Goal: Use online tool/utility: Utilize a website feature to perform a specific function

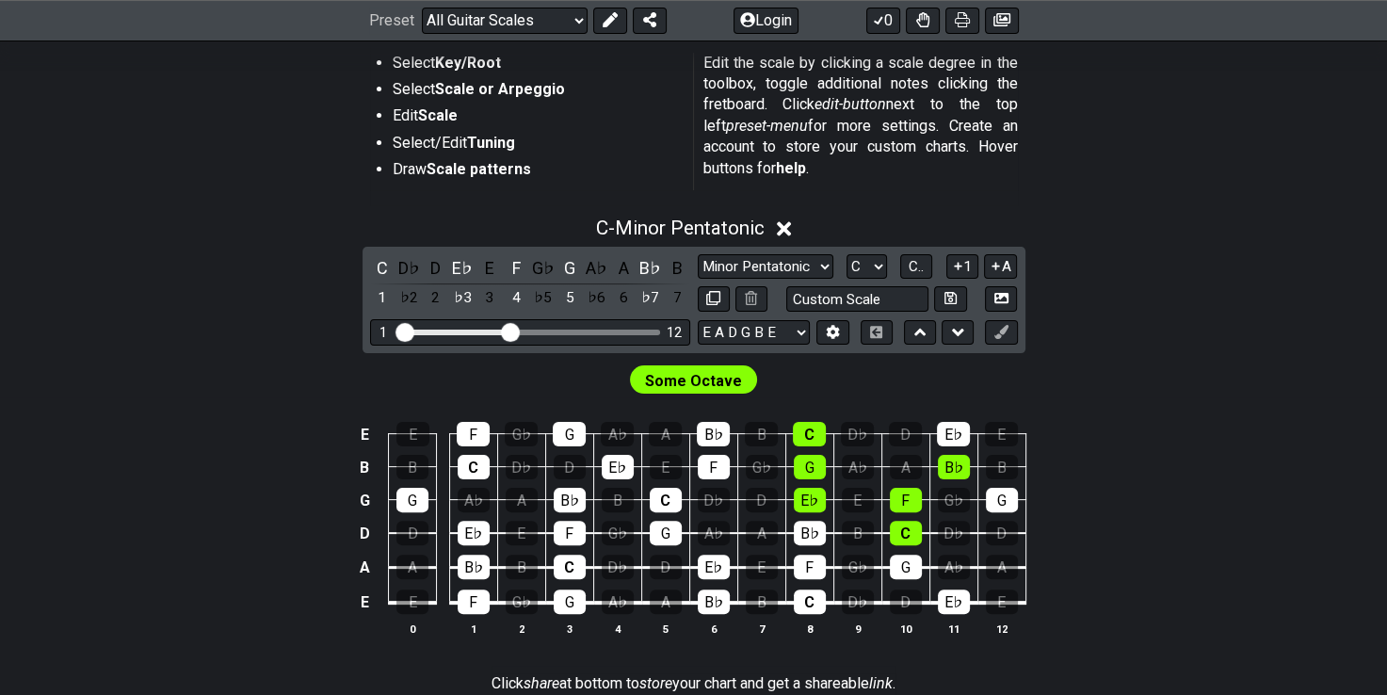
scroll to position [377, 0]
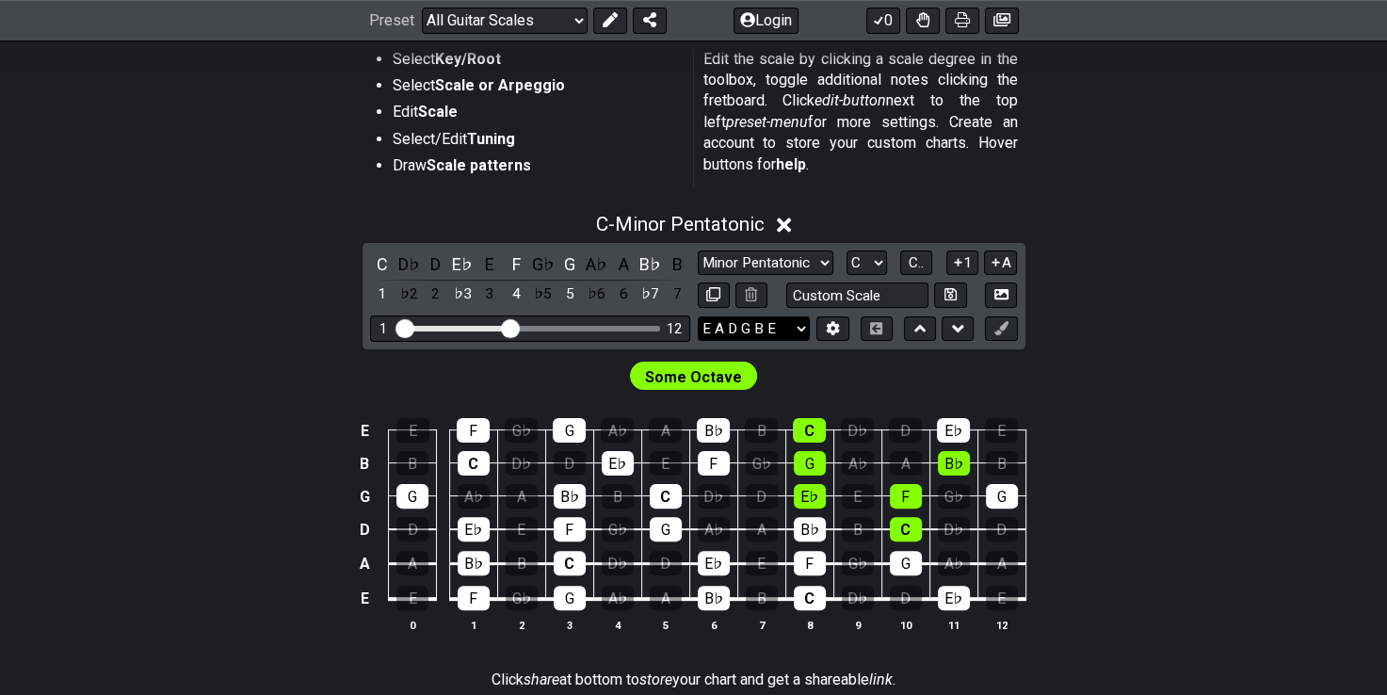
click at [799, 322] on select "E A D G B E E A D G B E E A D G B E B E A D F♯ B A D G C E A D A D G B E E♭ A♭ …" at bounding box center [754, 328] width 112 height 25
click at [1105, 190] on section "Select Key/Root Select Scale or Arpeggio Edit Scale Select/Edit Tuning Draw Sca…" at bounding box center [693, 121] width 1387 height 160
click at [729, 331] on select "E A D G B E E A D G B E E A D G B E B E A D F♯ B A D G C E A D A D G B E E♭ A♭ …" at bounding box center [754, 328] width 112 height 25
click at [1120, 264] on div "C - Minor Pentatonic C D♭ D E♭ E F G♭ G A♭ A B♭ B 1 ♭2 2 ♭3 3 4 ♭5 5 ♭6 6 ♭7 7 …" at bounding box center [693, 431] width 1387 height 458
click at [832, 322] on icon at bounding box center [833, 328] width 13 height 14
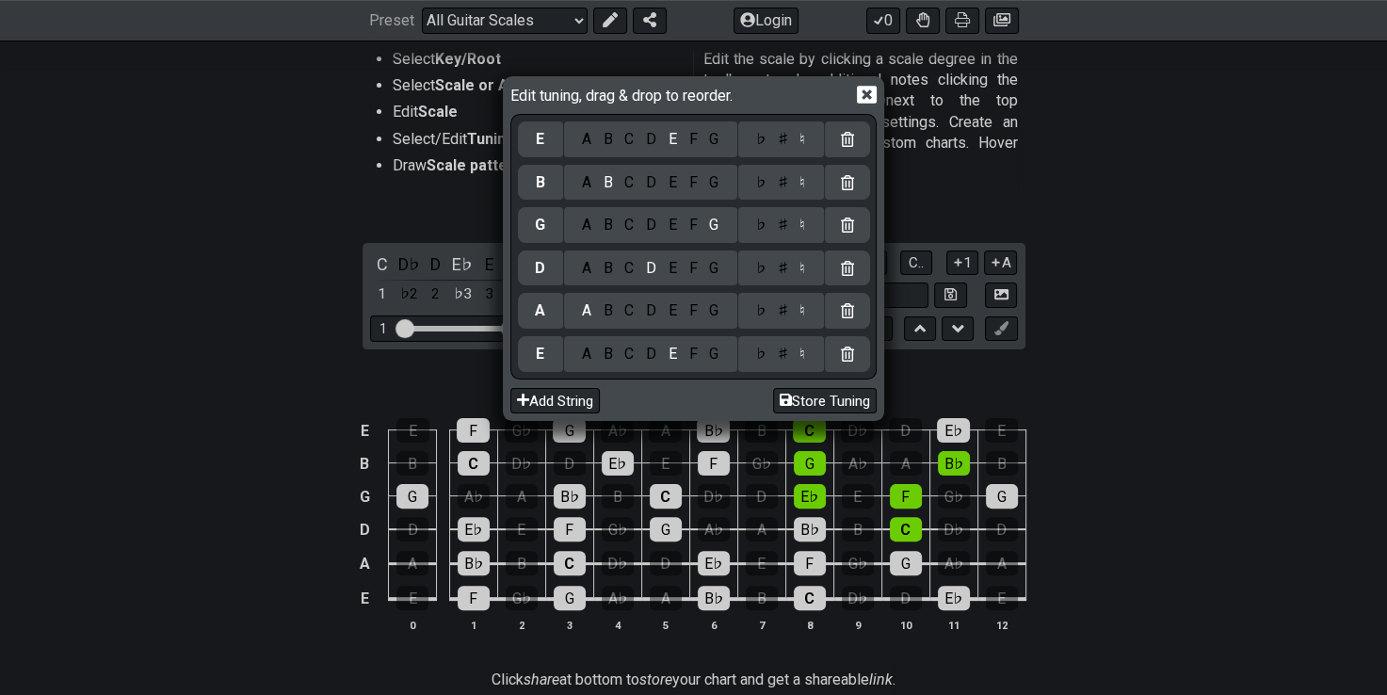
click at [628, 139] on div "C" at bounding box center [630, 139] width 22 height 21
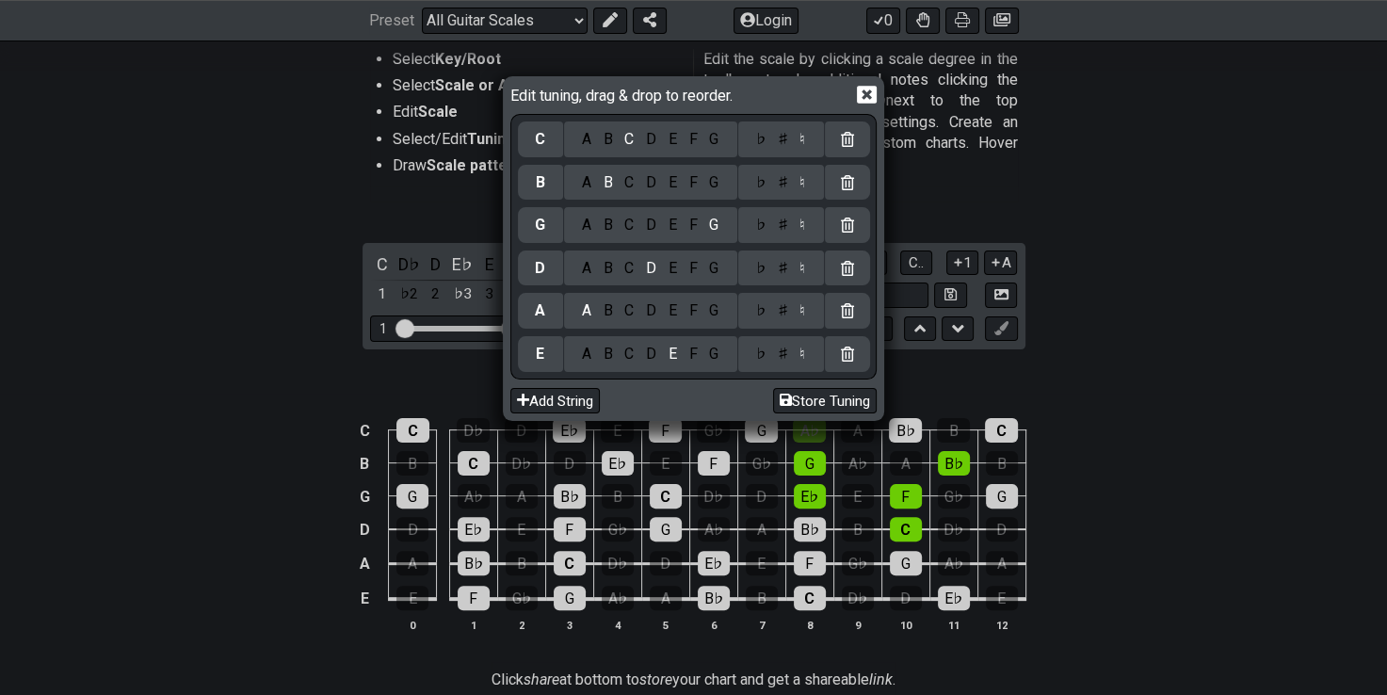
click at [712, 179] on div "G" at bounding box center [714, 182] width 22 height 21
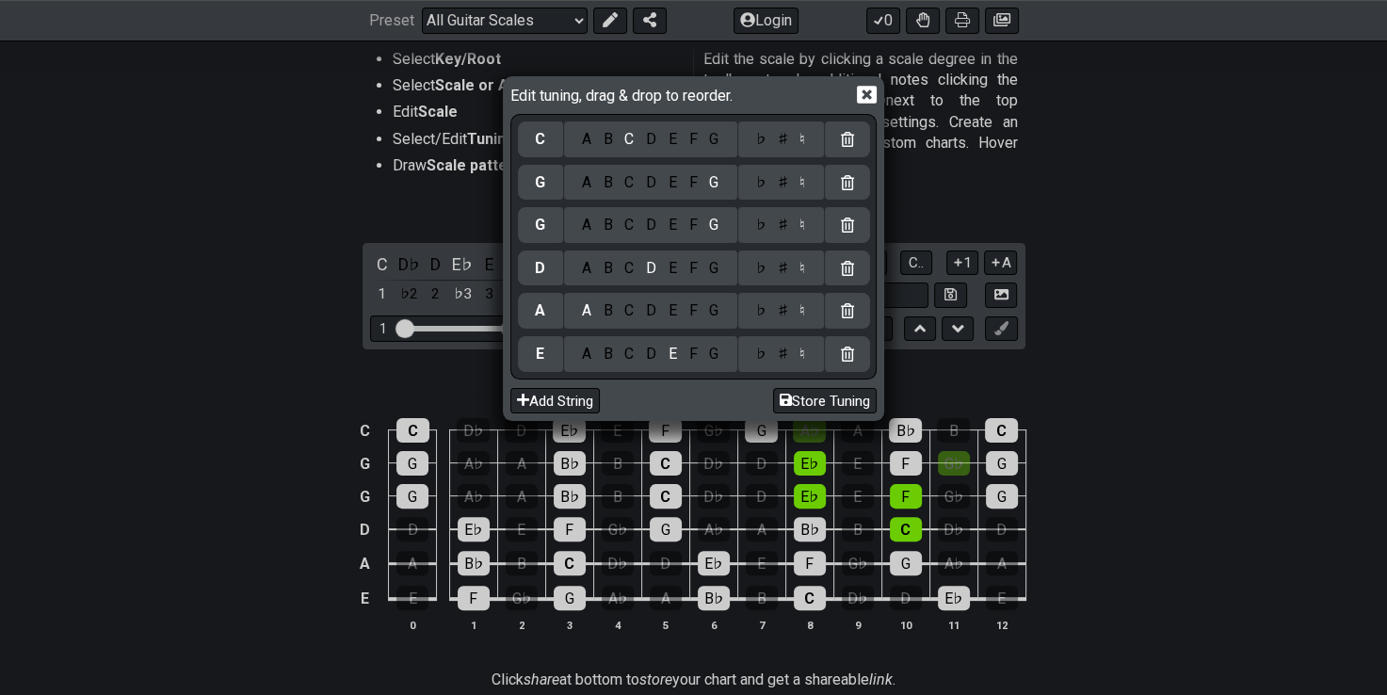
click at [653, 224] on div "D" at bounding box center [651, 225] width 23 height 21
click at [782, 226] on div "♯" at bounding box center [782, 225] width 23 height 21
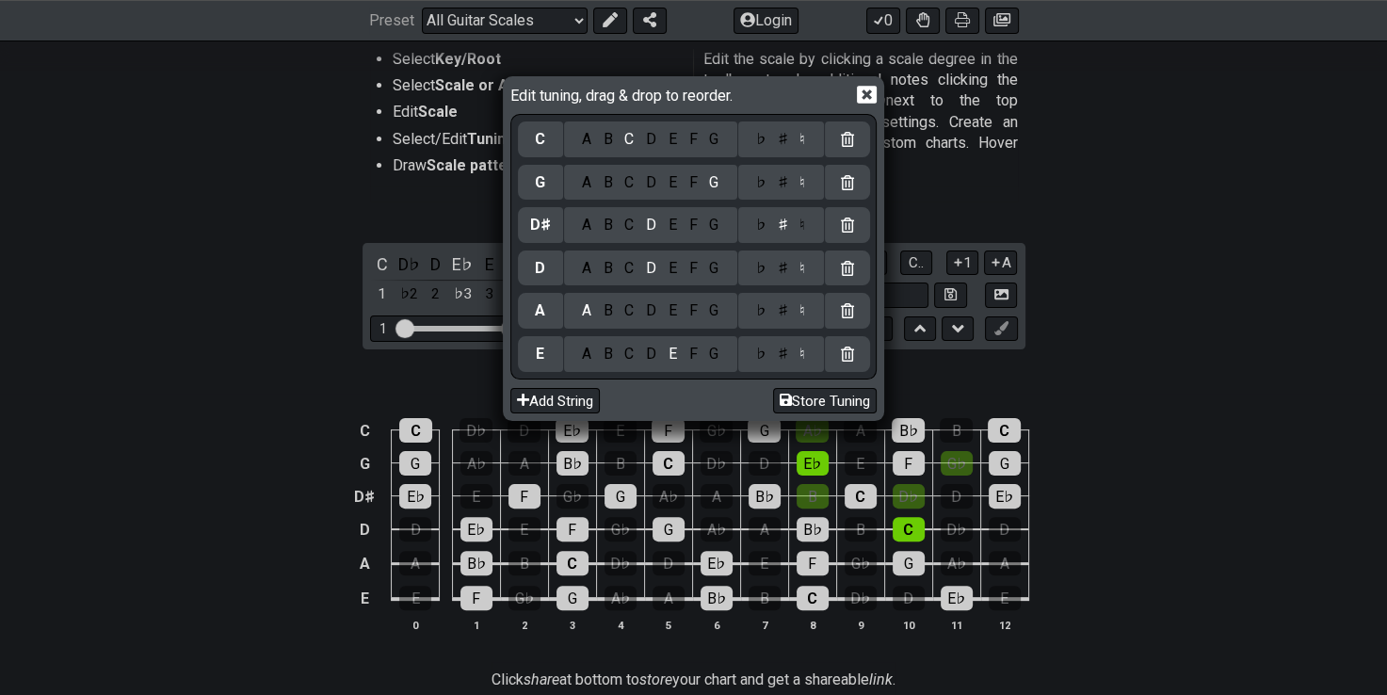
click at [583, 271] on div "A" at bounding box center [586, 268] width 22 height 21
click at [784, 277] on div "♯" at bounding box center [782, 268] width 23 height 21
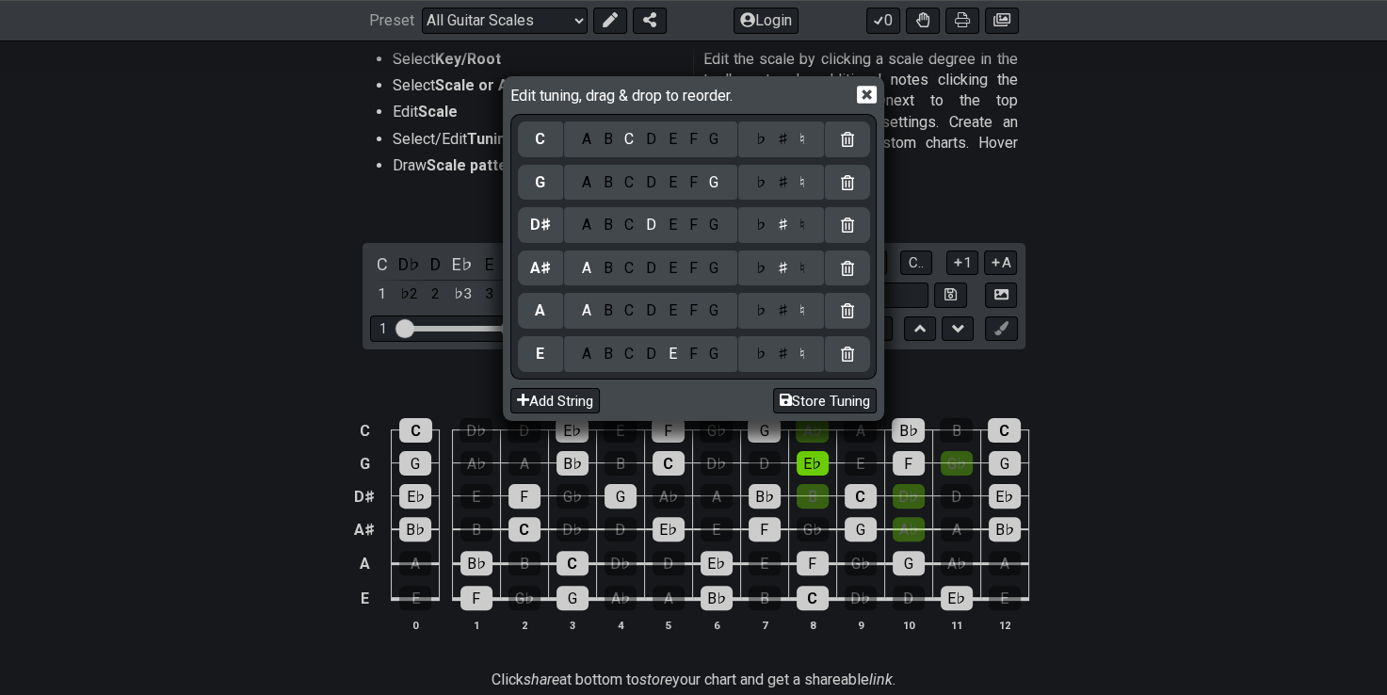
click at [686, 311] on div "F" at bounding box center [693, 310] width 21 height 21
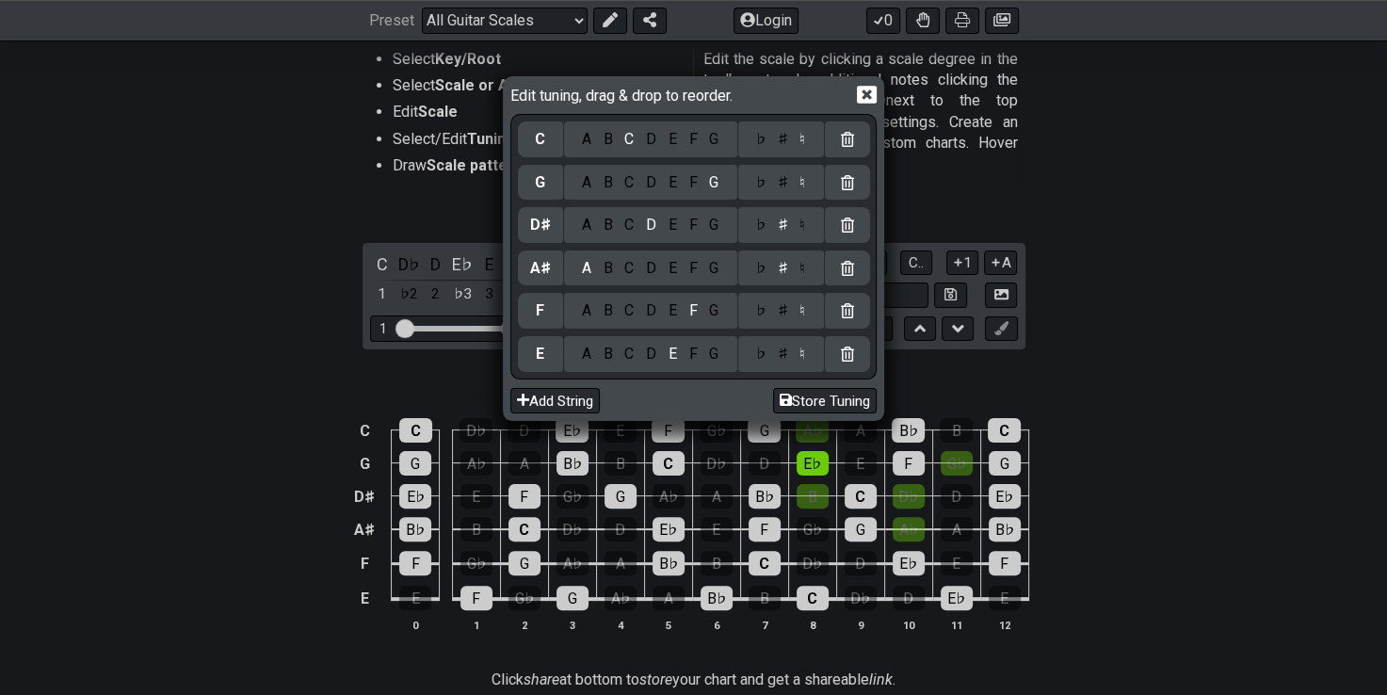
click at [719, 311] on div "G" at bounding box center [714, 310] width 22 height 21
click at [686, 309] on div "F" at bounding box center [693, 310] width 21 height 21
click at [716, 311] on div "G" at bounding box center [714, 310] width 22 height 21
click at [631, 360] on div "C" at bounding box center [630, 354] width 22 height 21
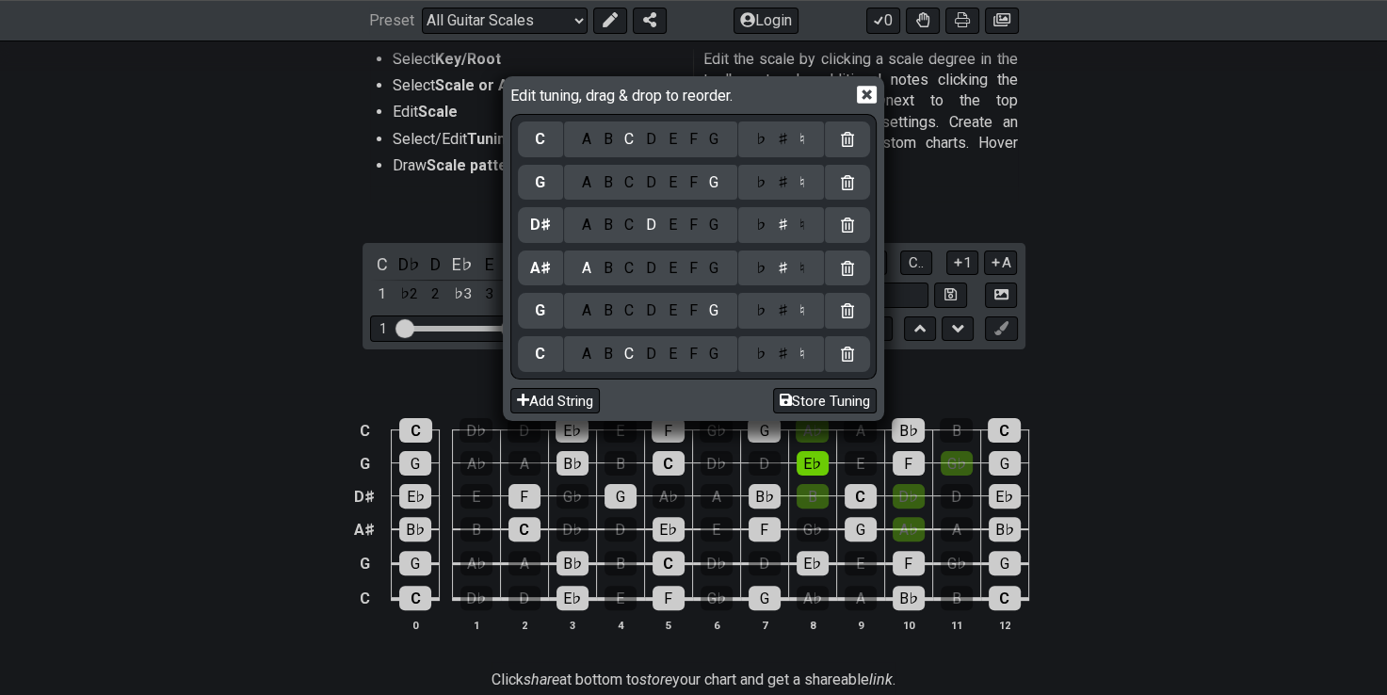
click at [869, 93] on icon at bounding box center [867, 95] width 20 height 18
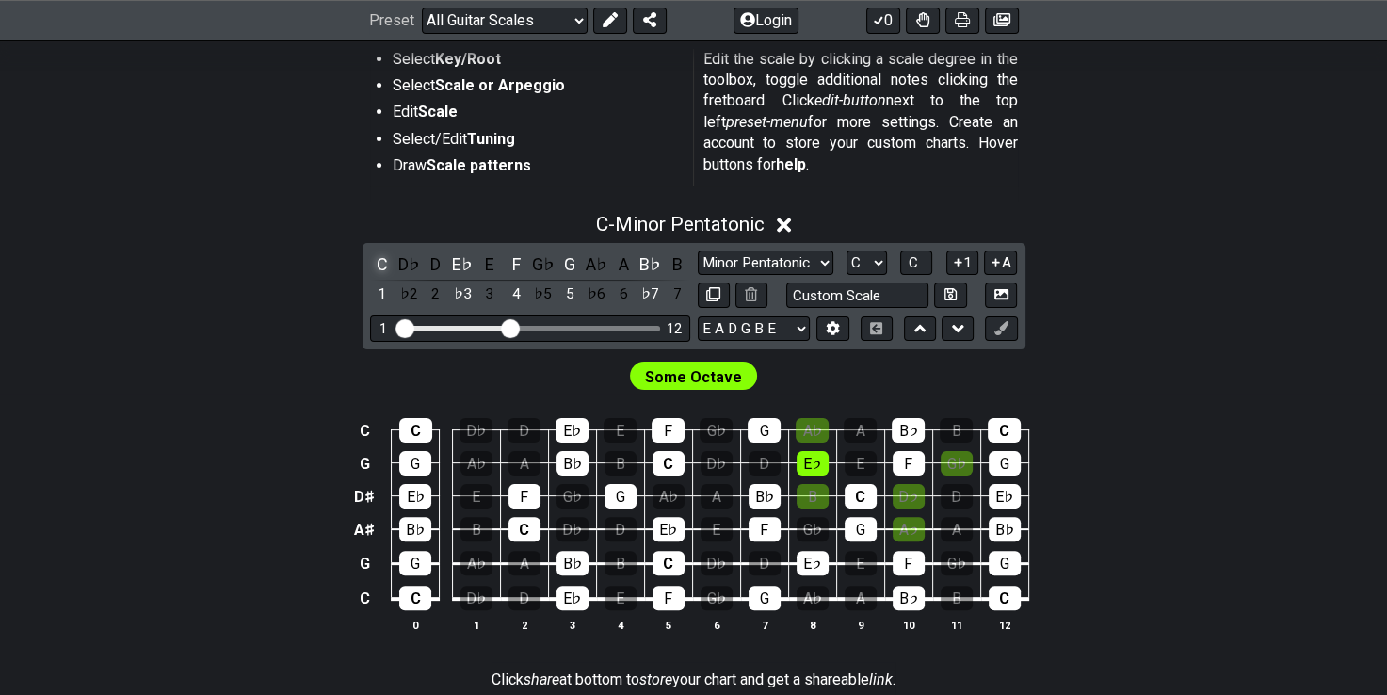
click at [384, 260] on div "C" at bounding box center [382, 263] width 24 height 25
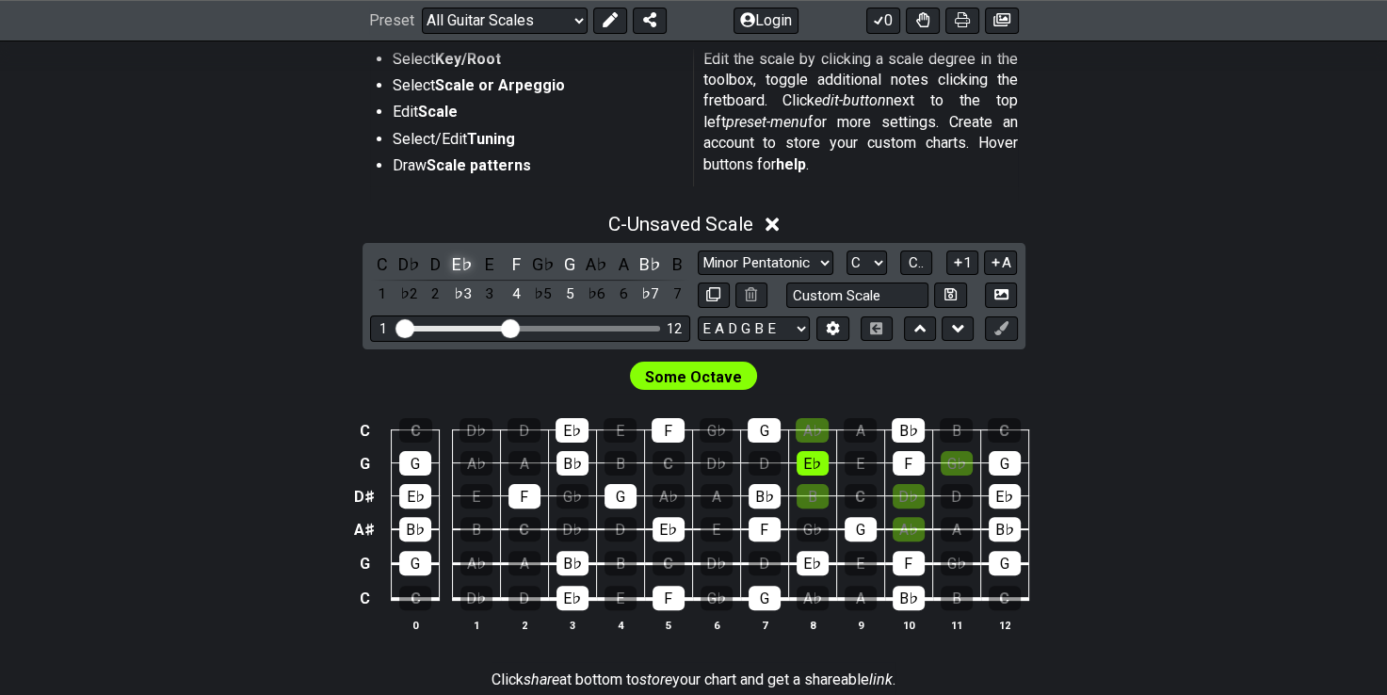
click at [453, 258] on div "E♭" at bounding box center [462, 263] width 24 height 25
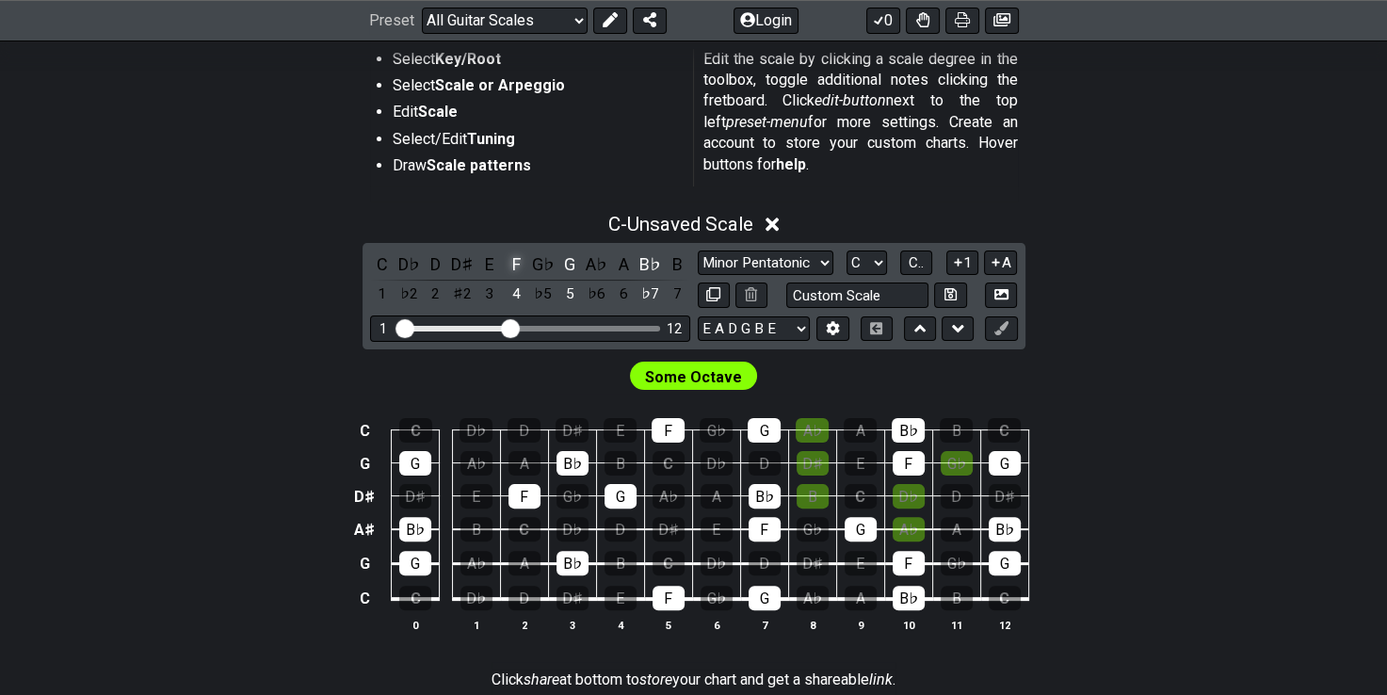
click at [521, 257] on div "F" at bounding box center [516, 263] width 24 height 25
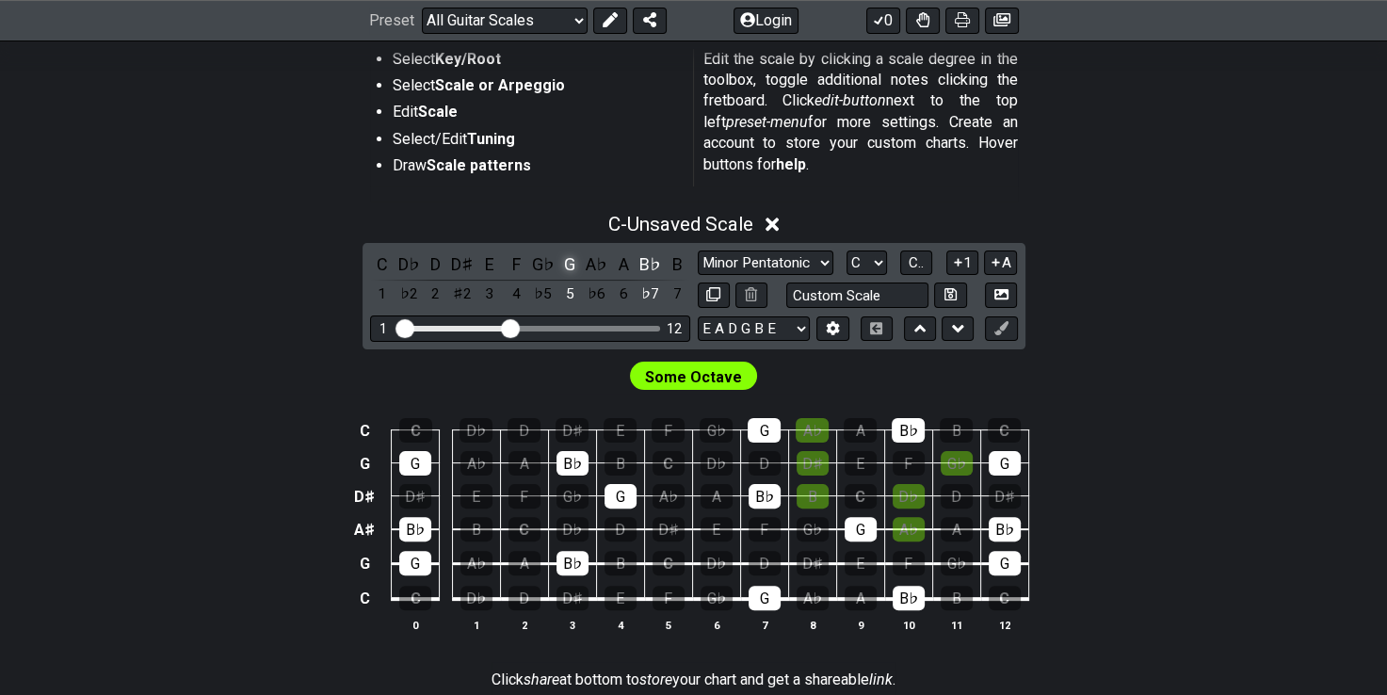
click at [561, 253] on div "G" at bounding box center [569, 263] width 24 height 25
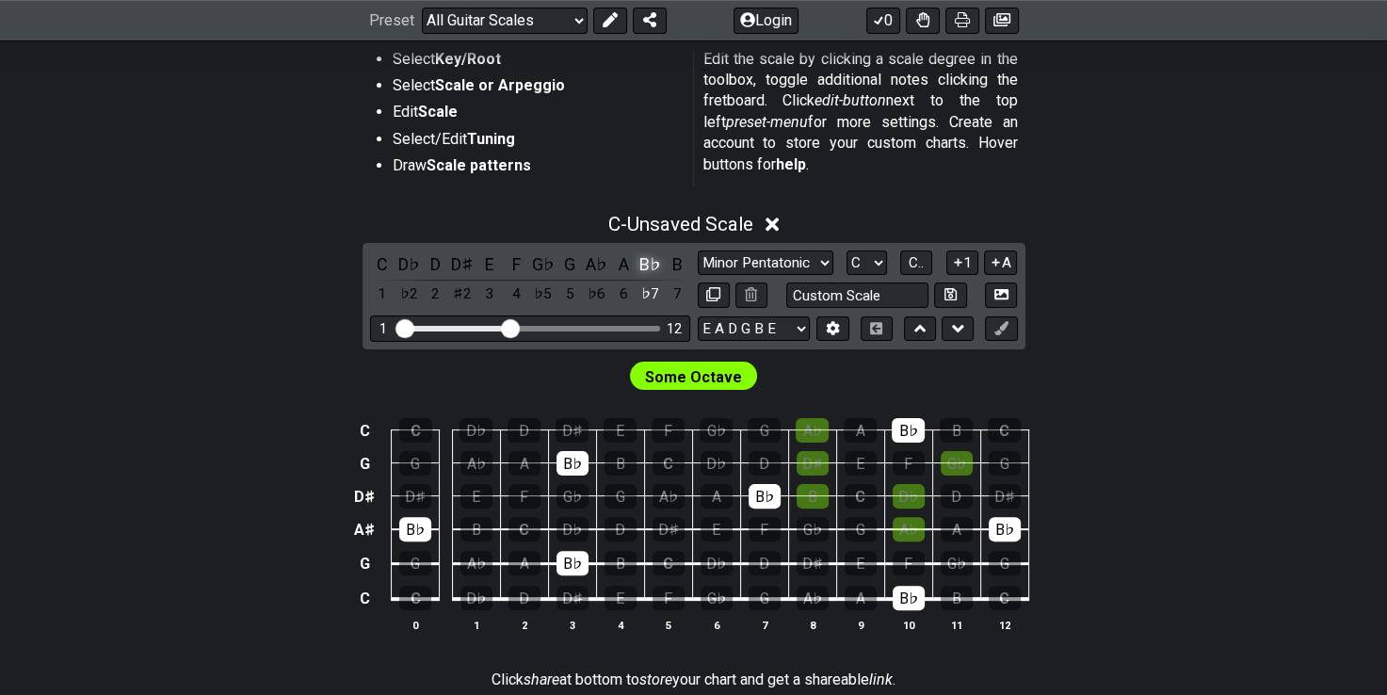
click at [652, 257] on div "B♭" at bounding box center [650, 263] width 24 height 25
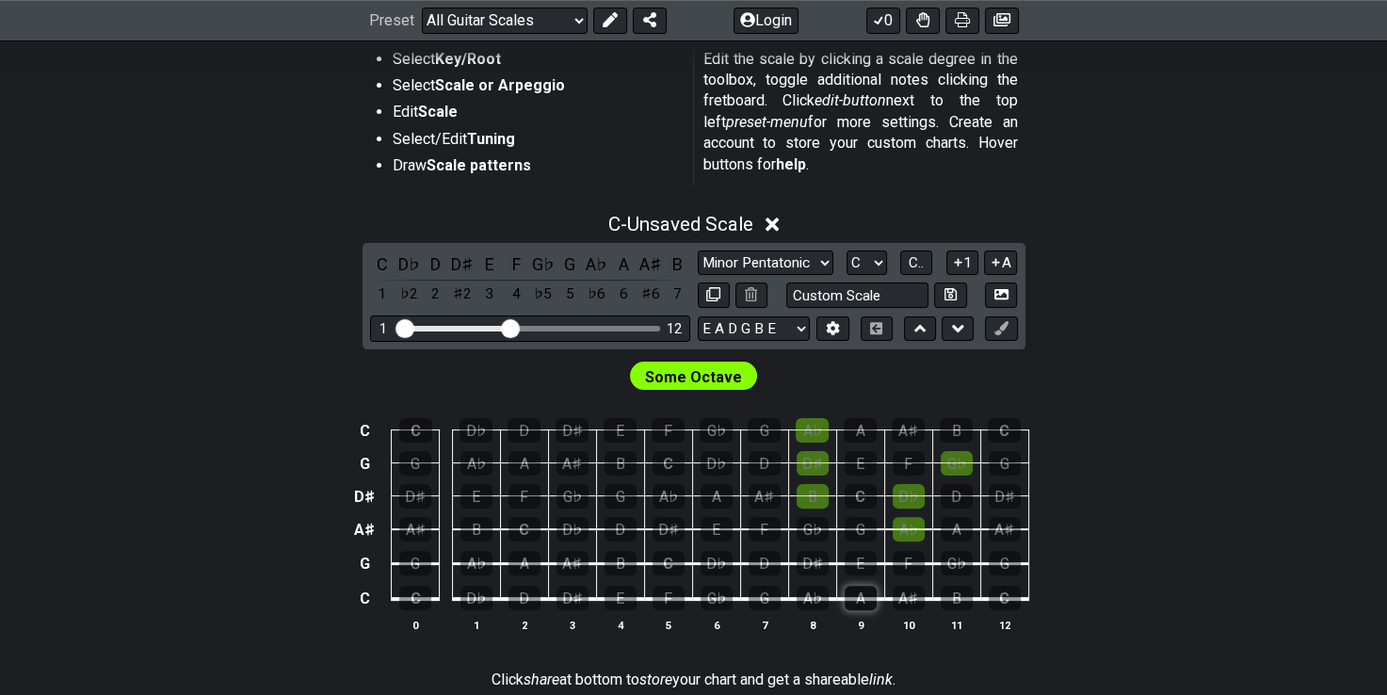
click at [859, 594] on div "A" at bounding box center [861, 598] width 32 height 24
click at [772, 560] on div "D" at bounding box center [765, 563] width 32 height 24
click at [864, 565] on div "E" at bounding box center [861, 563] width 32 height 24
click at [893, 566] on div "F" at bounding box center [909, 563] width 32 height 24
click at [716, 566] on div "D♭" at bounding box center [717, 563] width 32 height 24
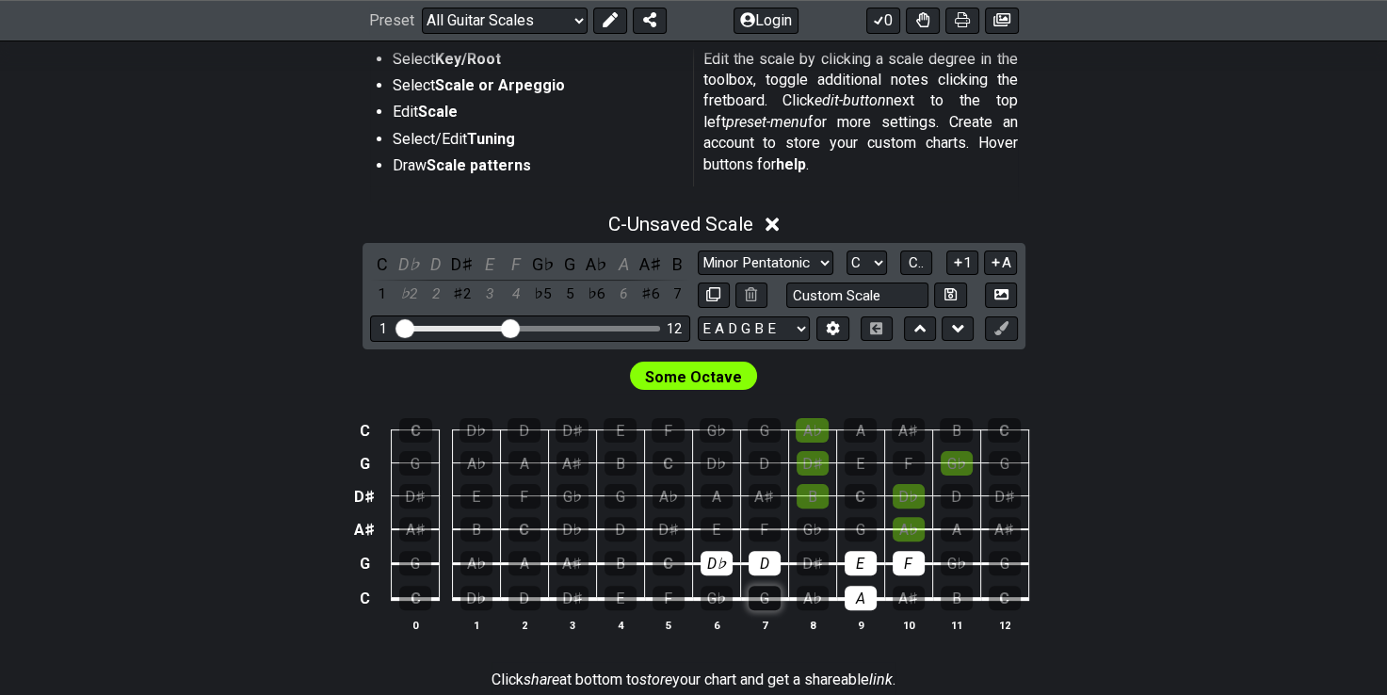
click at [762, 601] on div "G" at bounding box center [765, 598] width 32 height 24
click at [654, 556] on div "C" at bounding box center [669, 563] width 32 height 24
click at [806, 558] on div "D♯" at bounding box center [813, 563] width 32 height 24
click at [599, 558] on td "B" at bounding box center [620, 546] width 48 height 35
click at [606, 559] on div "B" at bounding box center [621, 563] width 32 height 24
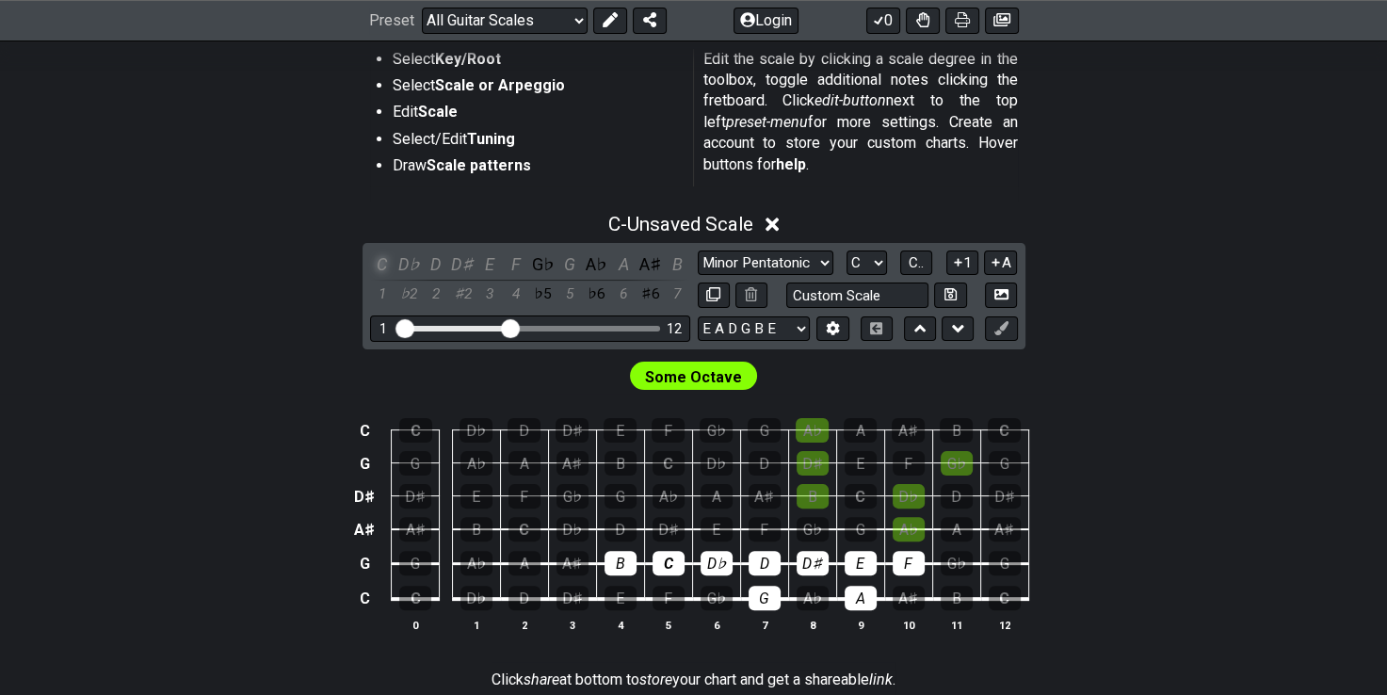
click at [383, 265] on div "C" at bounding box center [382, 263] width 24 height 25
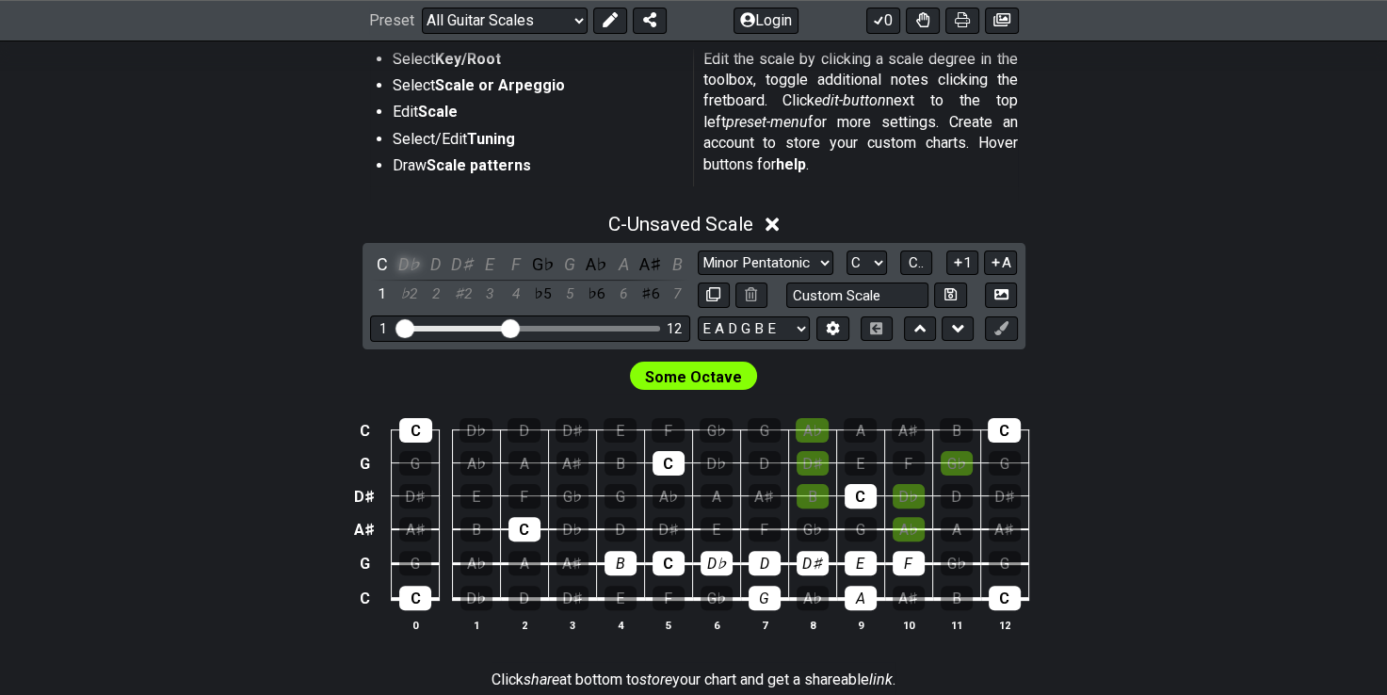
click at [399, 266] on div "D♭" at bounding box center [408, 263] width 24 height 25
click at [440, 262] on div "D" at bounding box center [436, 263] width 24 height 25
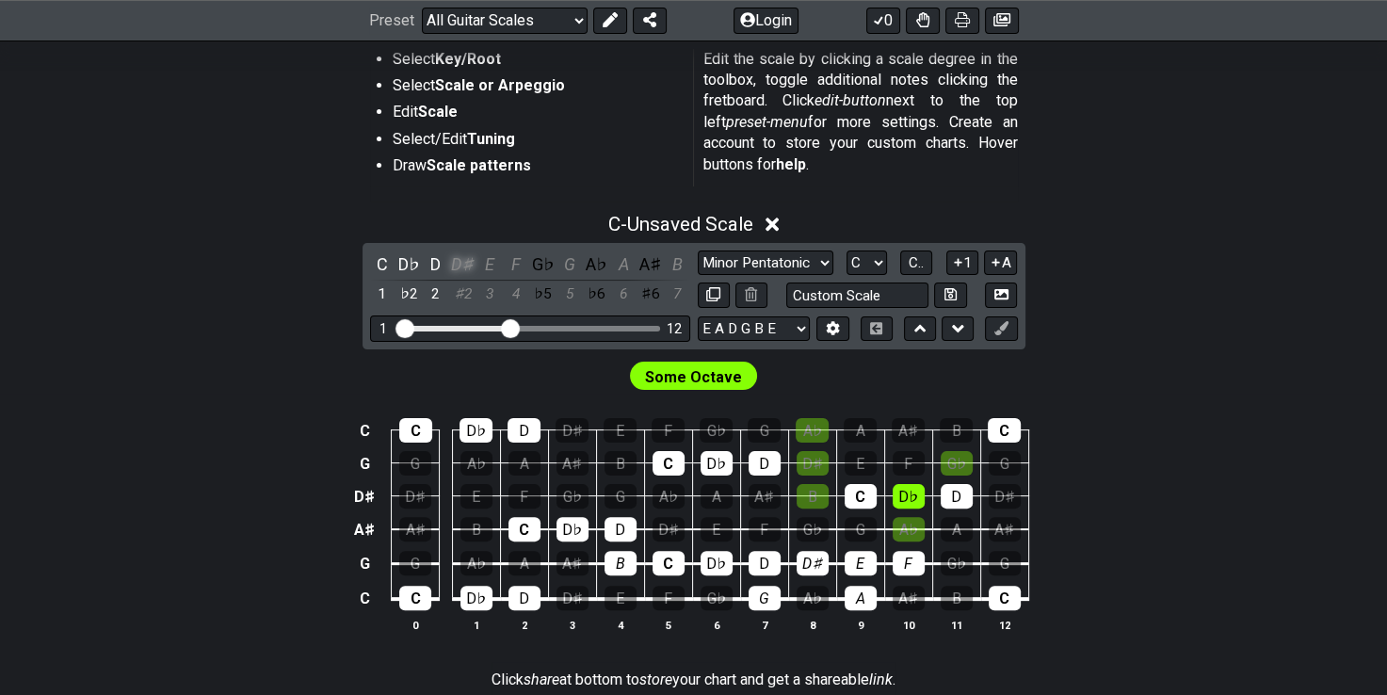
click at [460, 260] on div "D♯" at bounding box center [462, 263] width 24 height 25
click at [490, 258] on div "E" at bounding box center [489, 263] width 24 height 25
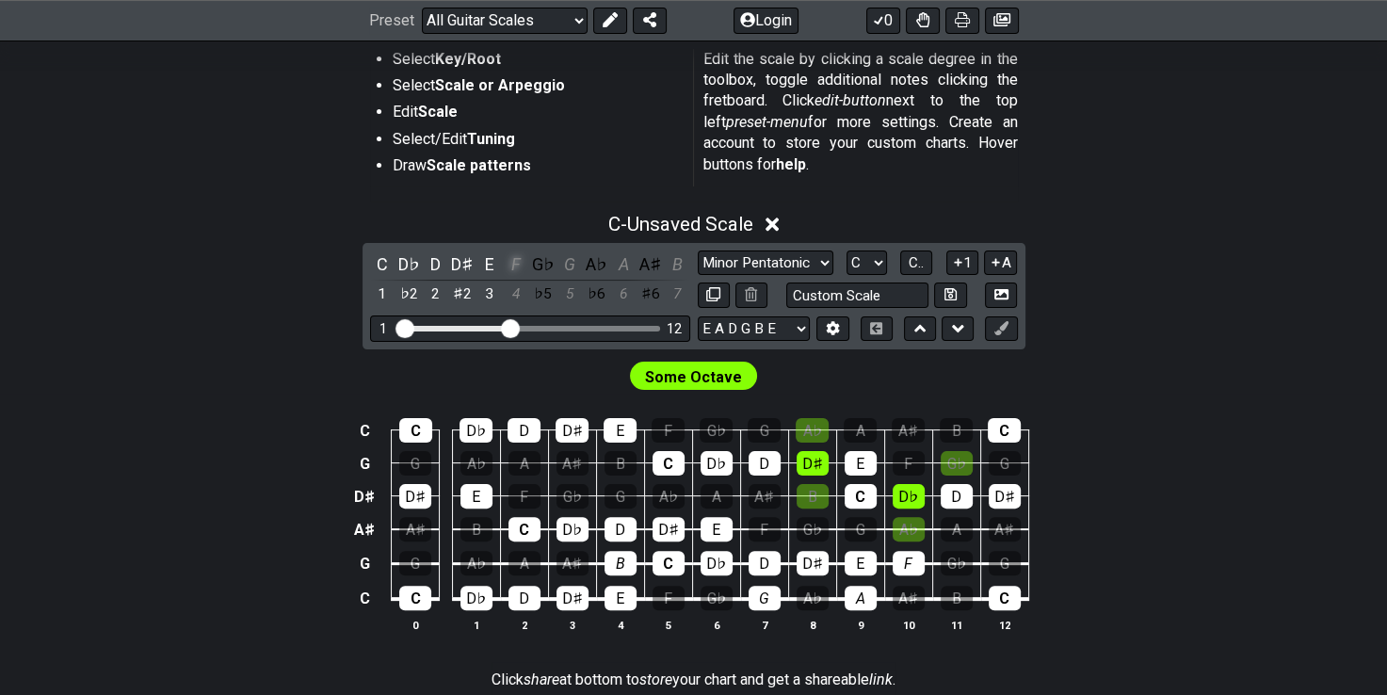
click at [520, 266] on div "F" at bounding box center [516, 263] width 24 height 25
click at [573, 266] on div "G" at bounding box center [569, 263] width 24 height 25
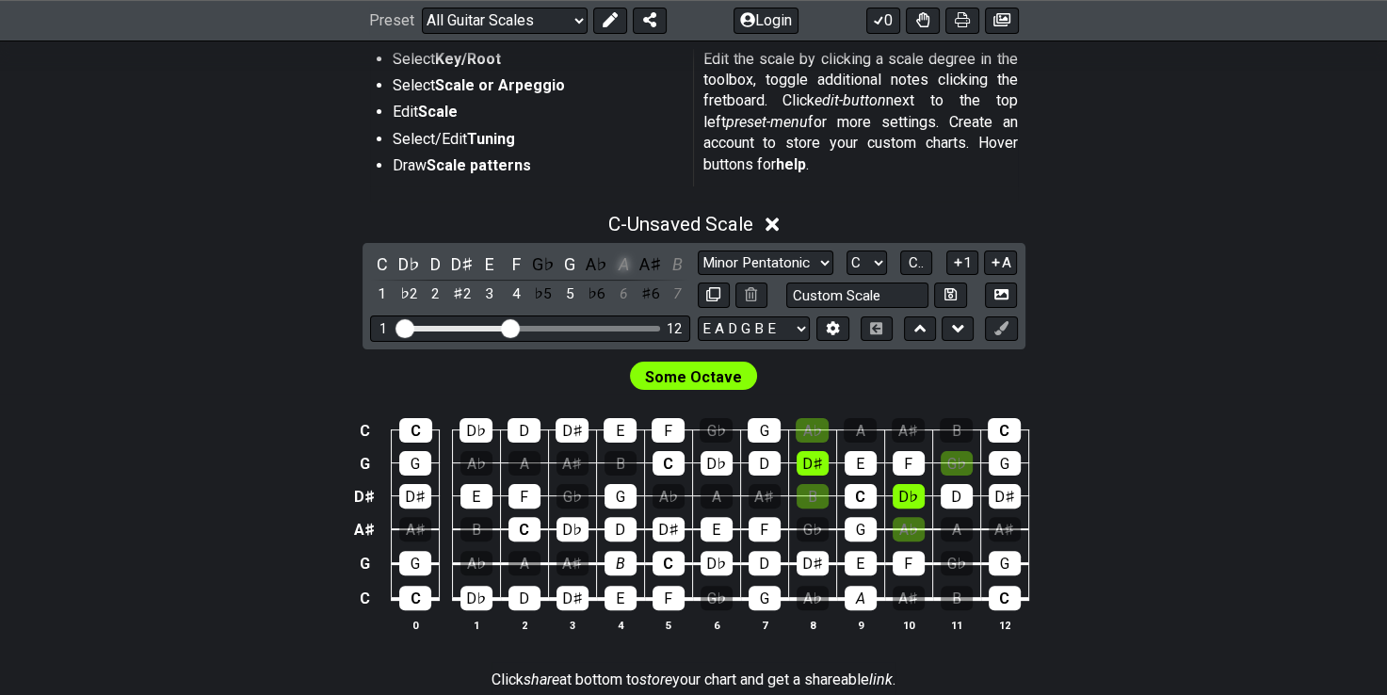
click at [625, 258] on div "A" at bounding box center [623, 263] width 24 height 25
click at [683, 258] on div "B" at bounding box center [677, 263] width 24 height 25
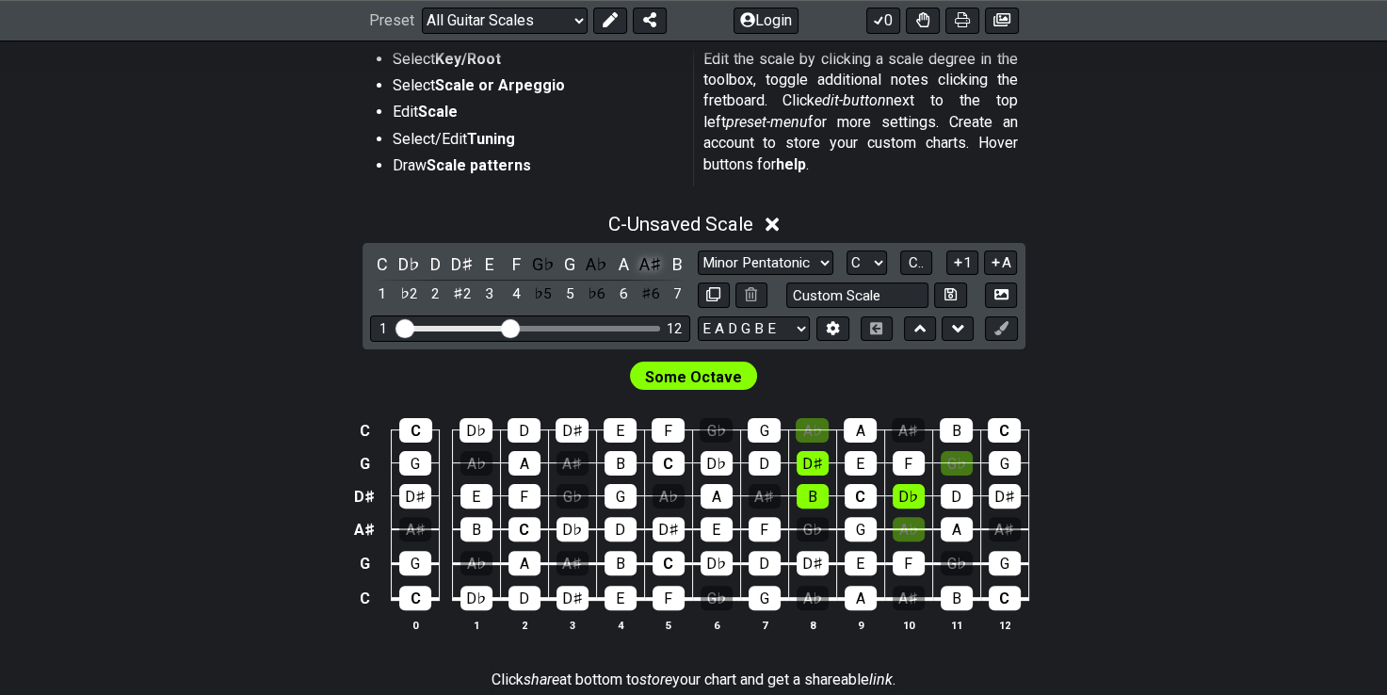
drag, startPoint x: 683, startPoint y: 258, endPoint x: 662, endPoint y: 258, distance: 20.7
click at [683, 258] on div "B" at bounding box center [677, 263] width 24 height 25
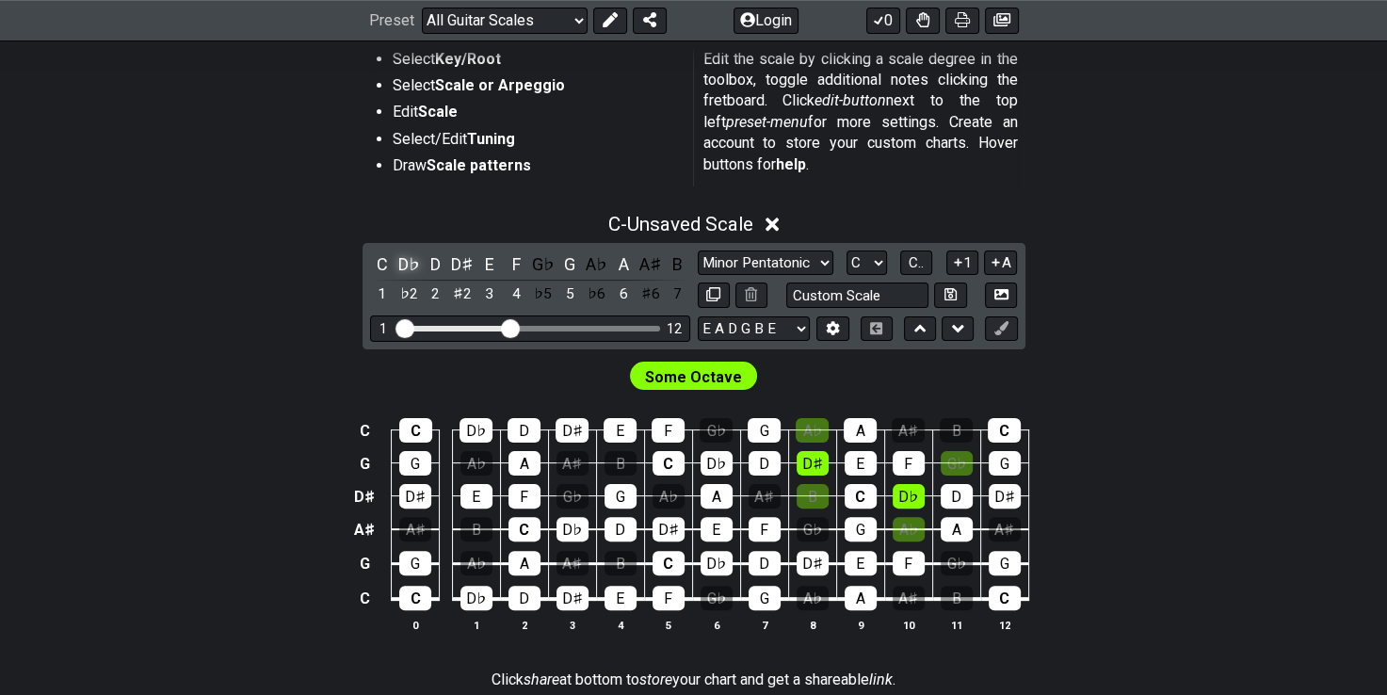
click at [410, 263] on div "D♭" at bounding box center [408, 263] width 24 height 25
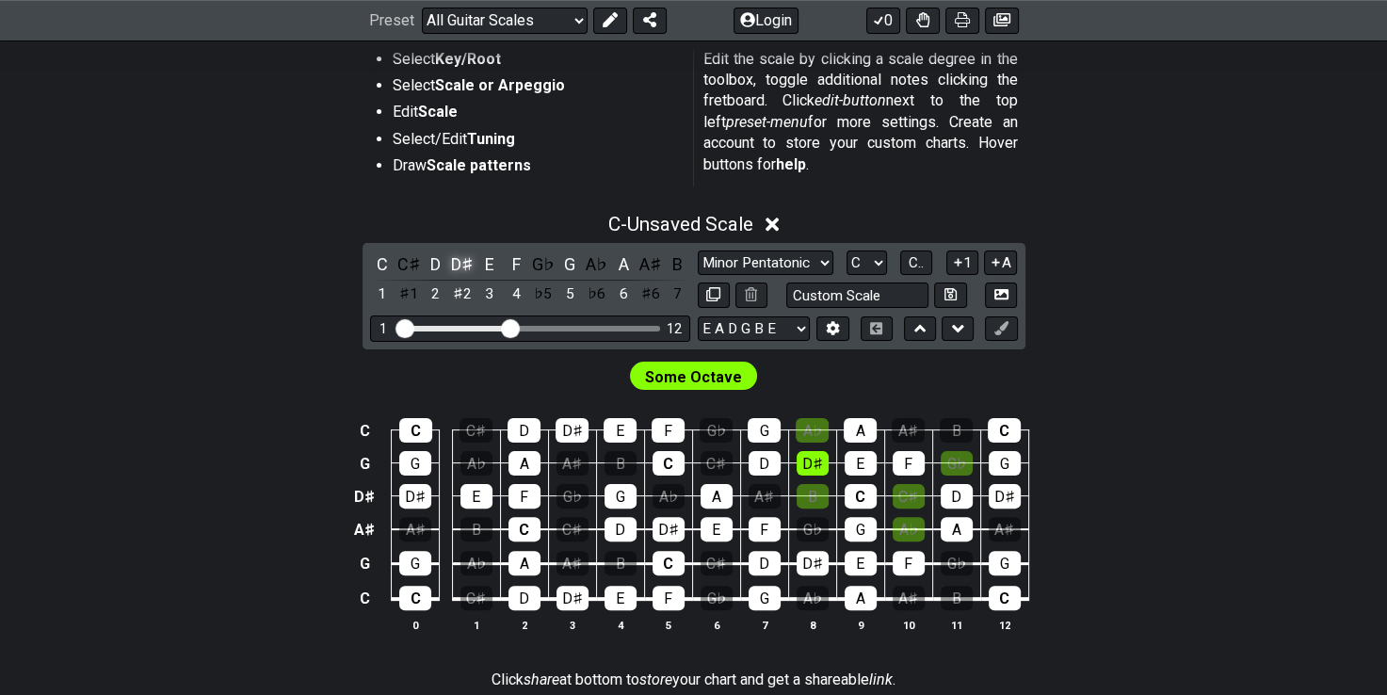
click at [466, 260] on div "D♯" at bounding box center [462, 263] width 24 height 25
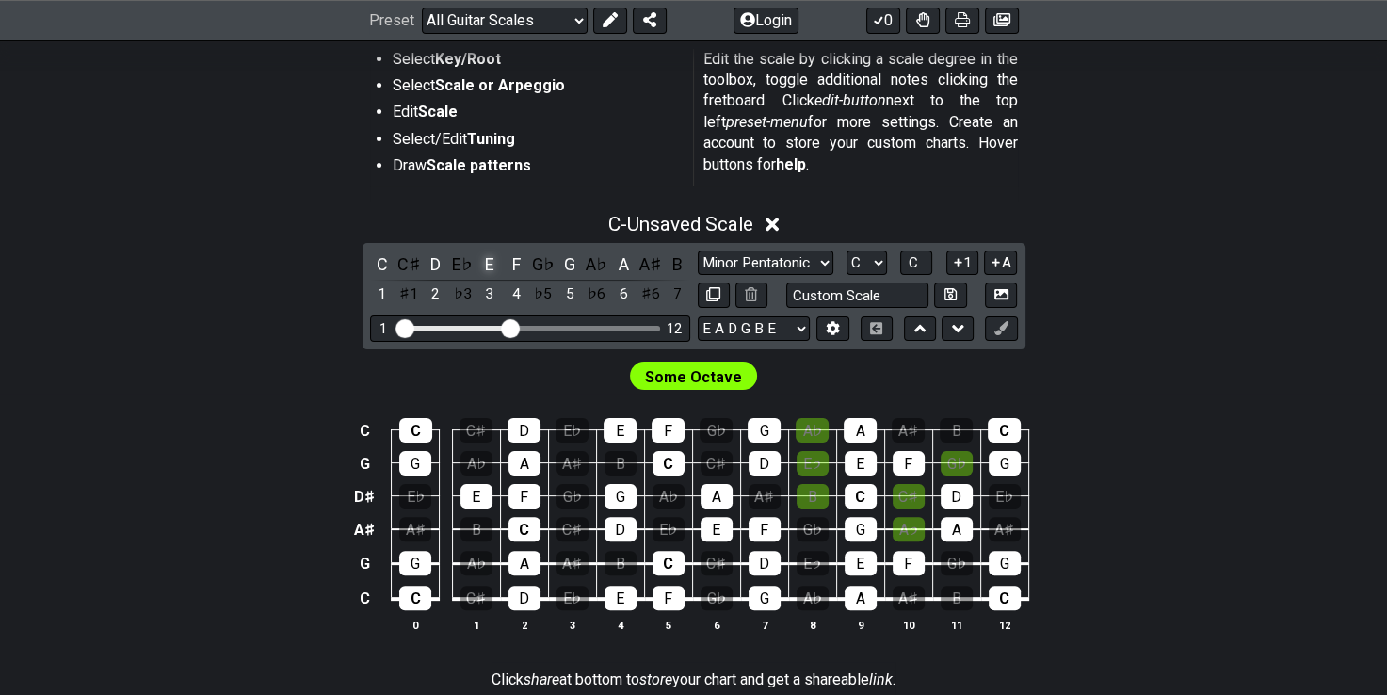
click at [493, 262] on div "E" at bounding box center [489, 263] width 24 height 25
click at [512, 262] on div "F" at bounding box center [516, 263] width 24 height 25
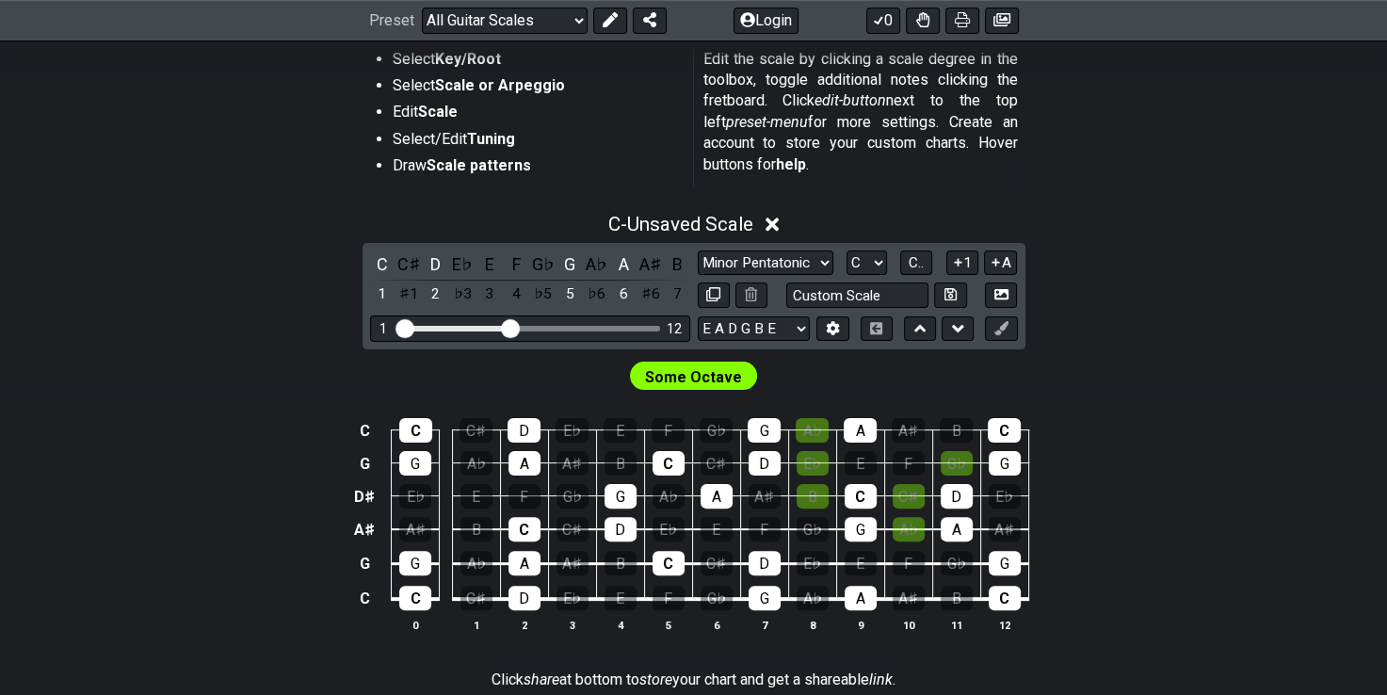
click at [667, 363] on span "Some Octave" at bounding box center [693, 376] width 97 height 27
click at [667, 373] on span "Some Octave" at bounding box center [693, 376] width 97 height 27
click at [795, 323] on select "E A D G B E E A D G B E E A D G B E B E A D F♯ B A D G C E A D A D G B E E♭ A♭ …" at bounding box center [754, 328] width 112 height 25
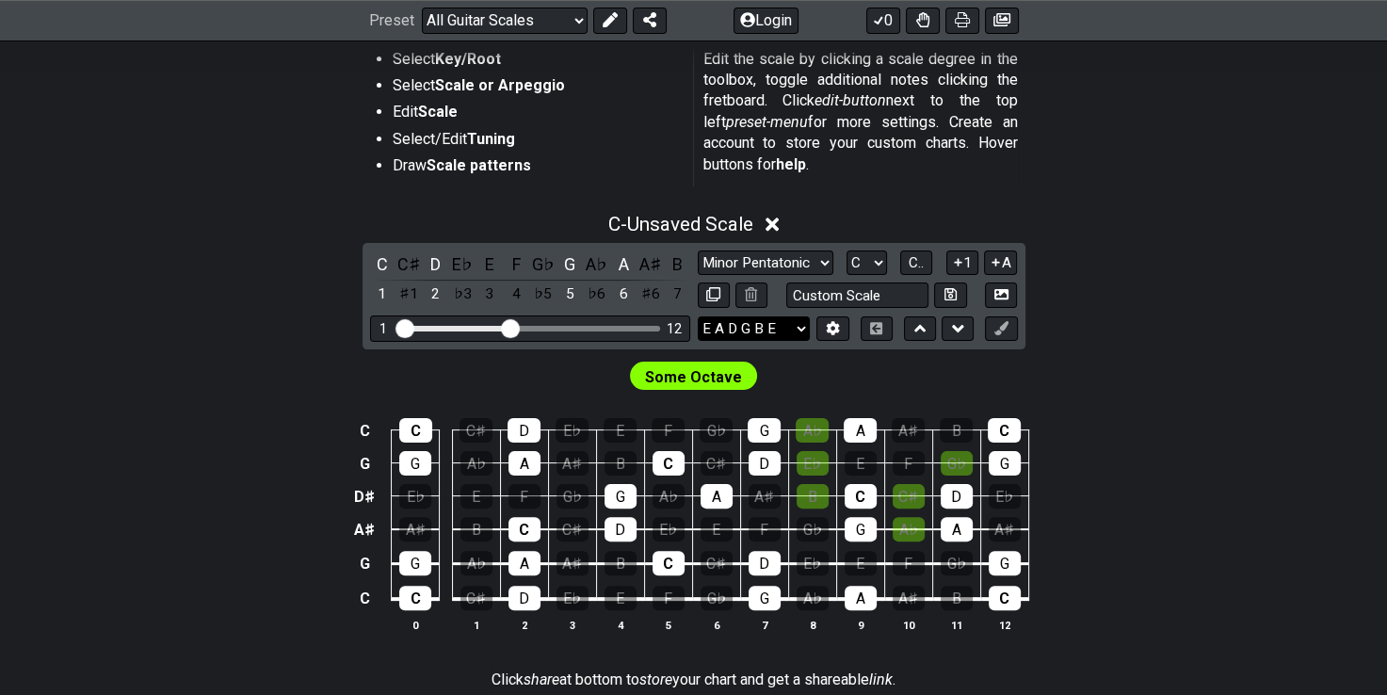
click at [795, 323] on select "E A D G B E E A D G B E E A D G B E B E A D F♯ B A D G C E A D A D G B E E♭ A♭ …" at bounding box center [754, 328] width 112 height 25
click at [819, 325] on button at bounding box center [832, 328] width 32 height 25
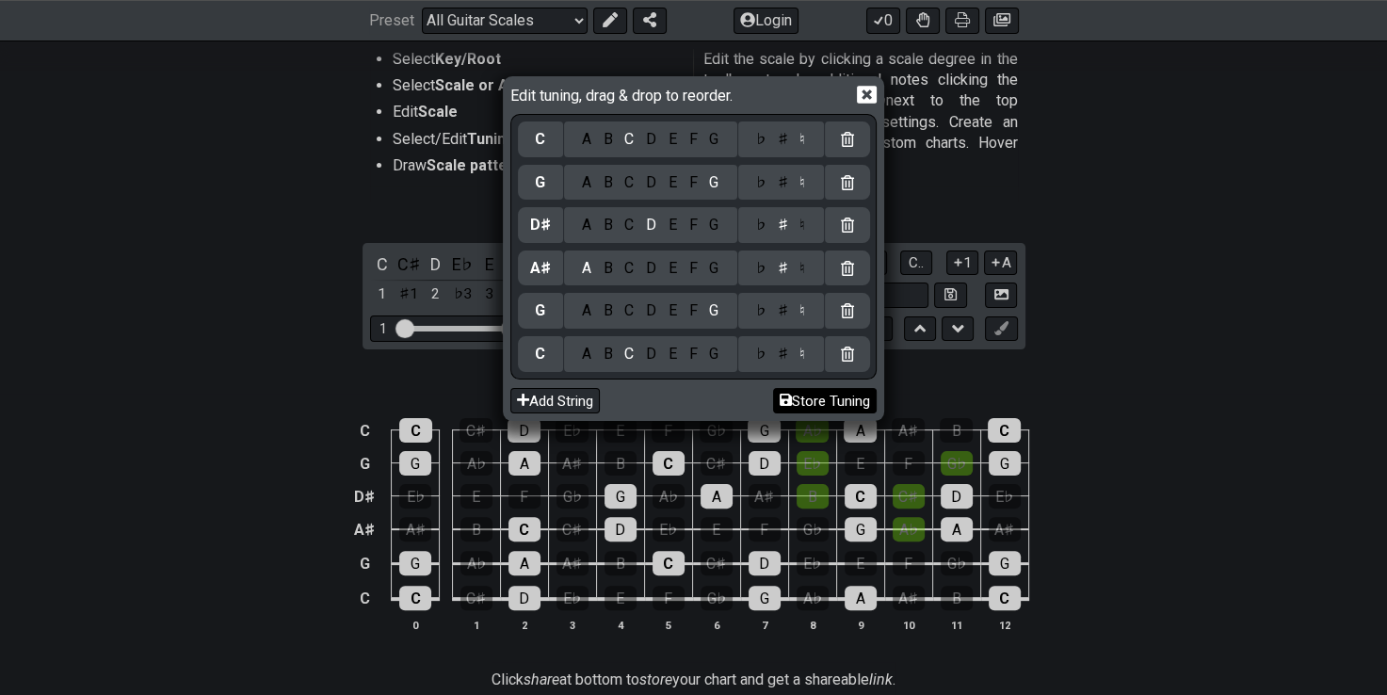
click at [802, 389] on button "Store Tuning" at bounding box center [825, 400] width 104 height 25
click at [802, 394] on button "Store Tuning" at bounding box center [825, 400] width 104 height 25
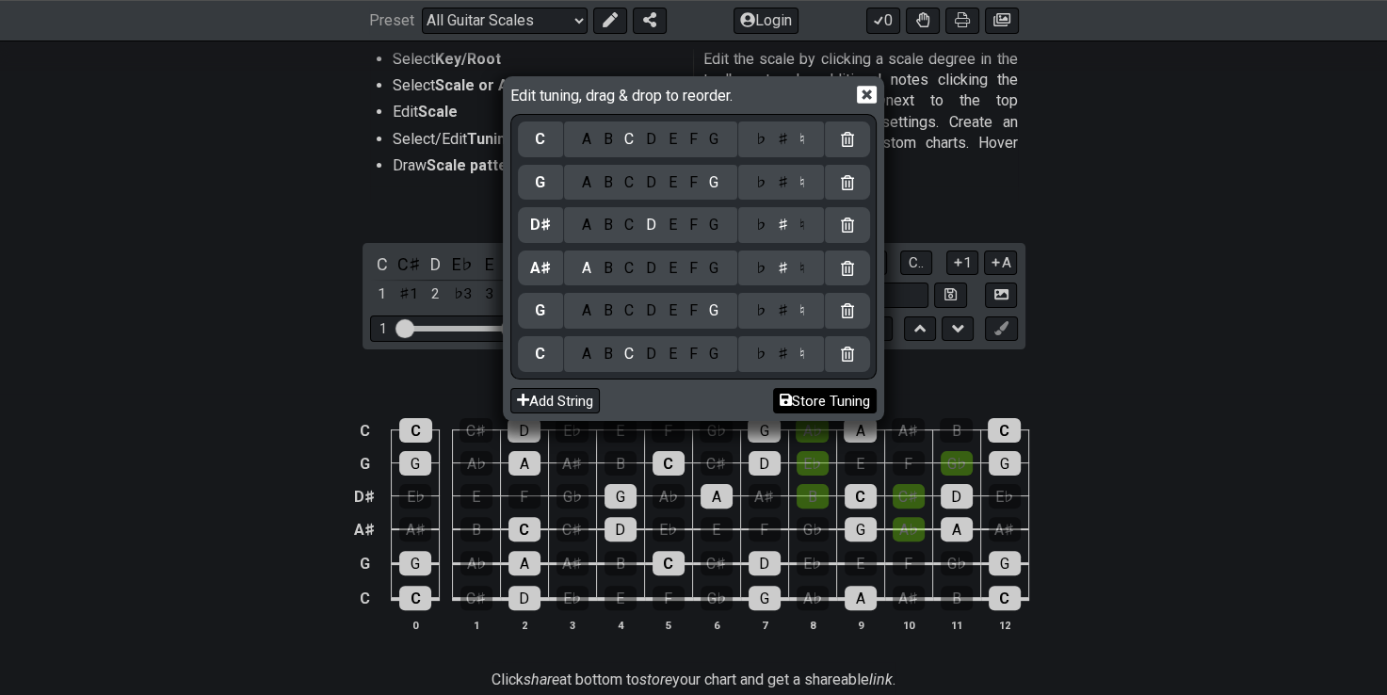
click at [802, 394] on button "Store Tuning" at bounding box center [825, 400] width 104 height 25
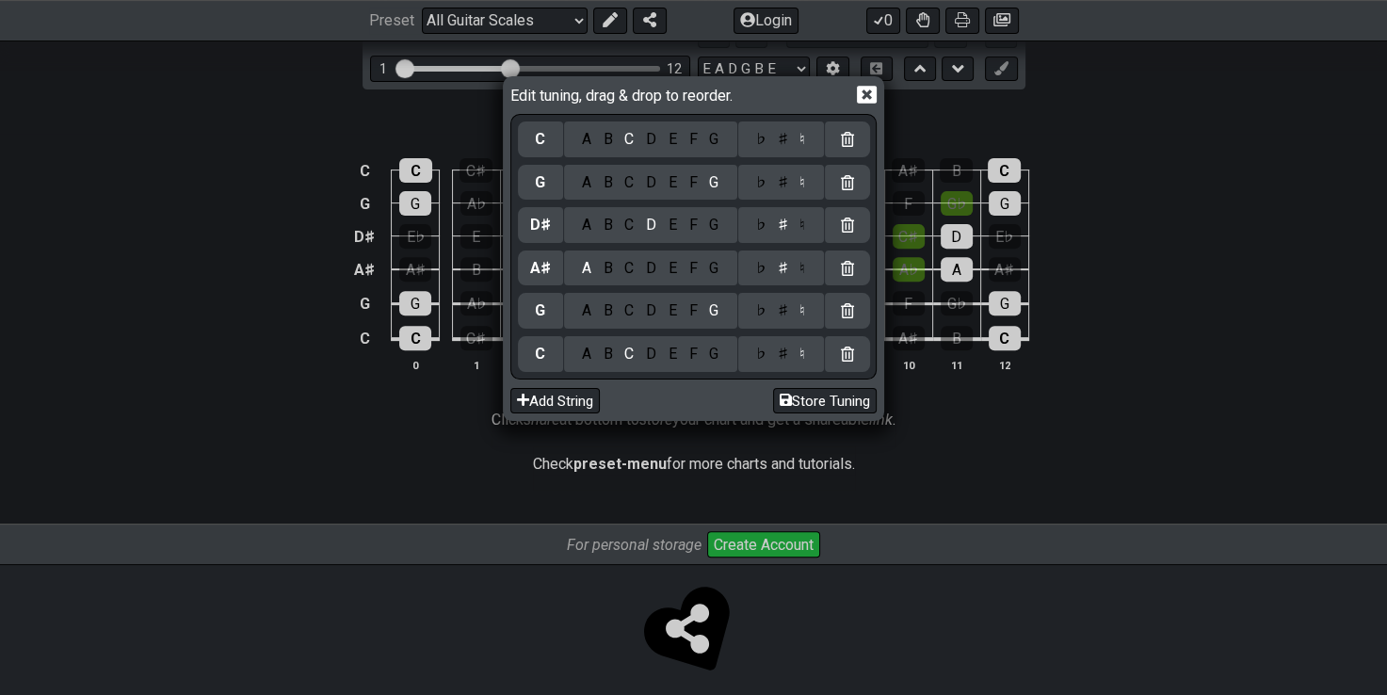
scroll to position [652, 0]
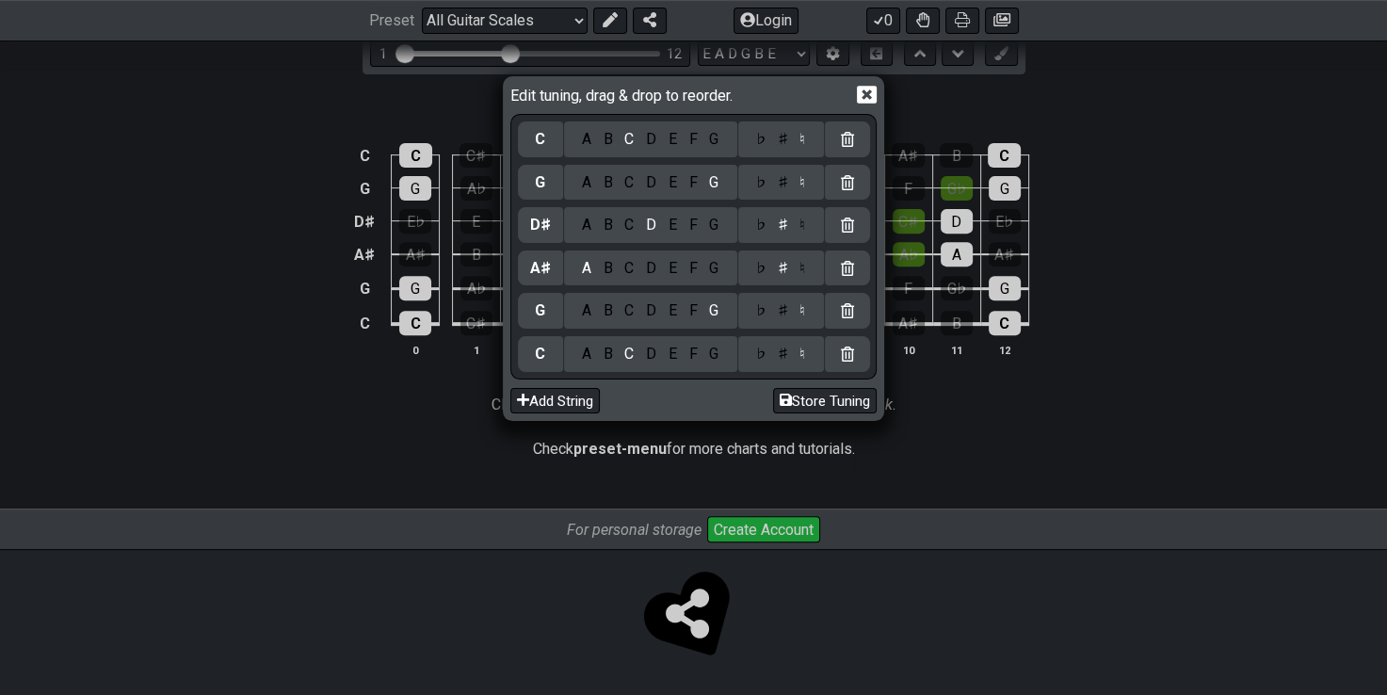
click at [703, 635] on div "Edit tuning, drag & drop to reorder. C A B C D E F G ♭ ♯ ♮ G A B C D E F G ♭ ♯ …" at bounding box center [693, 347] width 1387 height 695
click at [703, 621] on div "Edit tuning, drag & drop to reorder. C A B C D E F G ♭ ♯ ♮ G A B C D E F G ♭ ♯ …" at bounding box center [693, 347] width 1387 height 695
click at [865, 90] on icon at bounding box center [867, 95] width 20 height 18
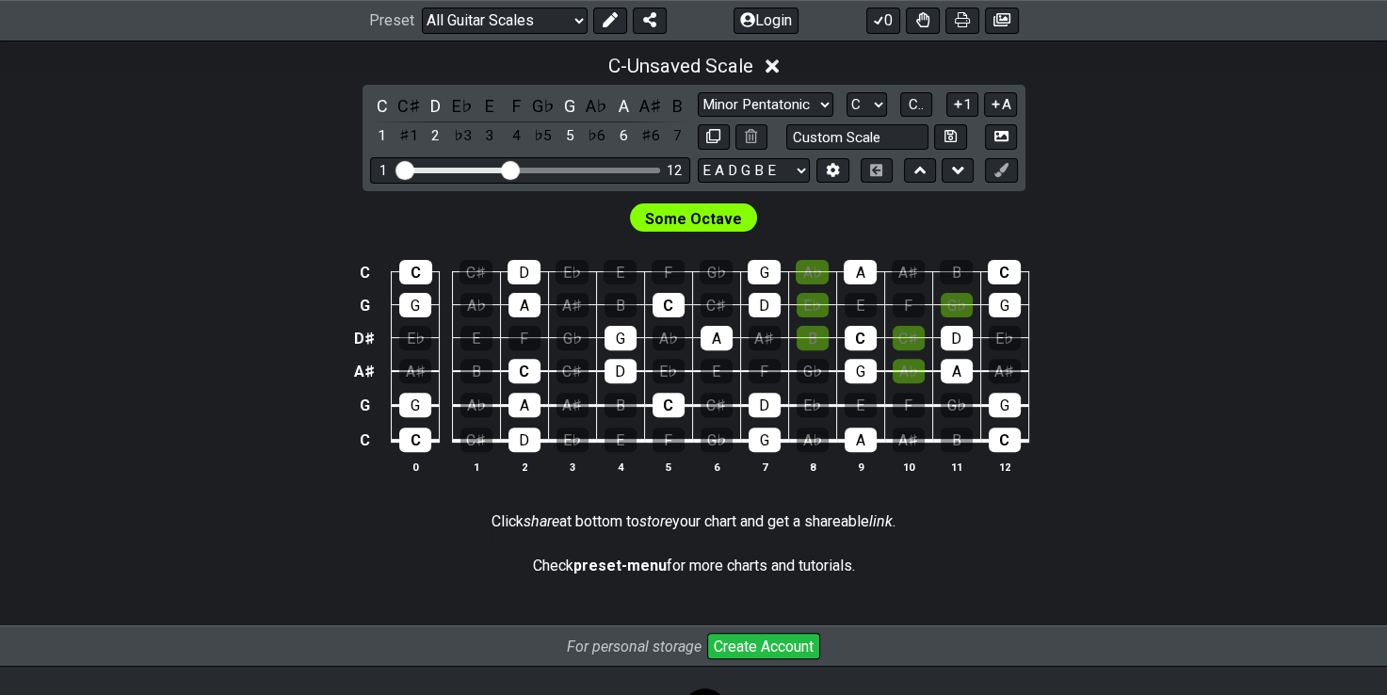
scroll to position [535, 0]
click at [855, 406] on div "E" at bounding box center [861, 405] width 32 height 24
click at [903, 405] on div "F" at bounding box center [909, 405] width 32 height 24
click at [806, 411] on div "E♭" at bounding box center [813, 405] width 32 height 24
click at [463, 96] on div "E♭" at bounding box center [462, 105] width 24 height 25
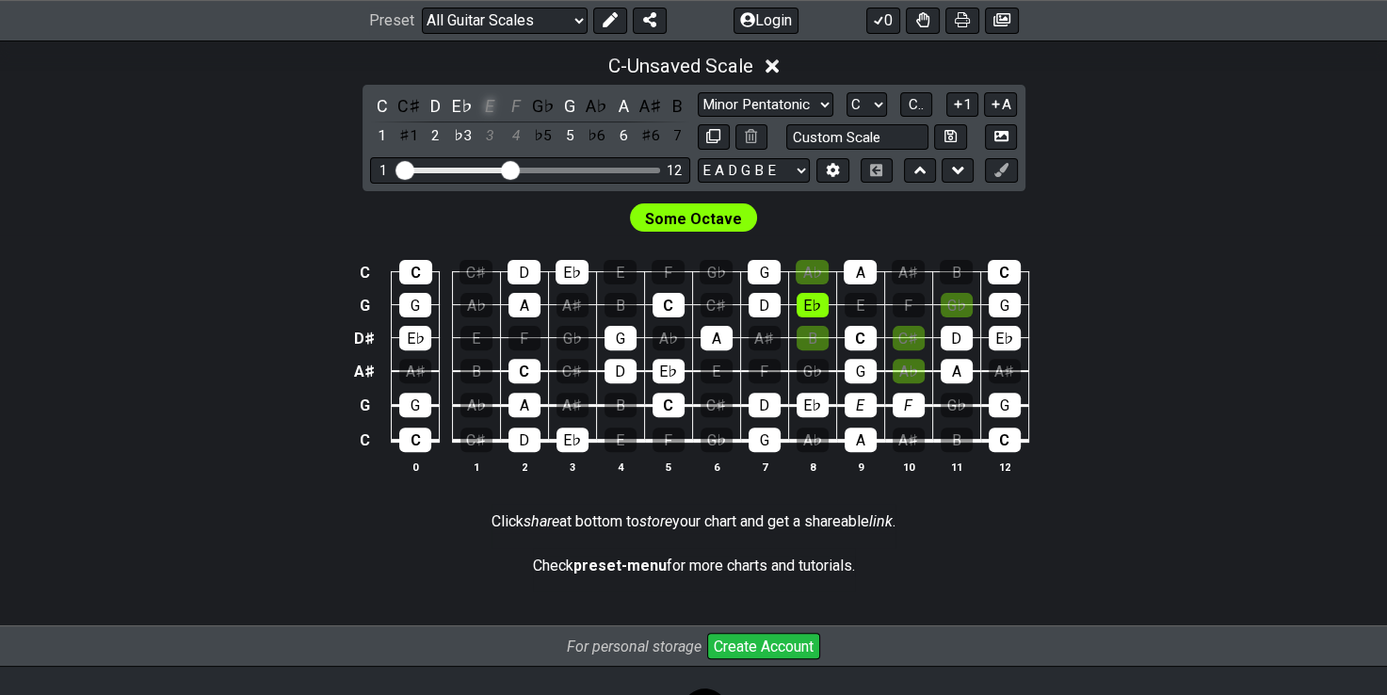
click at [486, 99] on div "E" at bounding box center [489, 105] width 24 height 25
click at [511, 102] on div "F" at bounding box center [516, 105] width 24 height 25
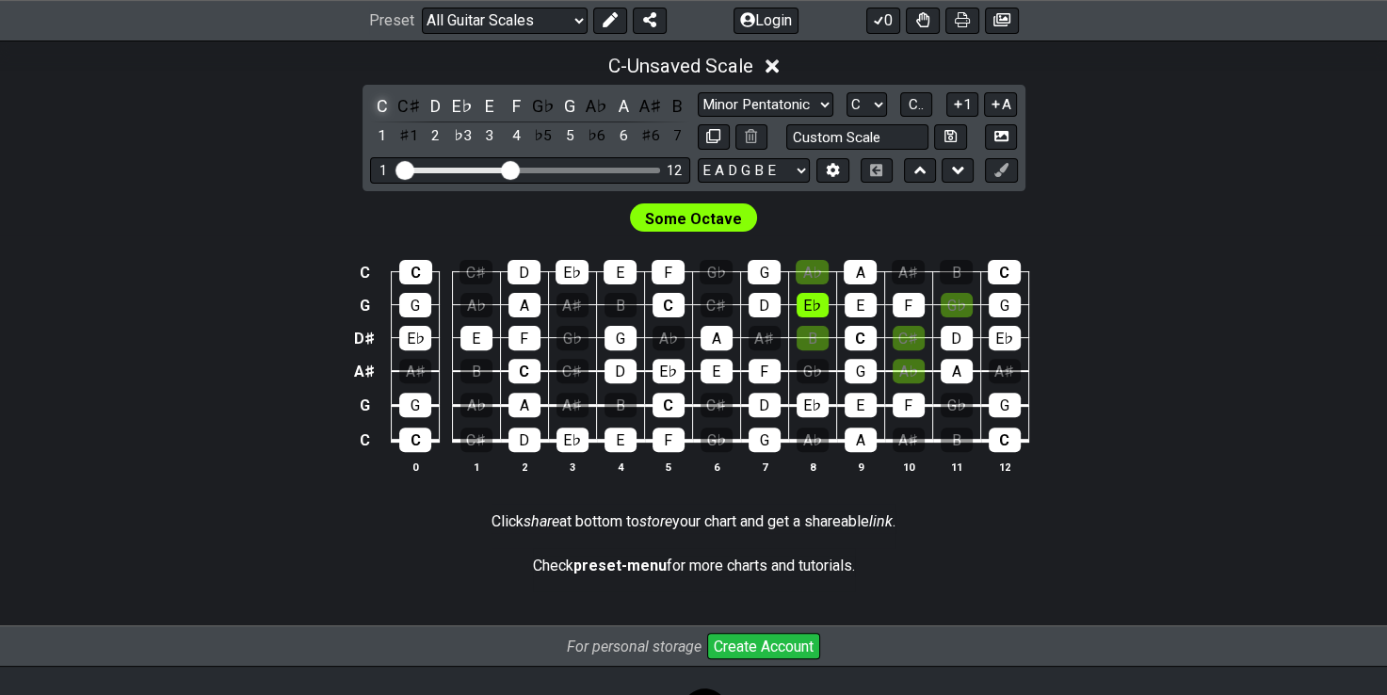
click at [379, 98] on div "C" at bounding box center [382, 105] width 24 height 25
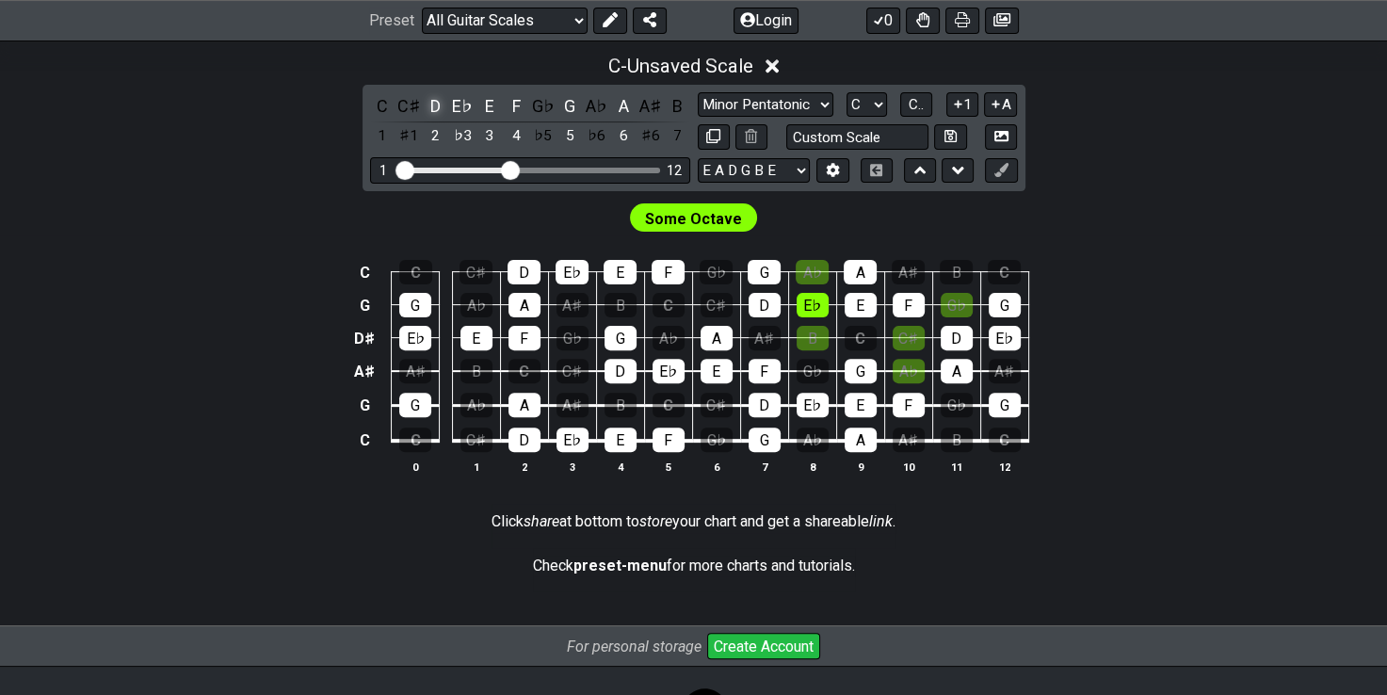
click at [437, 99] on div "D" at bounding box center [436, 105] width 24 height 25
click at [446, 101] on div "D" at bounding box center [436, 105] width 24 height 25
click at [457, 102] on div "E♭" at bounding box center [462, 105] width 24 height 25
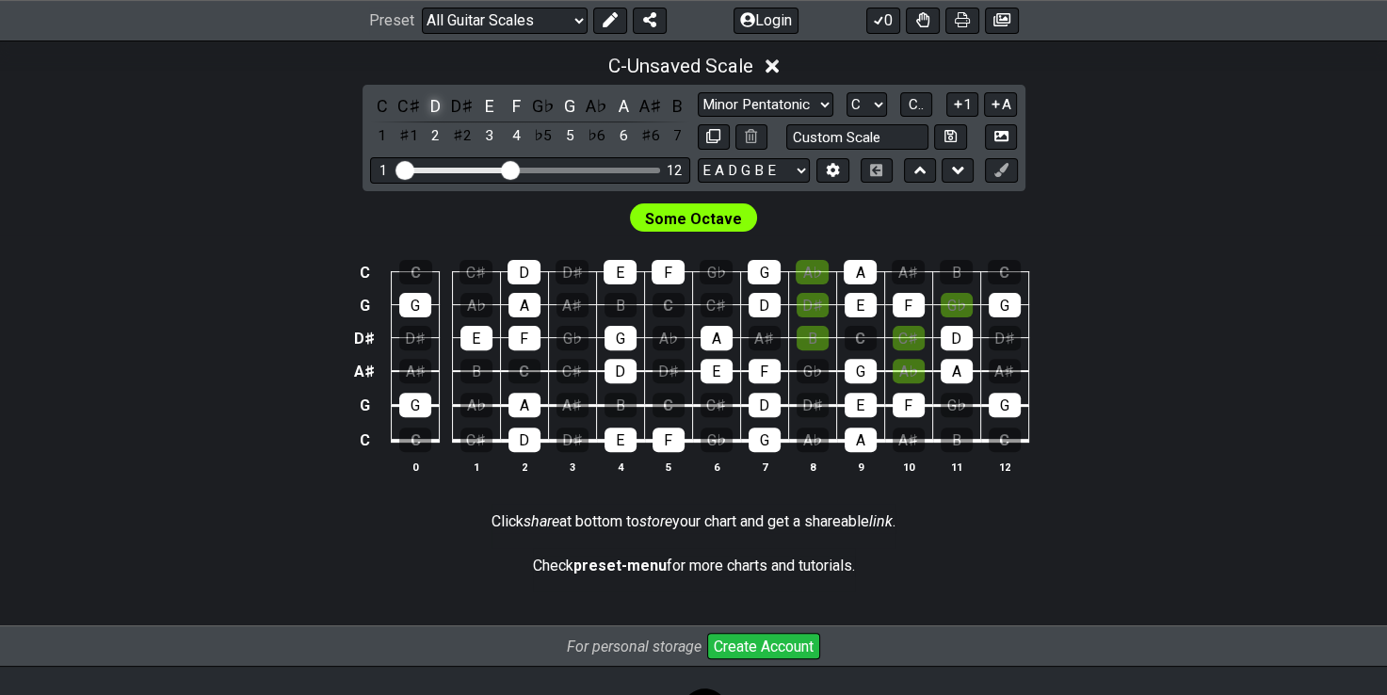
click at [429, 104] on div "D" at bounding box center [436, 105] width 24 height 25
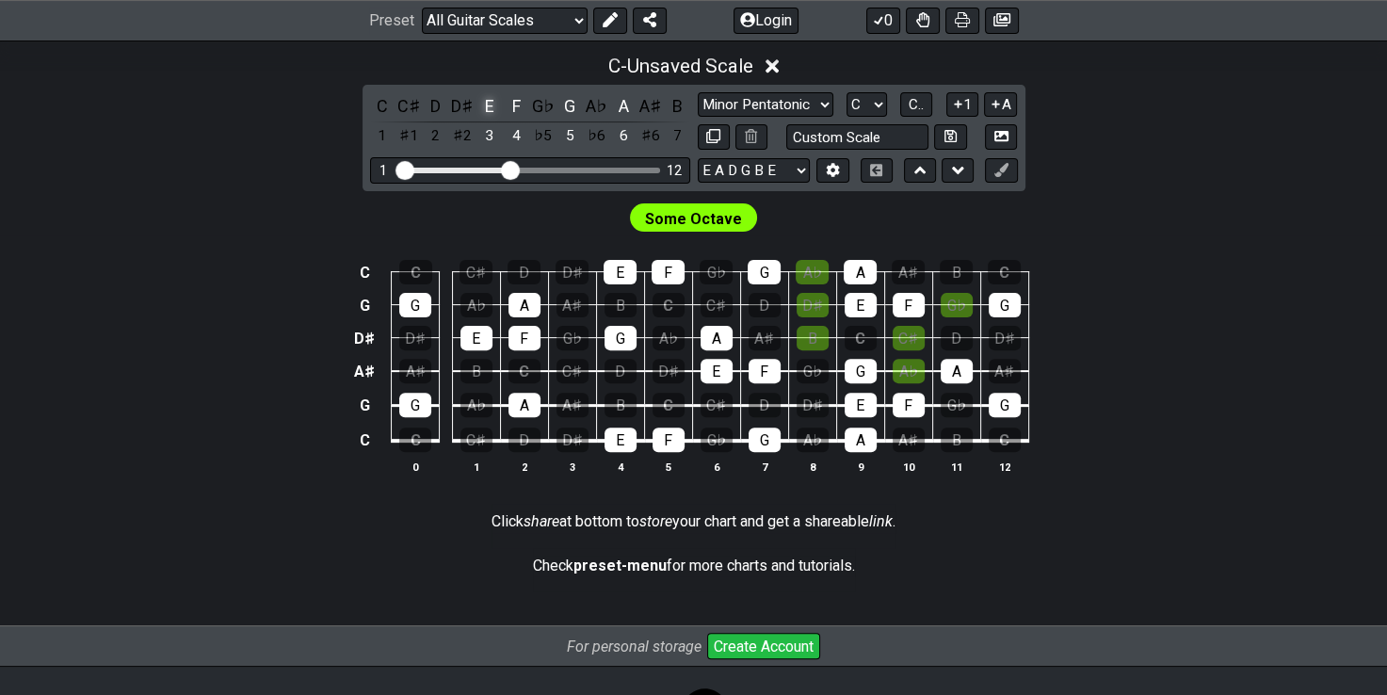
click at [491, 106] on div "E" at bounding box center [489, 105] width 24 height 25
click at [516, 105] on div "F" at bounding box center [516, 105] width 24 height 25
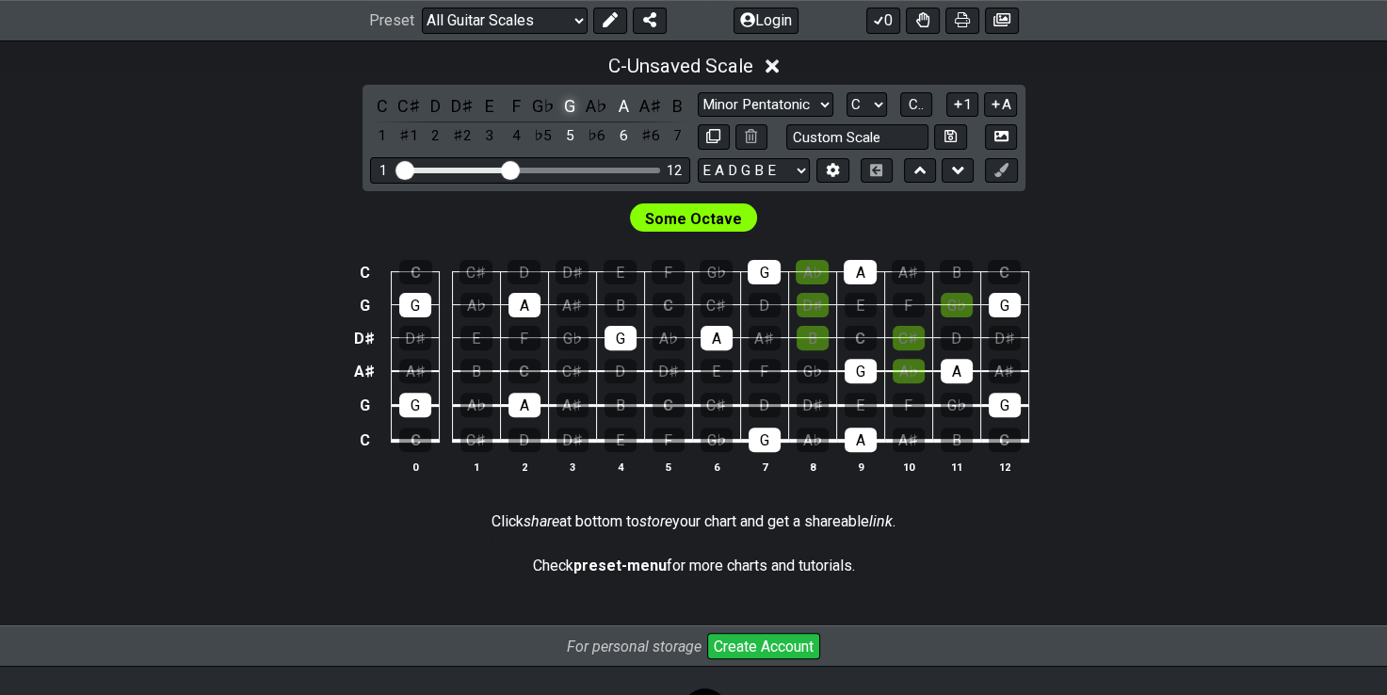
click at [569, 106] on div "G" at bounding box center [569, 105] width 24 height 25
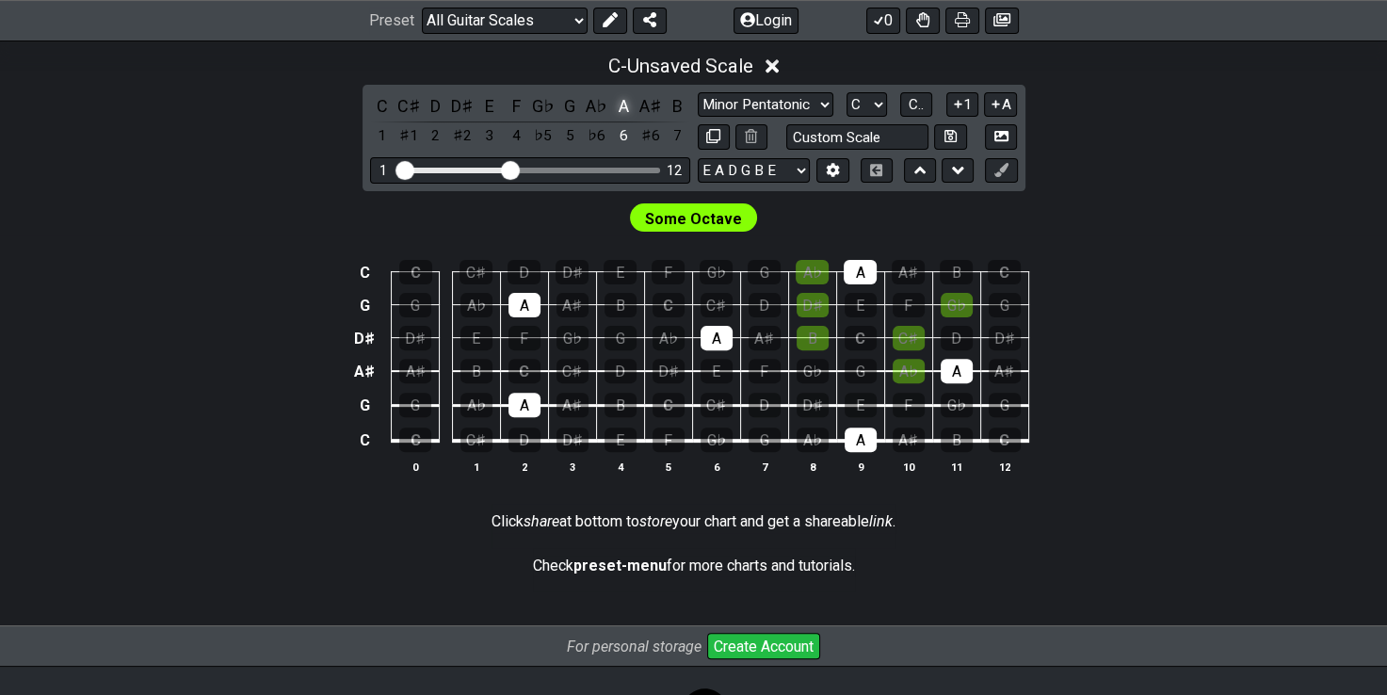
click at [627, 101] on div "A" at bounding box center [623, 105] width 24 height 25
click at [370, 404] on td "G" at bounding box center [364, 405] width 28 height 35
click at [370, 404] on td "x" at bounding box center [364, 405] width 28 height 35
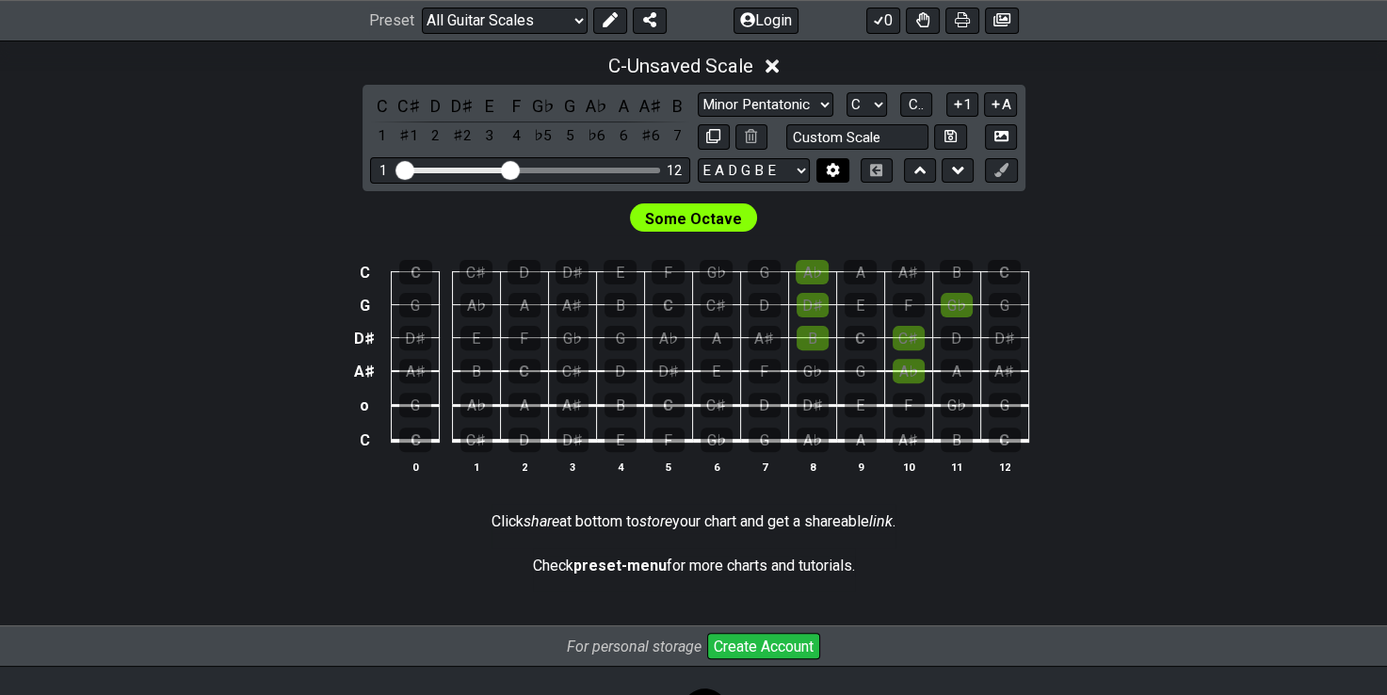
click at [833, 164] on icon at bounding box center [833, 170] width 13 height 14
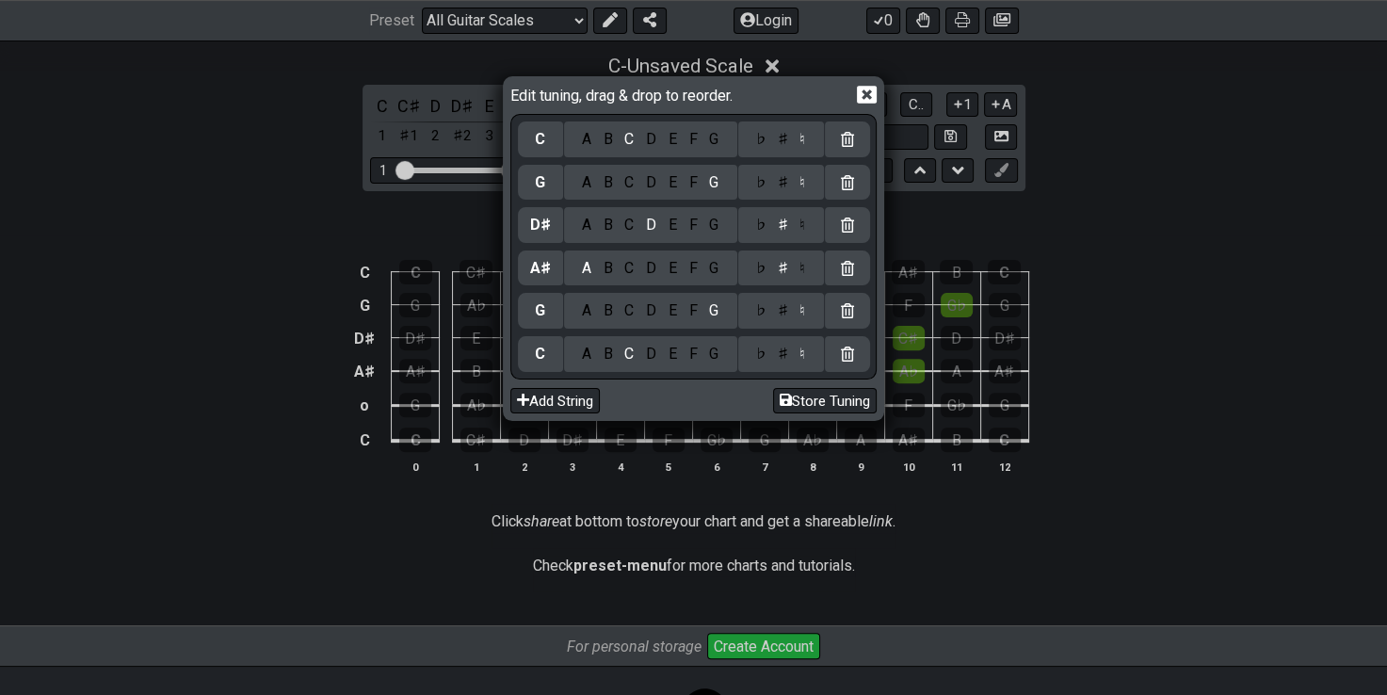
click at [691, 311] on div "F" at bounding box center [693, 310] width 21 height 21
click at [864, 96] on icon at bounding box center [867, 95] width 20 height 20
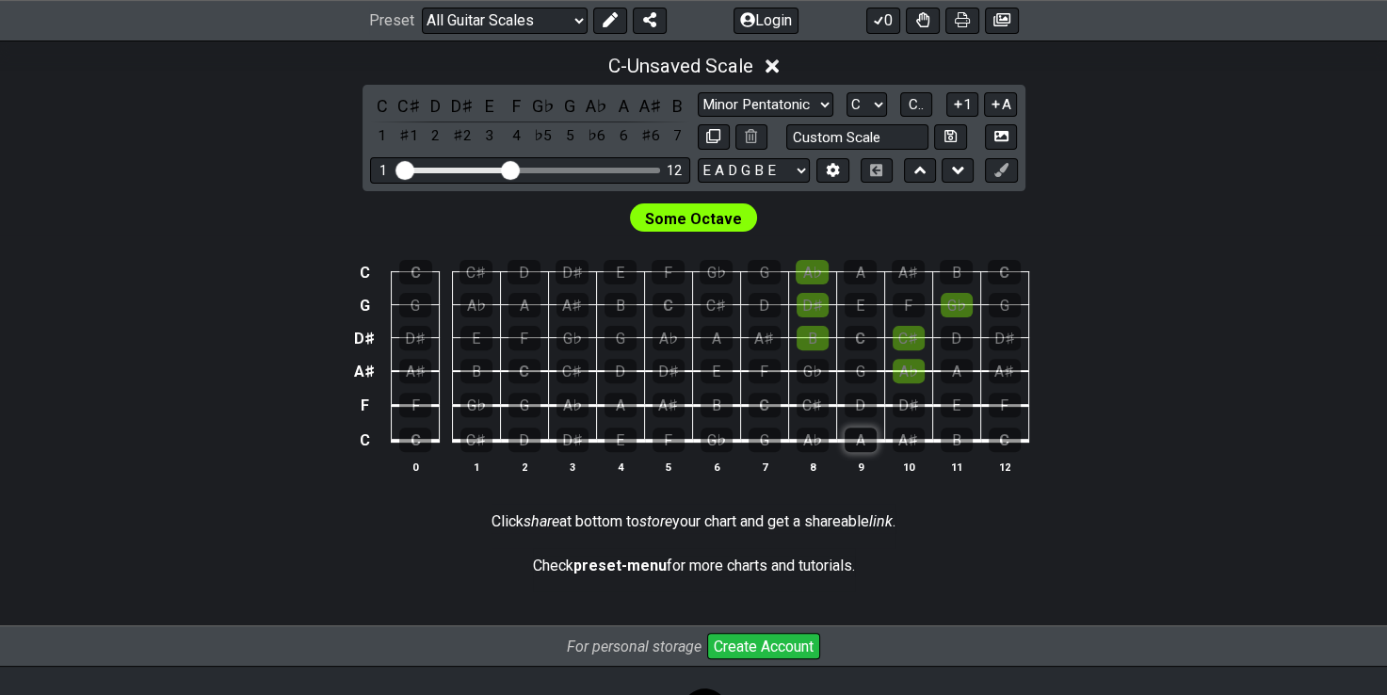
click at [852, 444] on div "A" at bounding box center [861, 440] width 32 height 24
click at [767, 405] on div "C" at bounding box center [765, 405] width 32 height 24
click at [761, 442] on div "G" at bounding box center [765, 440] width 32 height 24
click at [669, 401] on div "A♯" at bounding box center [669, 405] width 32 height 24
click at [848, 401] on div "D" at bounding box center [861, 405] width 32 height 24
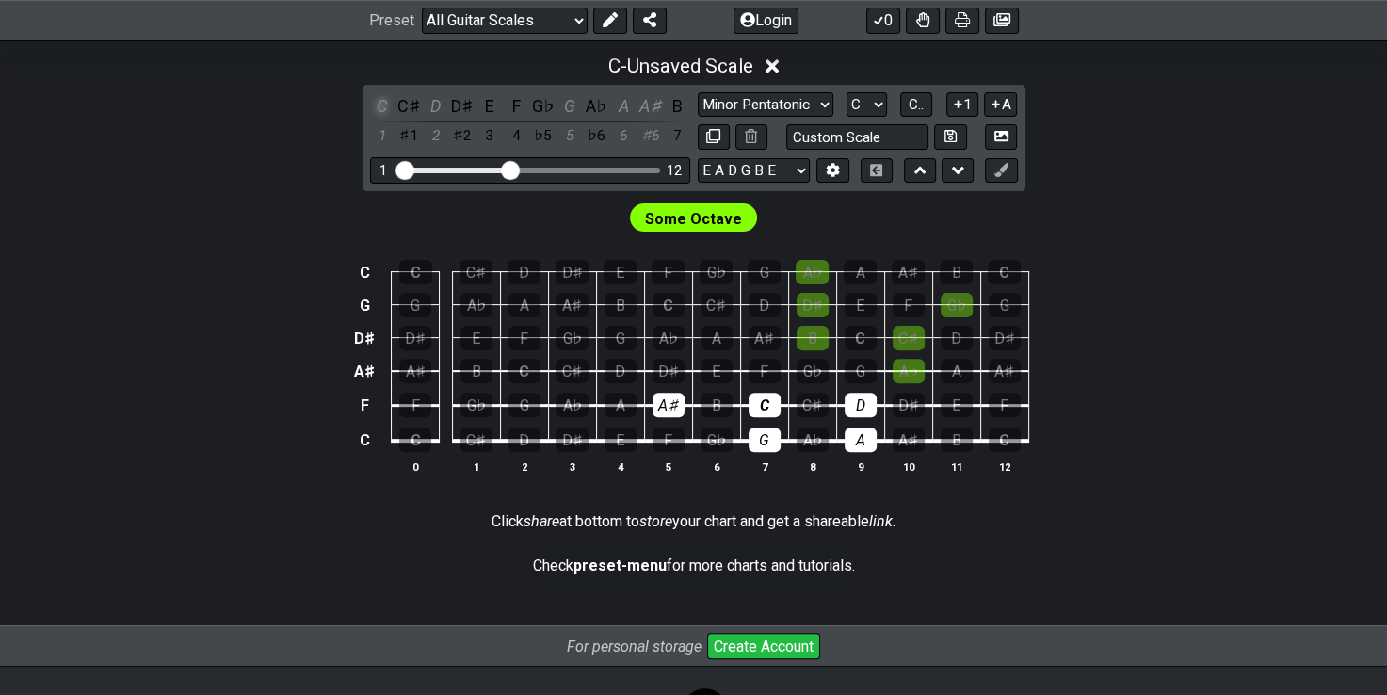
click at [392, 102] on div "C" at bounding box center [382, 105] width 24 height 25
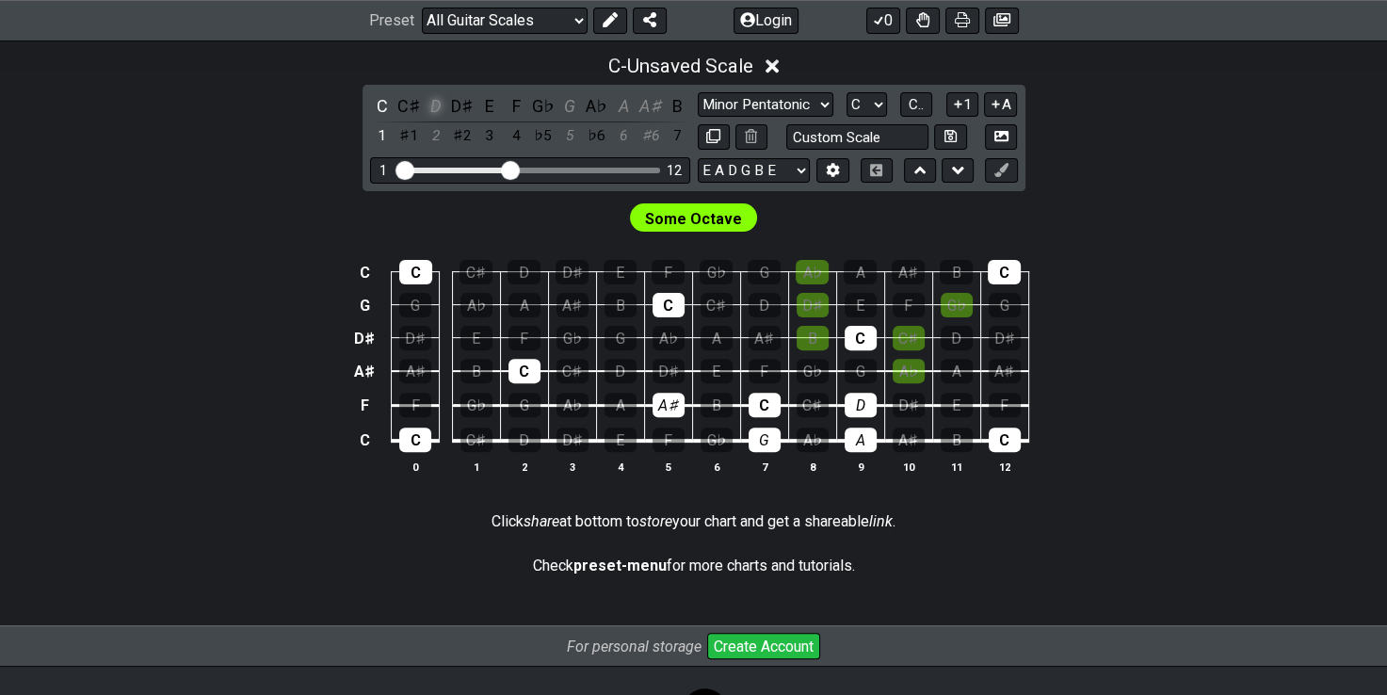
click at [433, 100] on div "D" at bounding box center [436, 105] width 24 height 25
click at [566, 104] on div "G" at bounding box center [569, 105] width 24 height 25
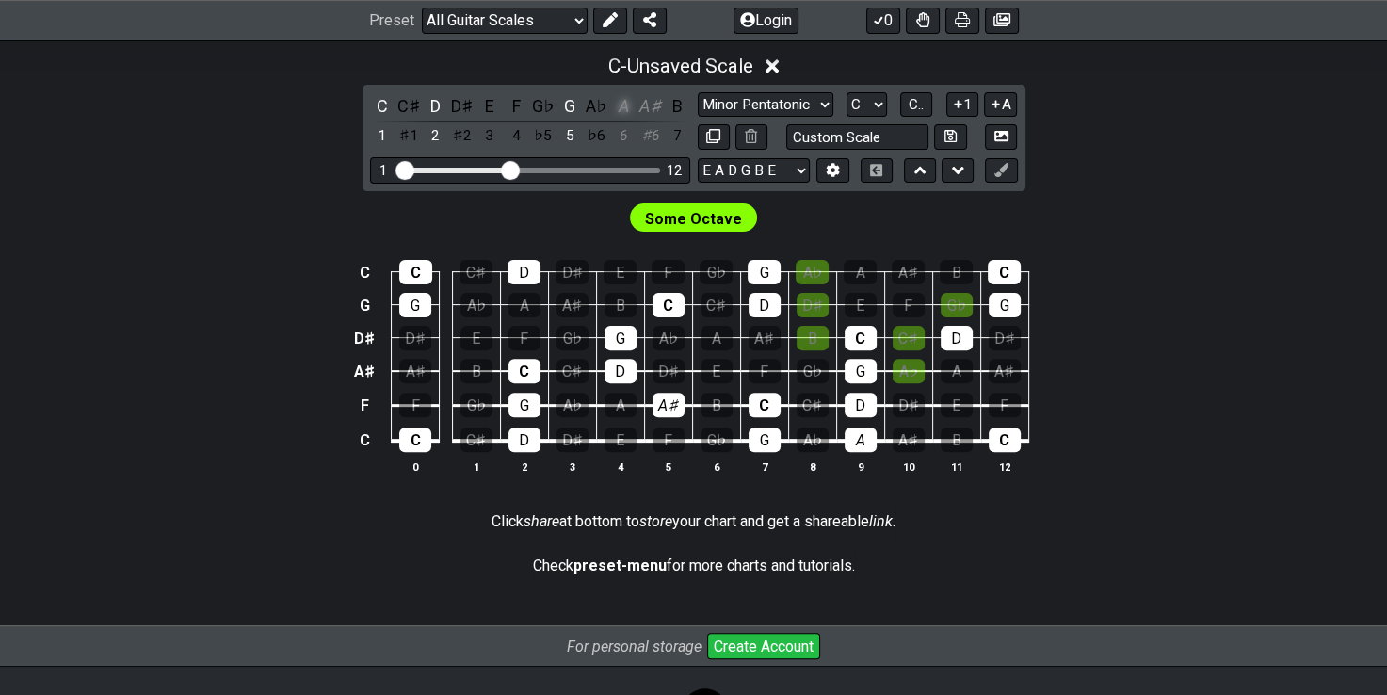
click at [624, 105] on div "A" at bounding box center [623, 105] width 24 height 25
click at [652, 105] on div "A♯" at bounding box center [650, 105] width 24 height 25
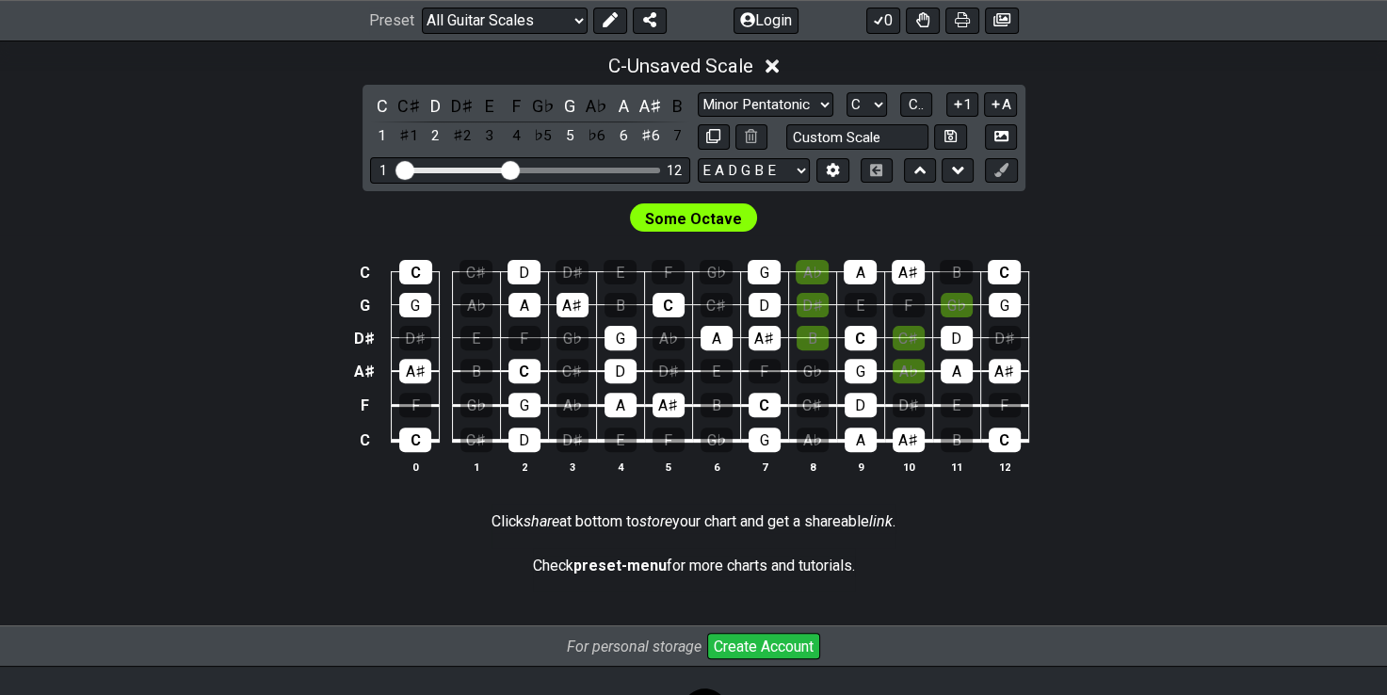
drag, startPoint x: 241, startPoint y: 7, endPoint x: 139, endPoint y: -7, distance: 102.5
click at [139, 0] on html "Latest Charts Chart Gallery The Internet Guitar fretboard tool - view and edit …" at bounding box center [693, 138] width 1387 height 1347
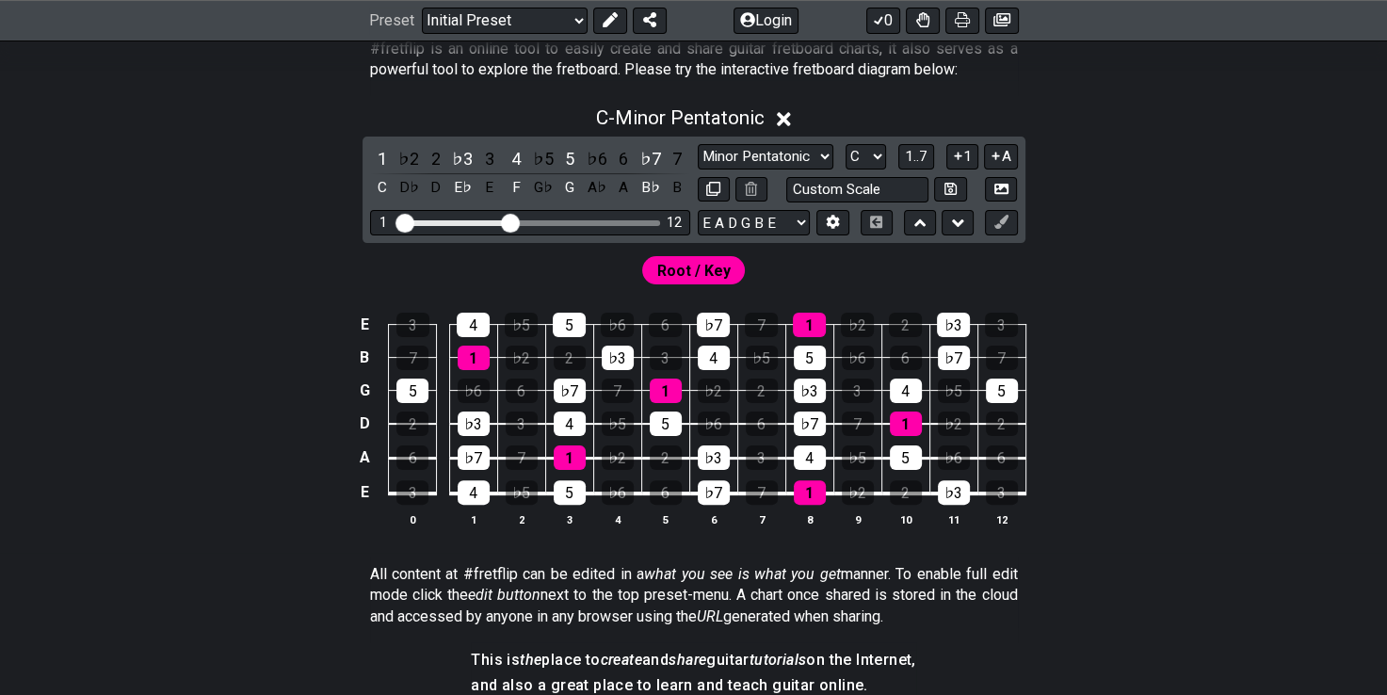
scroll to position [388, 0]
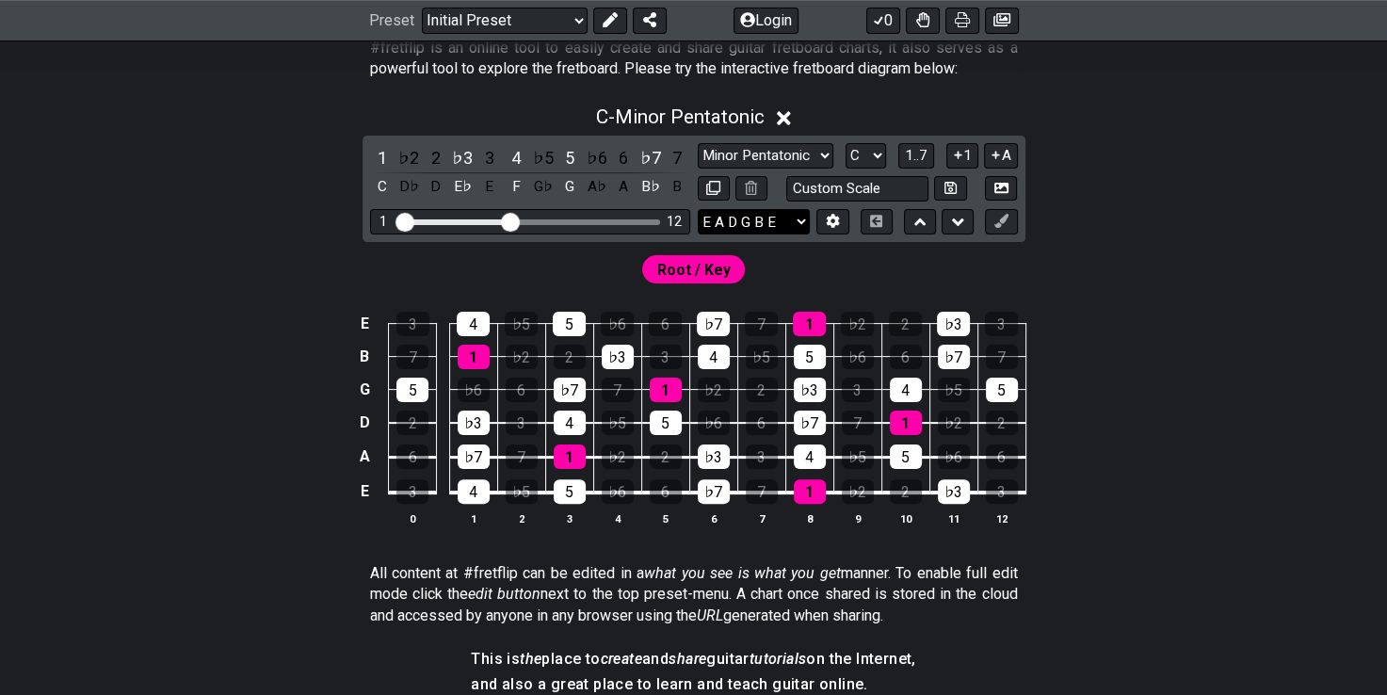
click at [793, 216] on select "E A D G B E E A D G B E E A D G B E B E A D F♯ B A D G C E A D A D G B E E♭ A♭ …" at bounding box center [754, 221] width 112 height 25
click at [830, 209] on button at bounding box center [832, 221] width 32 height 25
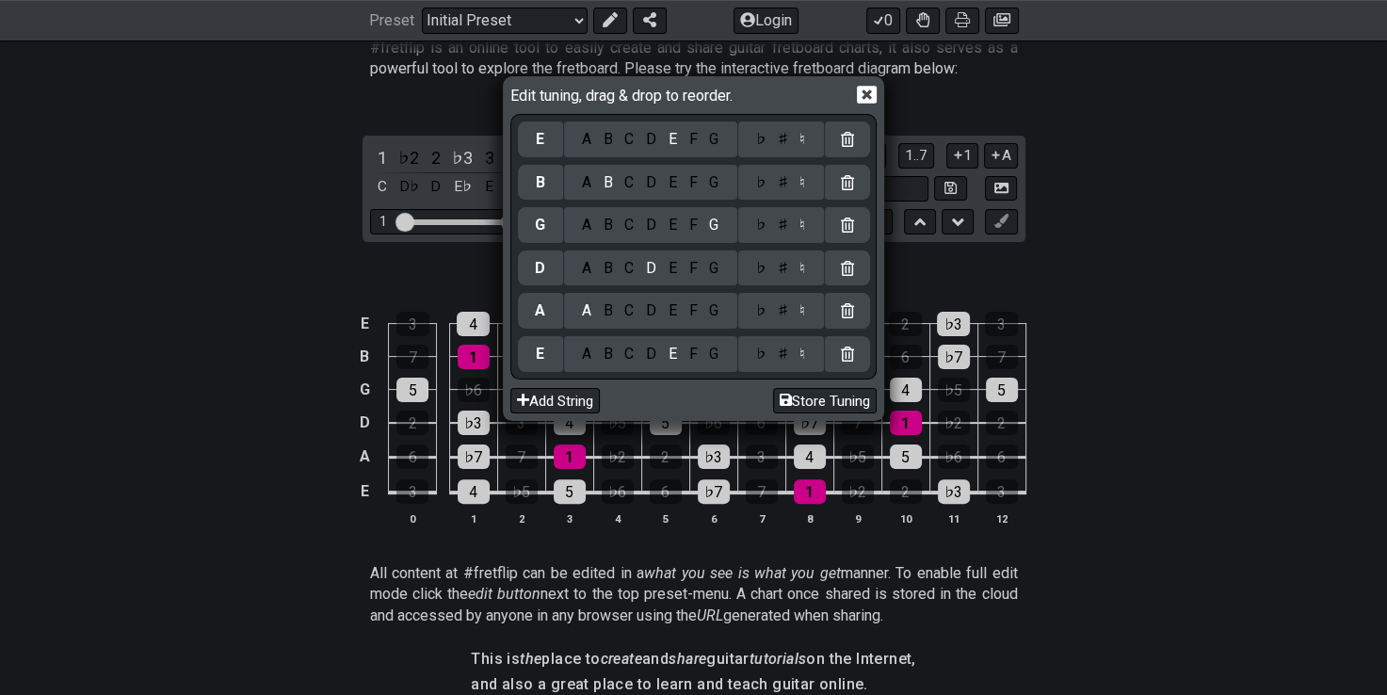
click at [830, 209] on div at bounding box center [847, 225] width 45 height 36
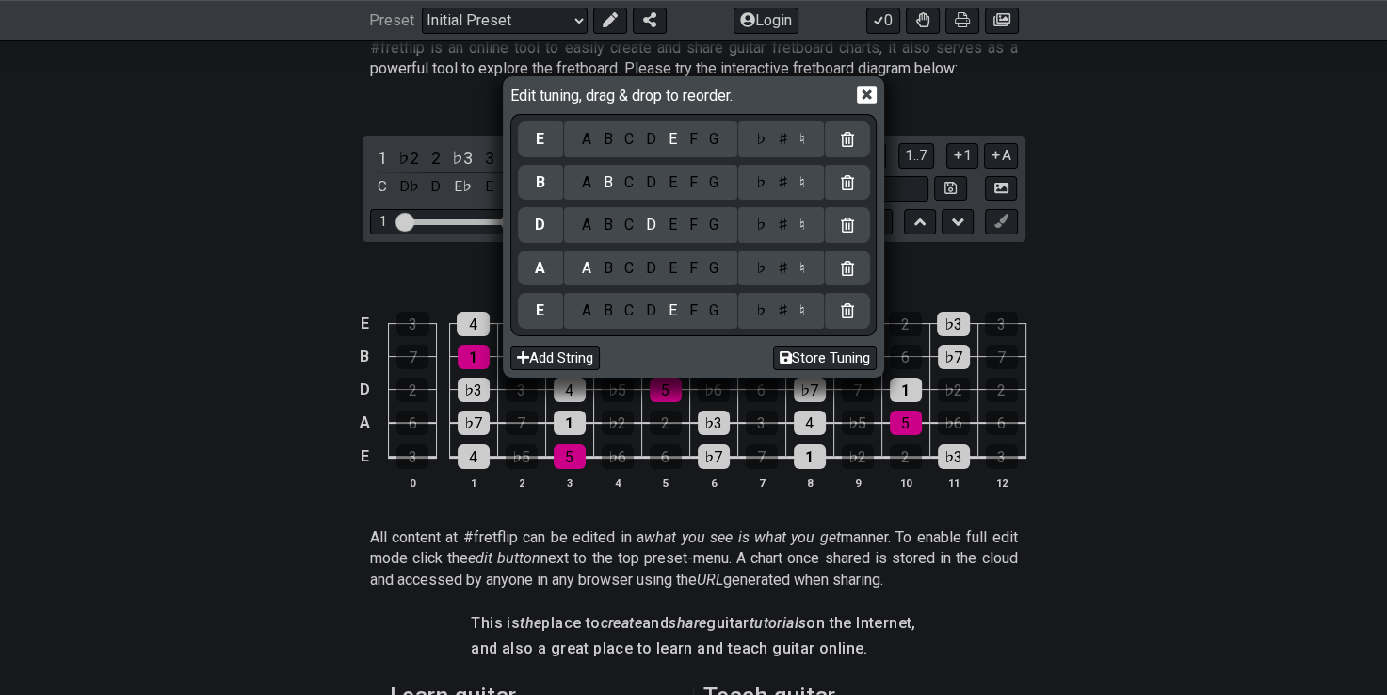
click at [637, 140] on div "C" at bounding box center [630, 139] width 22 height 21
click at [718, 186] on div "G" at bounding box center [714, 182] width 22 height 21
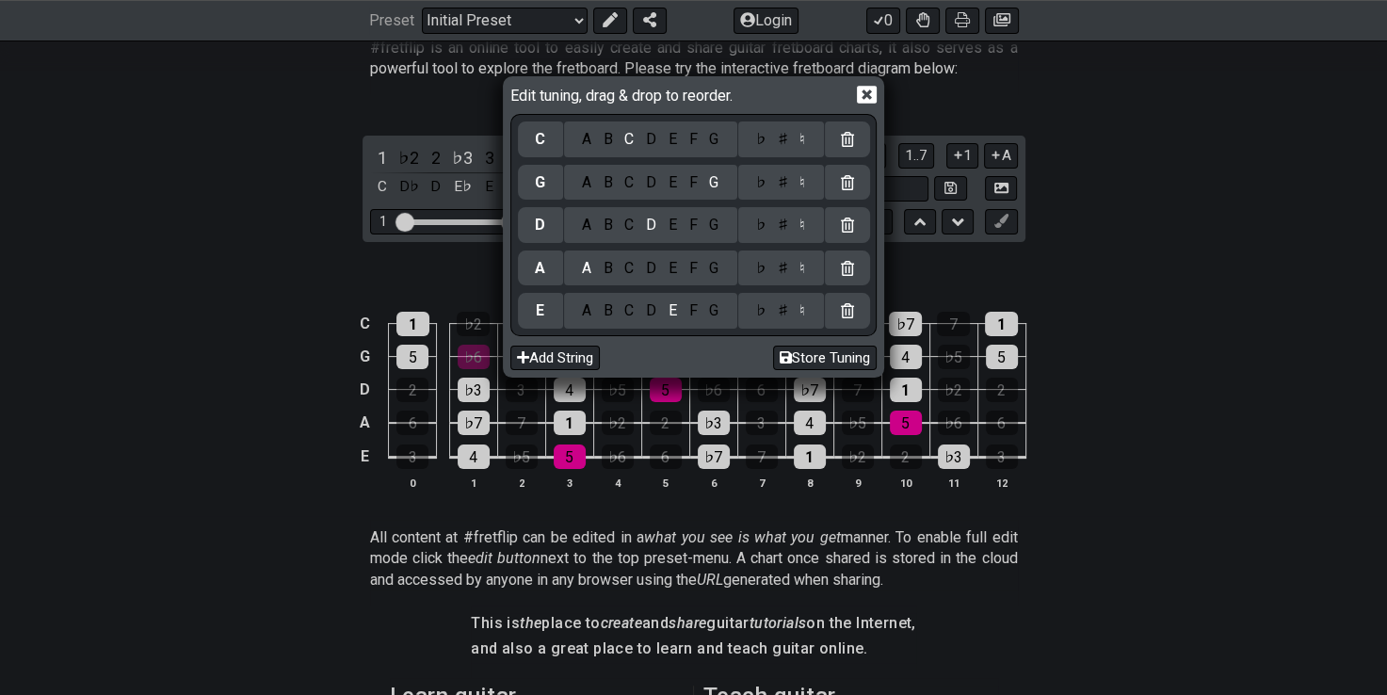
click at [591, 224] on div "A" at bounding box center [586, 225] width 22 height 21
click at [784, 231] on div "♯" at bounding box center [782, 225] width 23 height 21
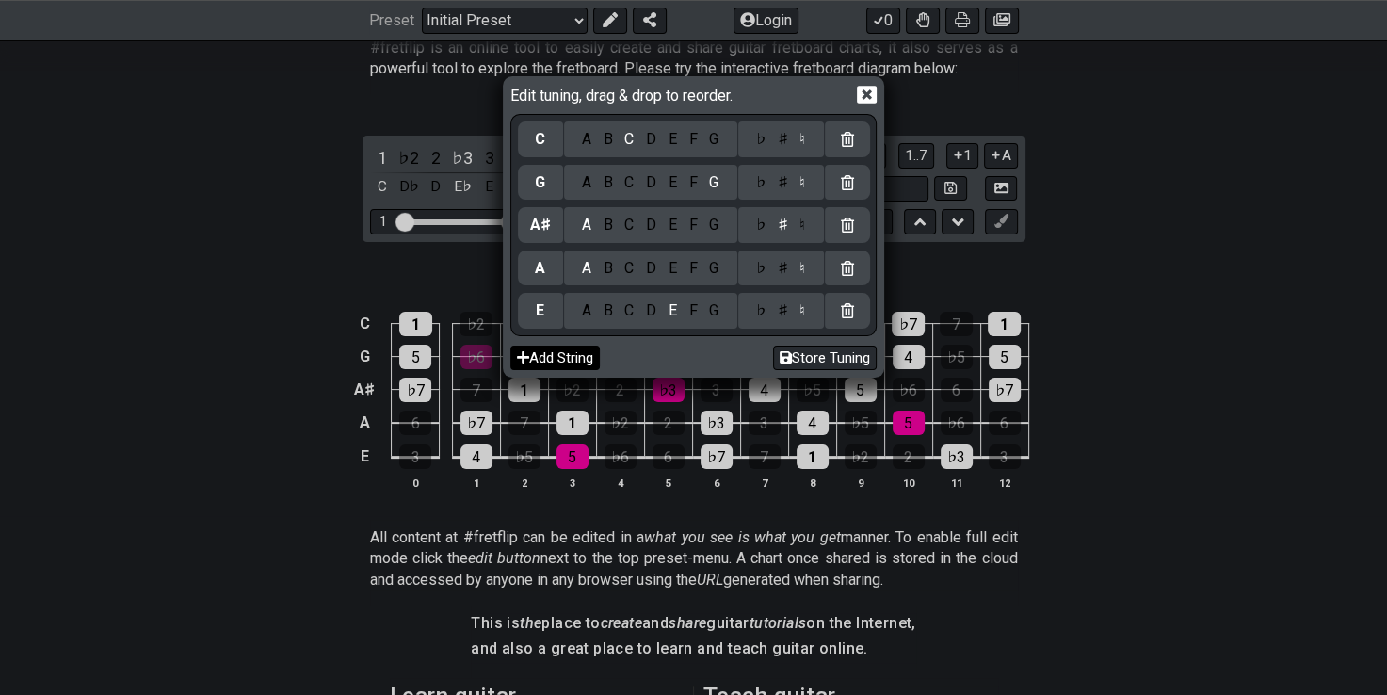
click at [532, 358] on button "Add String" at bounding box center [554, 358] width 89 height 25
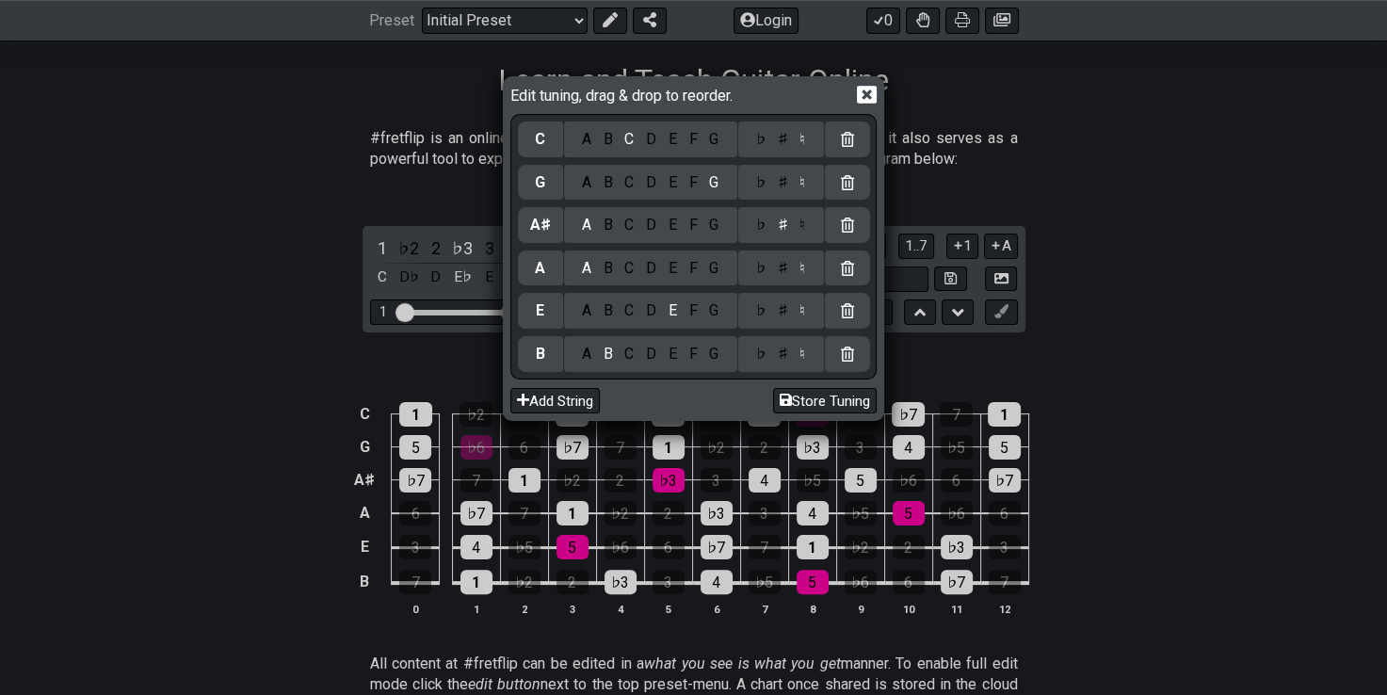
scroll to position [352, 0]
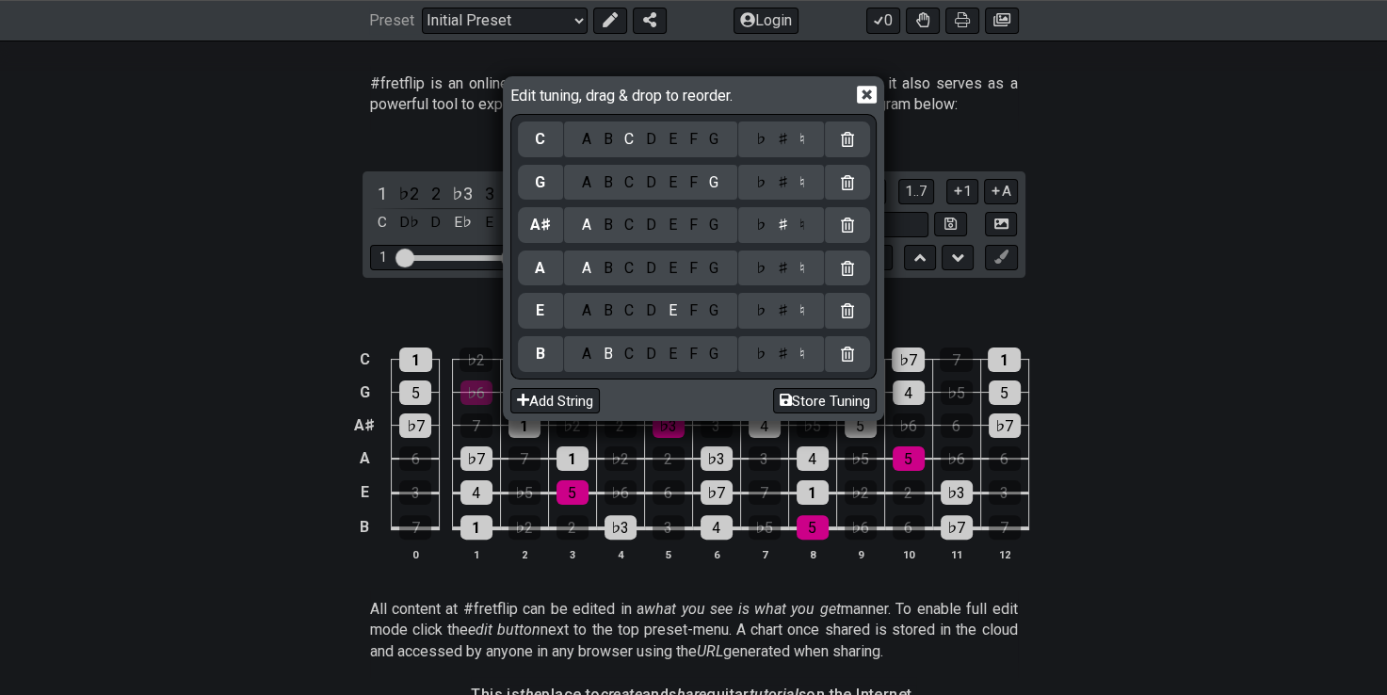
click at [629, 352] on div "C" at bounding box center [630, 354] width 22 height 21
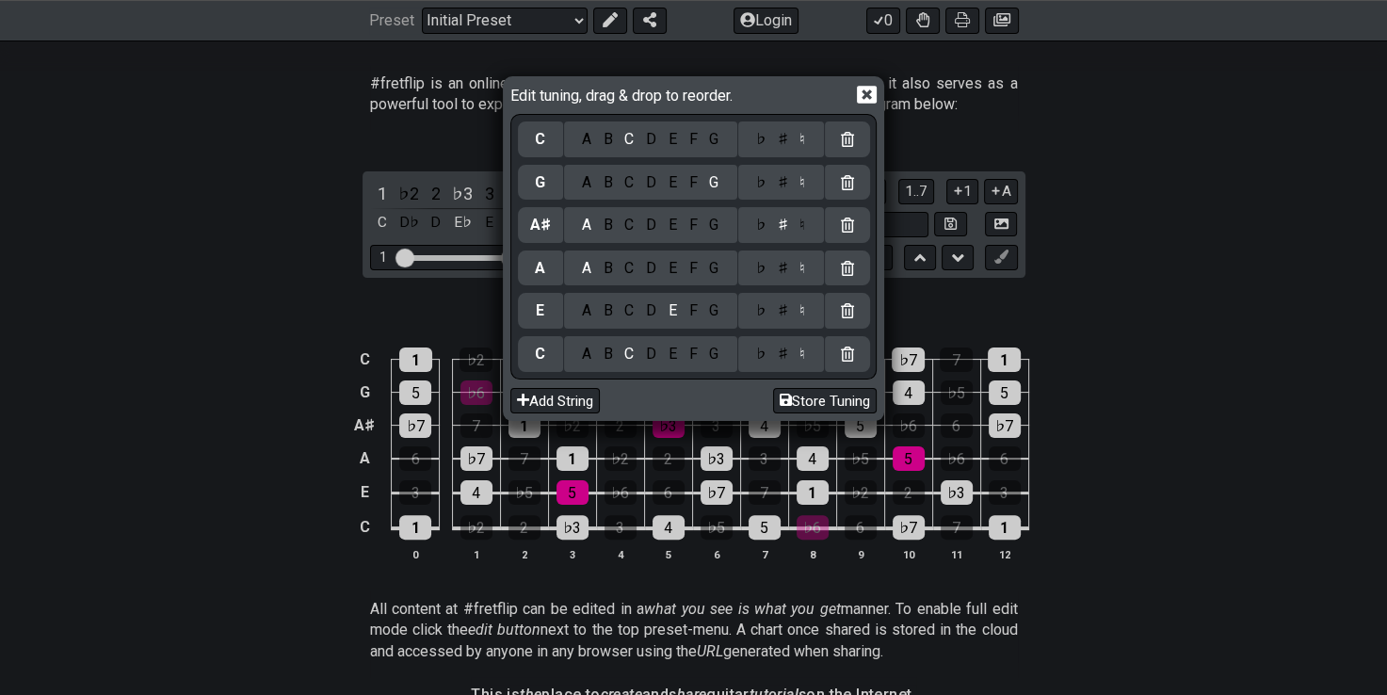
click at [692, 311] on div "F" at bounding box center [693, 310] width 21 height 21
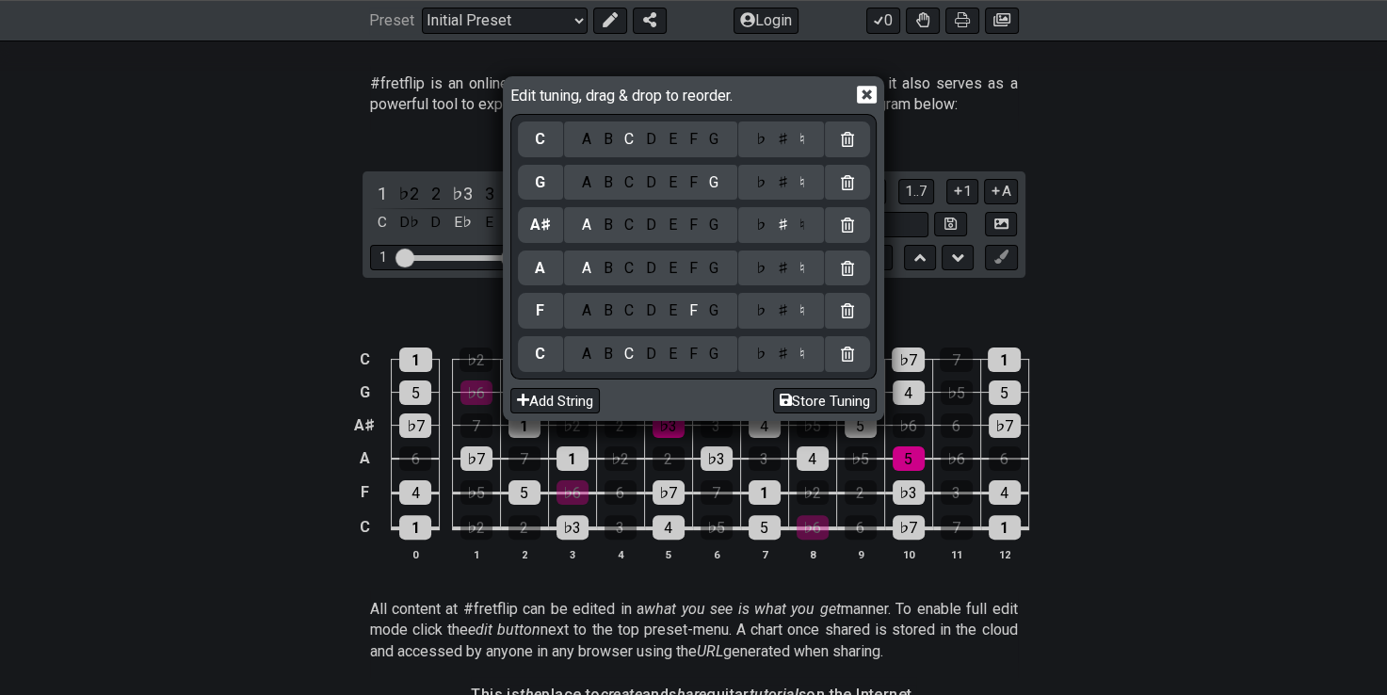
click at [782, 266] on div "♯" at bounding box center [782, 268] width 23 height 21
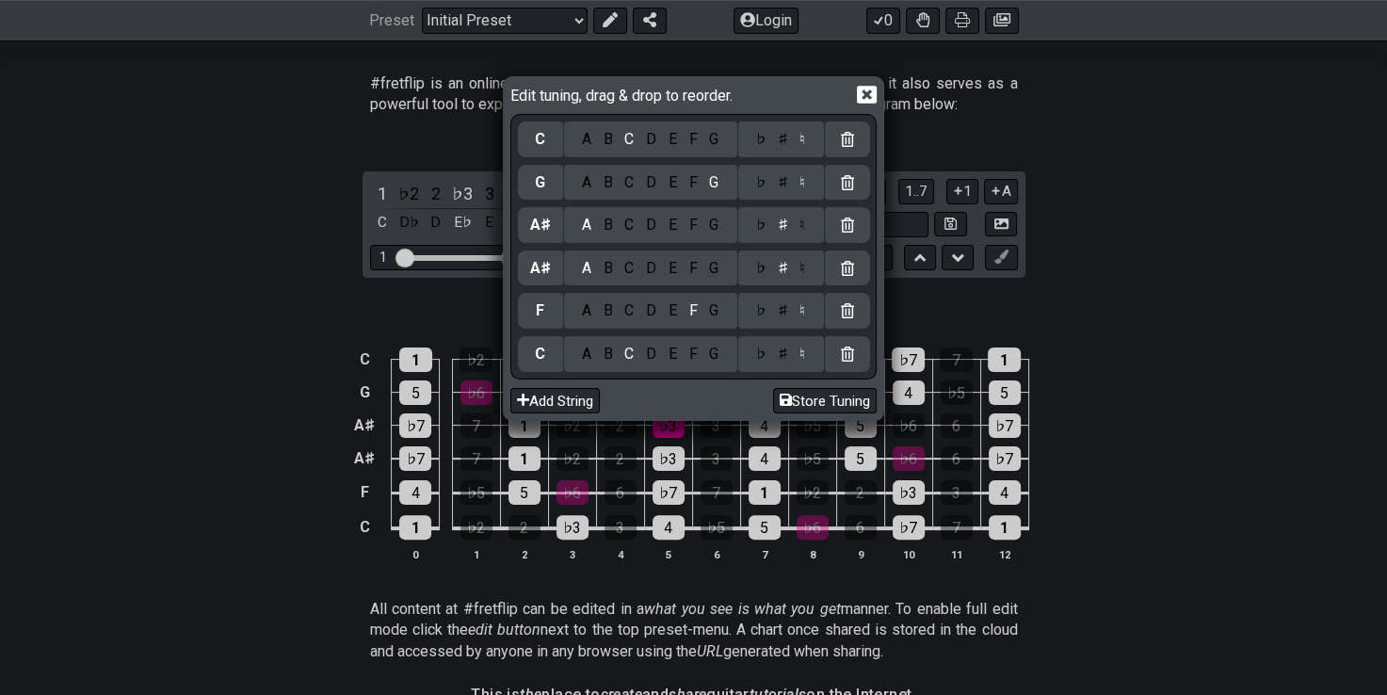
click at [647, 220] on div "D" at bounding box center [651, 225] width 23 height 21
click at [866, 94] on icon at bounding box center [867, 95] width 20 height 20
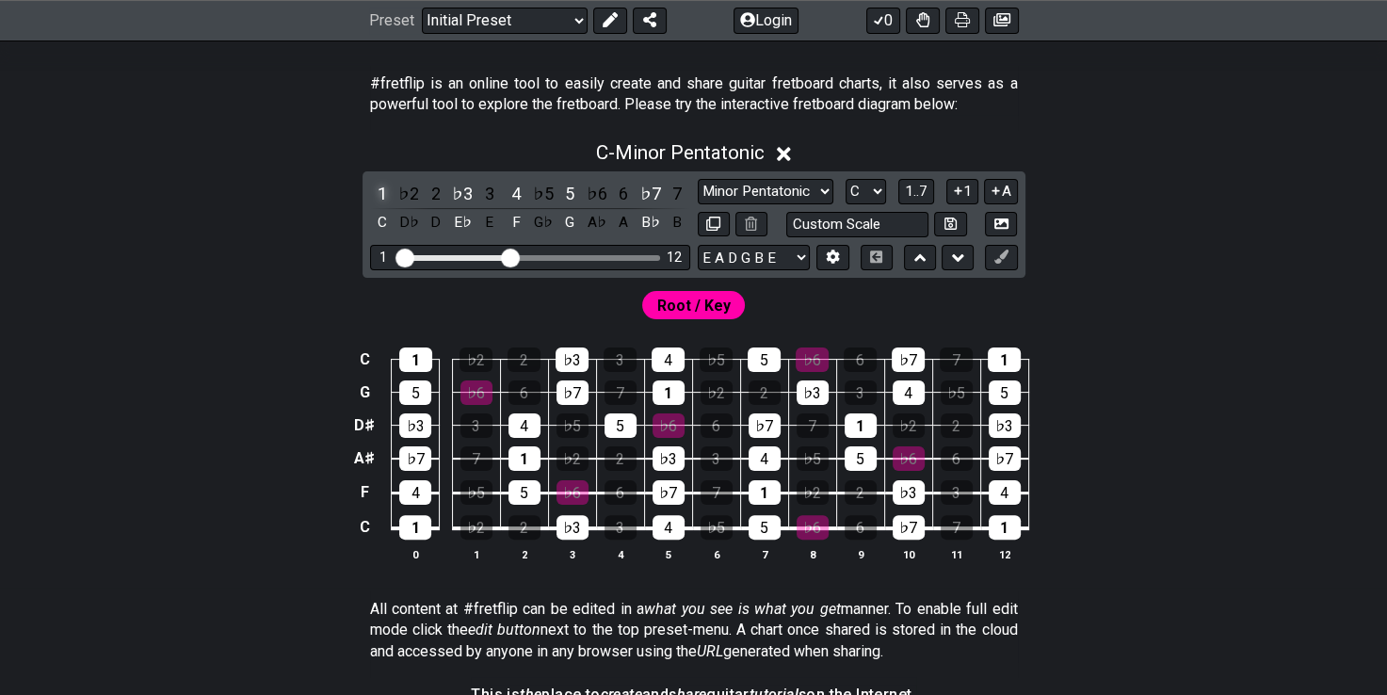
click at [376, 187] on div "1" at bounding box center [382, 193] width 24 height 25
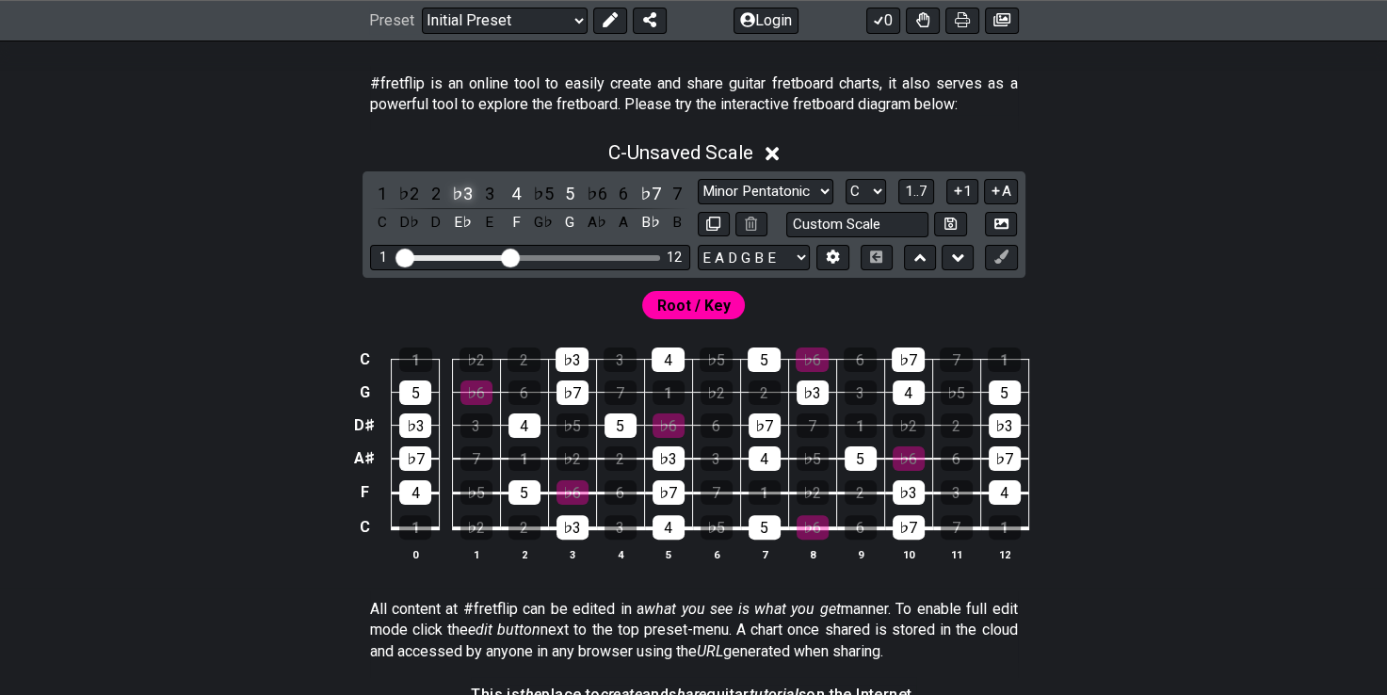
click at [459, 196] on div "♭3" at bounding box center [462, 193] width 24 height 25
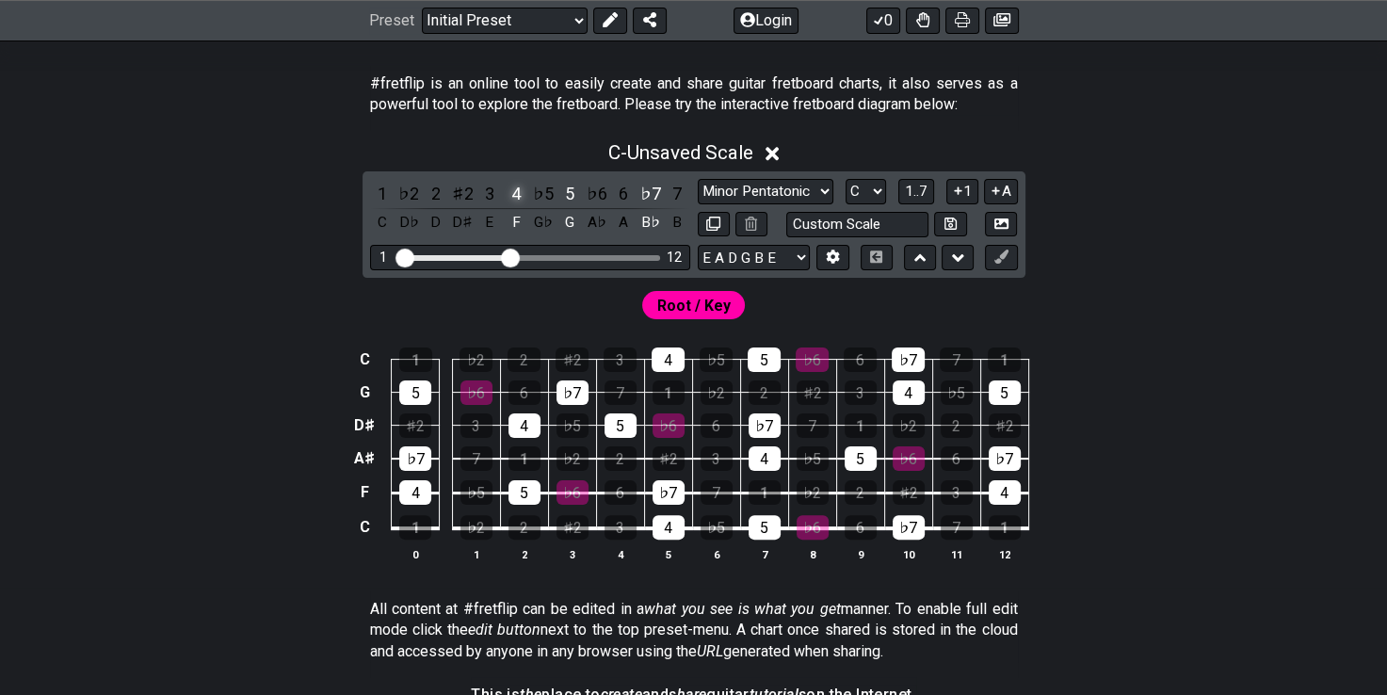
click at [525, 184] on div "4" at bounding box center [516, 193] width 24 height 25
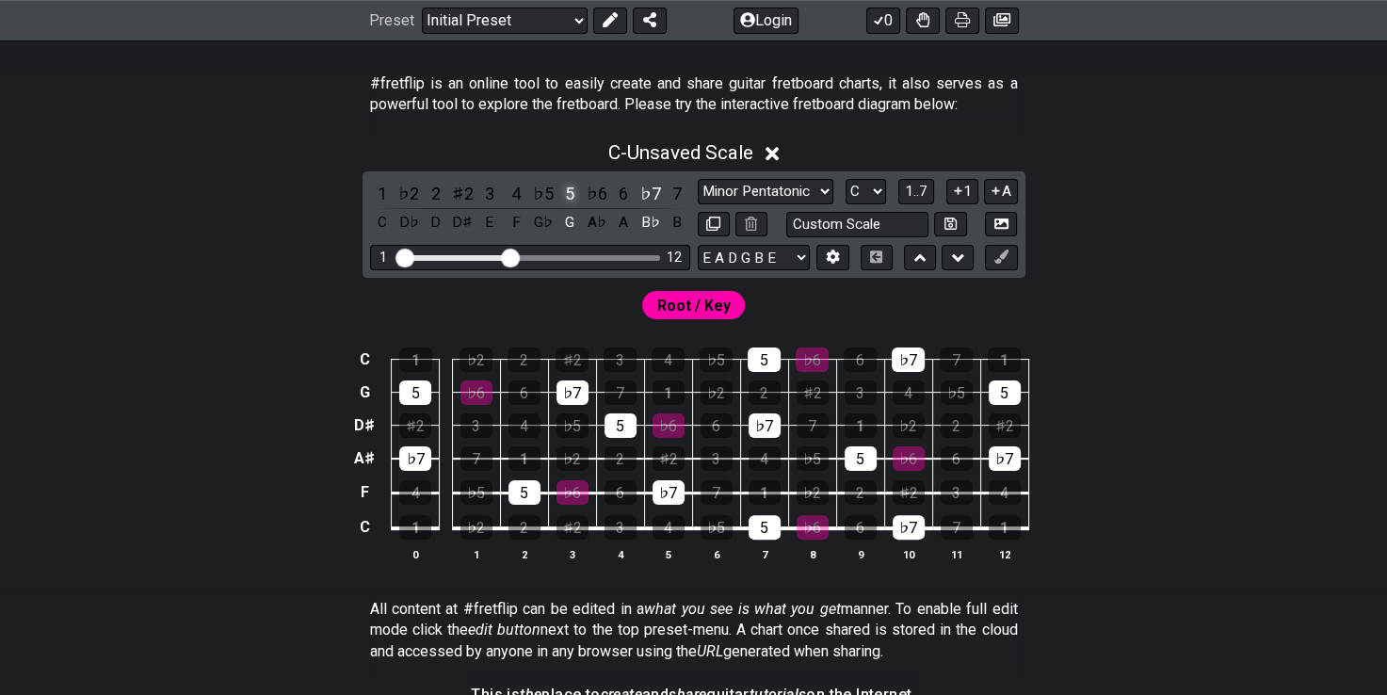
click at [580, 183] on div "5" at bounding box center [569, 193] width 24 height 25
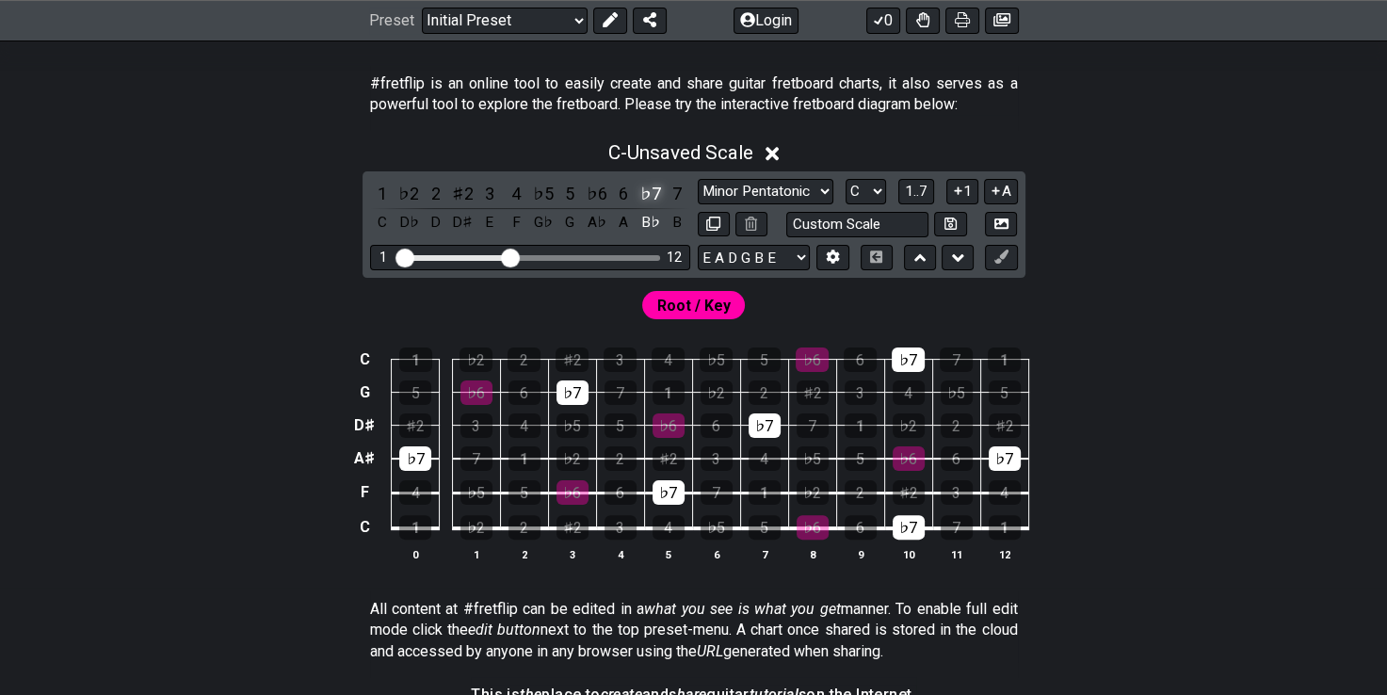
click at [658, 186] on div "♭7" at bounding box center [650, 193] width 24 height 25
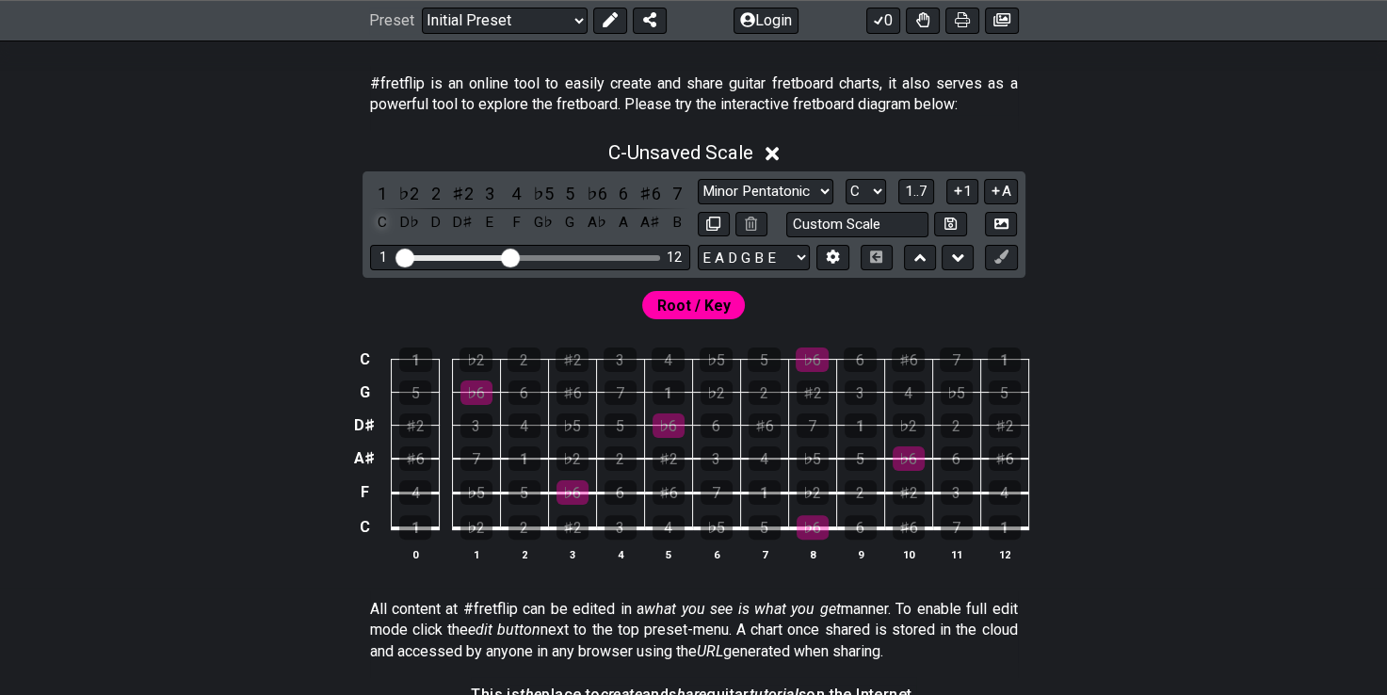
click at [380, 222] on div "C" at bounding box center [382, 222] width 24 height 25
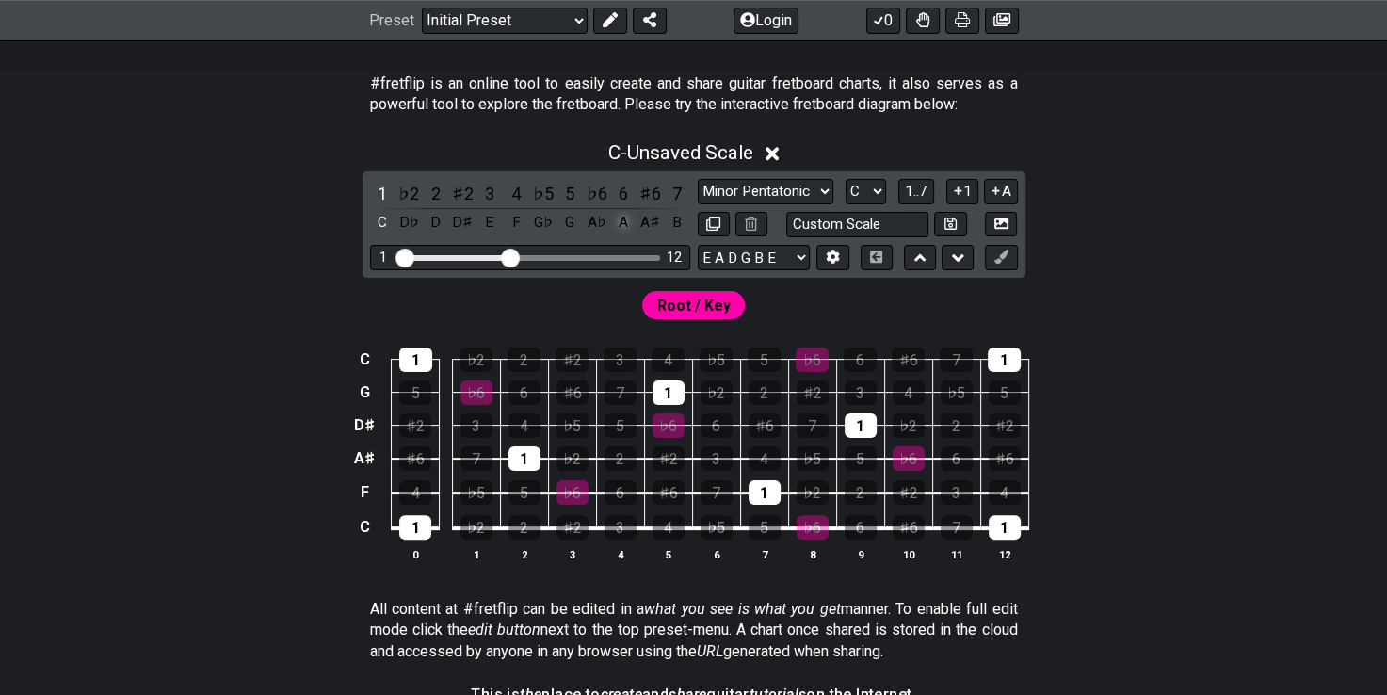
click at [624, 220] on div "A" at bounding box center [623, 222] width 24 height 25
click at [572, 191] on div "5" at bounding box center [569, 193] width 24 height 25
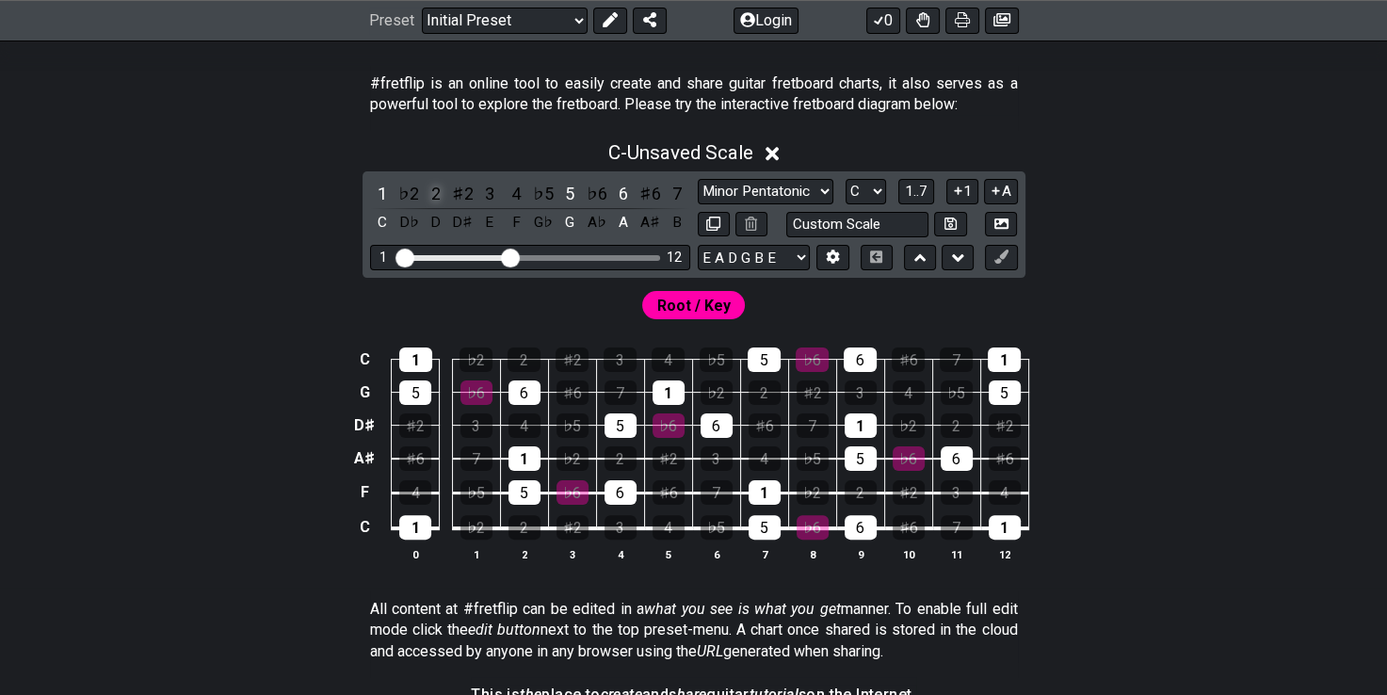
click at [444, 190] on div "2" at bounding box center [436, 193] width 24 height 25
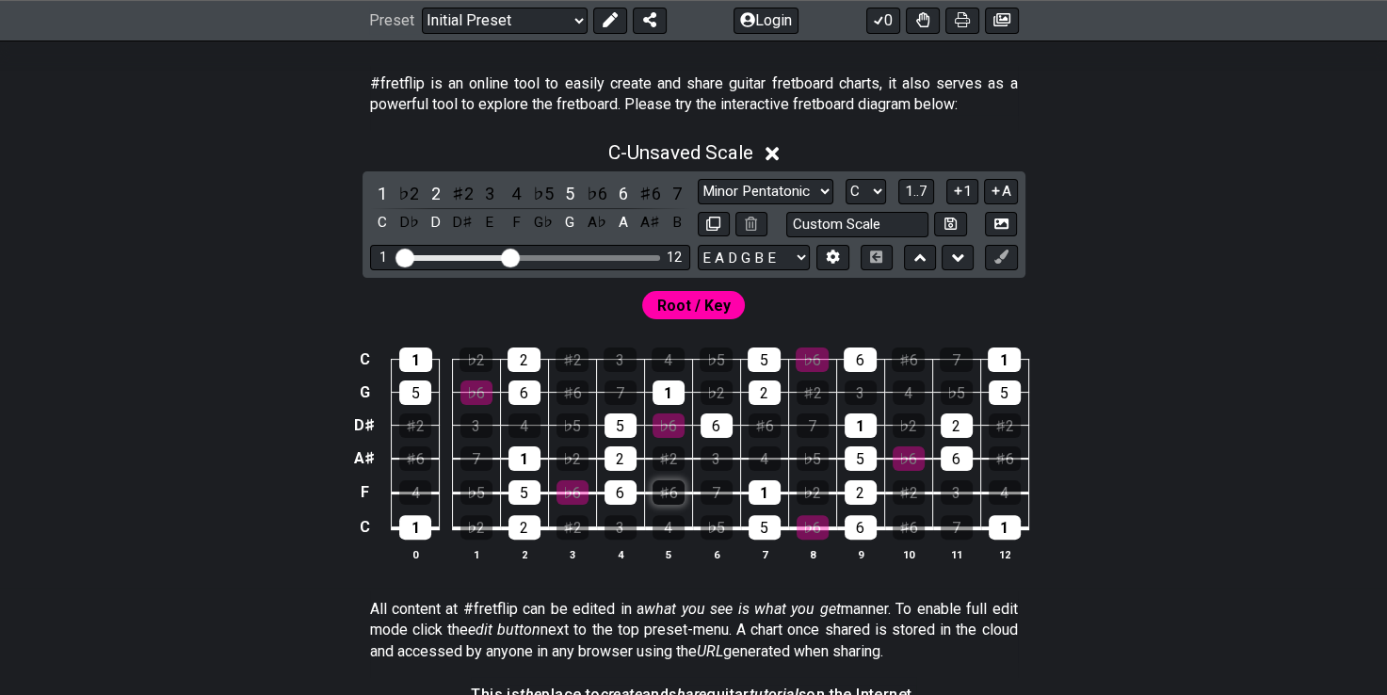
click at [667, 492] on div "♯6" at bounding box center [669, 492] width 32 height 24
click at [655, 190] on div "♯6" at bounding box center [650, 193] width 24 height 25
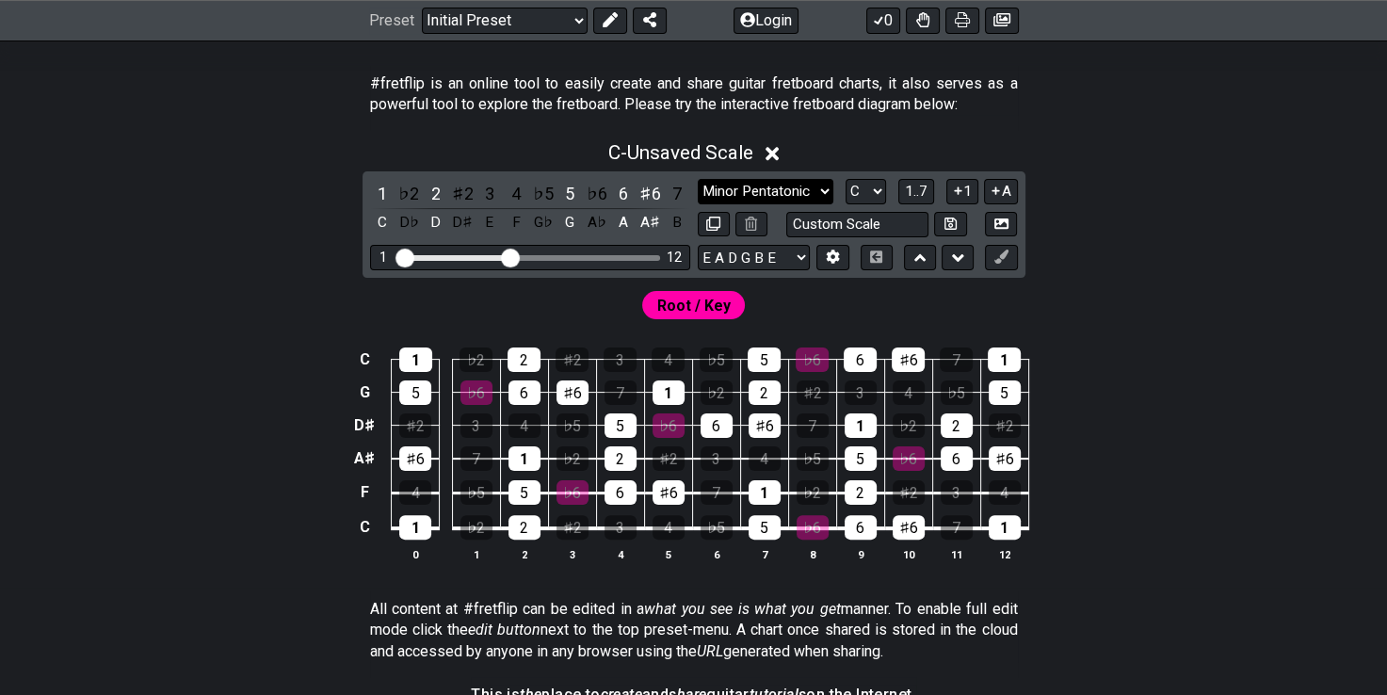
click at [821, 190] on select "Minor Pentatonic Click to edit Minor Pentatonic Major Pentatonic Minor Blues Ma…" at bounding box center [766, 191] width 136 height 25
select select "Click to edit"
click at [698, 179] on select "Minor Pentatonic Click to edit Minor Pentatonic Major Pentatonic Minor Blues Ma…" at bounding box center [766, 191] width 136 height 25
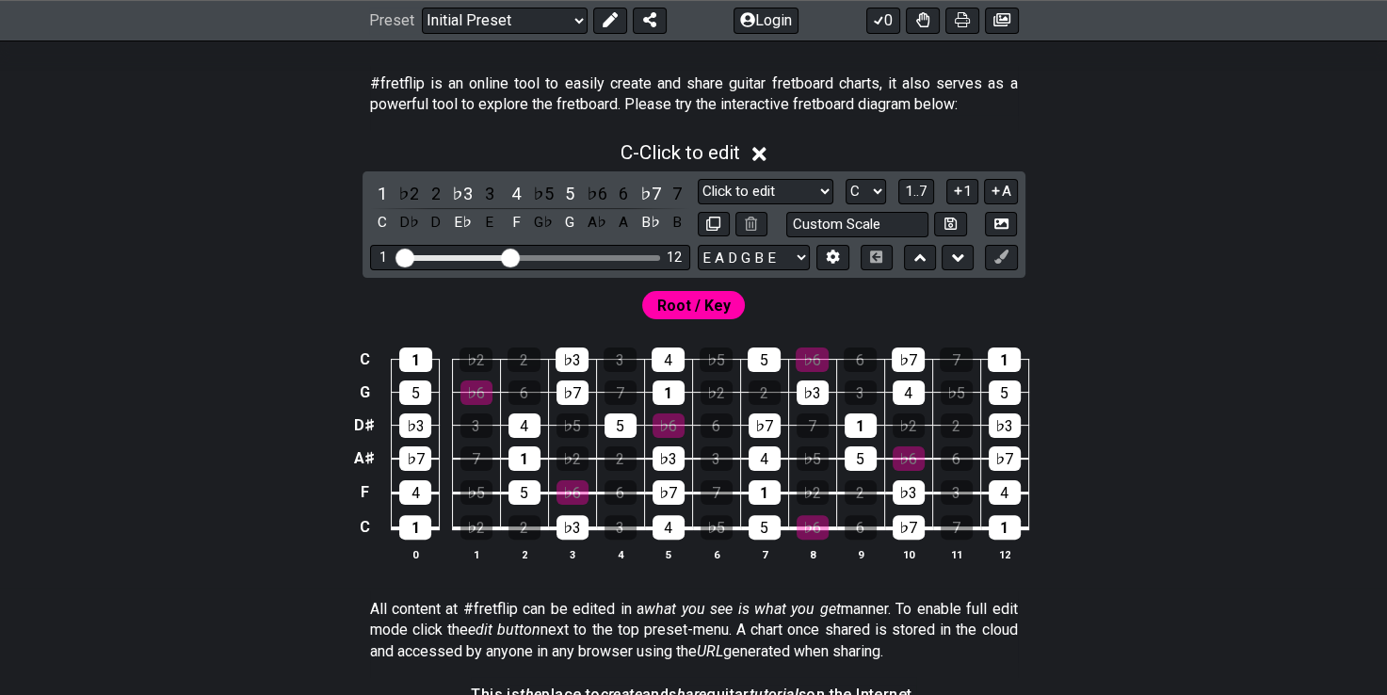
click at [573, 269] on div "1 ♭2 2 ♭3 3 4 ♭5 5 ♭6 6 ♭7 7 C D♭ D E♭ E F G♭ G A♭ A B♭ B Minor Pentatonic Clic…" at bounding box center [694, 224] width 663 height 106
click at [779, 188] on select "Minor Pentatonic Click to edit Minor Pentatonic Major Pentatonic Minor Blues Ma…" at bounding box center [766, 191] width 136 height 25
click at [891, 220] on input "text" at bounding box center [857, 224] width 143 height 25
type input "Custom Scale"
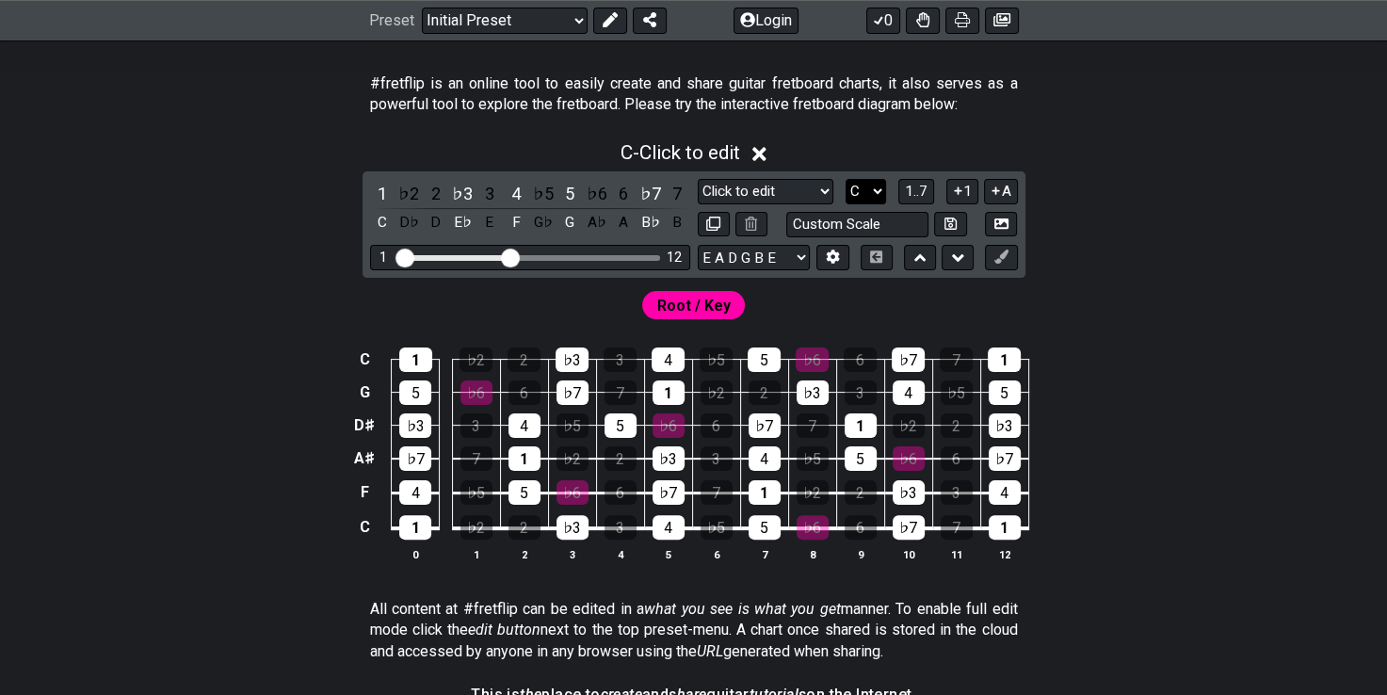
click at [881, 188] on select "A♭ A A♯ B♭ B C C♯ D♭ D D♯ E♭ E F F♯ G♭ G G♯" at bounding box center [866, 191] width 40 height 25
click at [874, 186] on select "A♭ A A♯ B♭ B C C♯ D♭ D D♯ E♭ E F F♯ G♭ G G♯" at bounding box center [866, 191] width 40 height 25
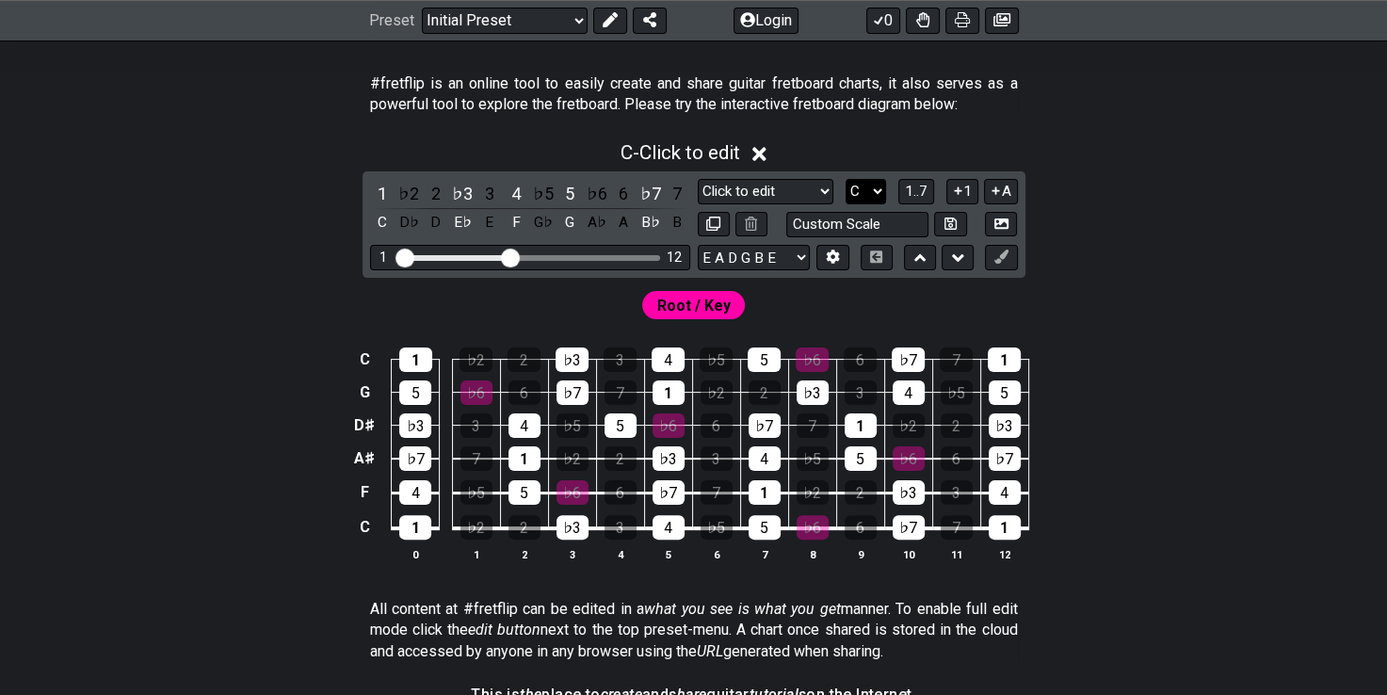
select select "E"
click at [846, 179] on select "A♭ A A♯ B♭ B C C♯ D♭ D D♯ E♭ E F F♯ G♭ G G♯" at bounding box center [866, 191] width 40 height 25
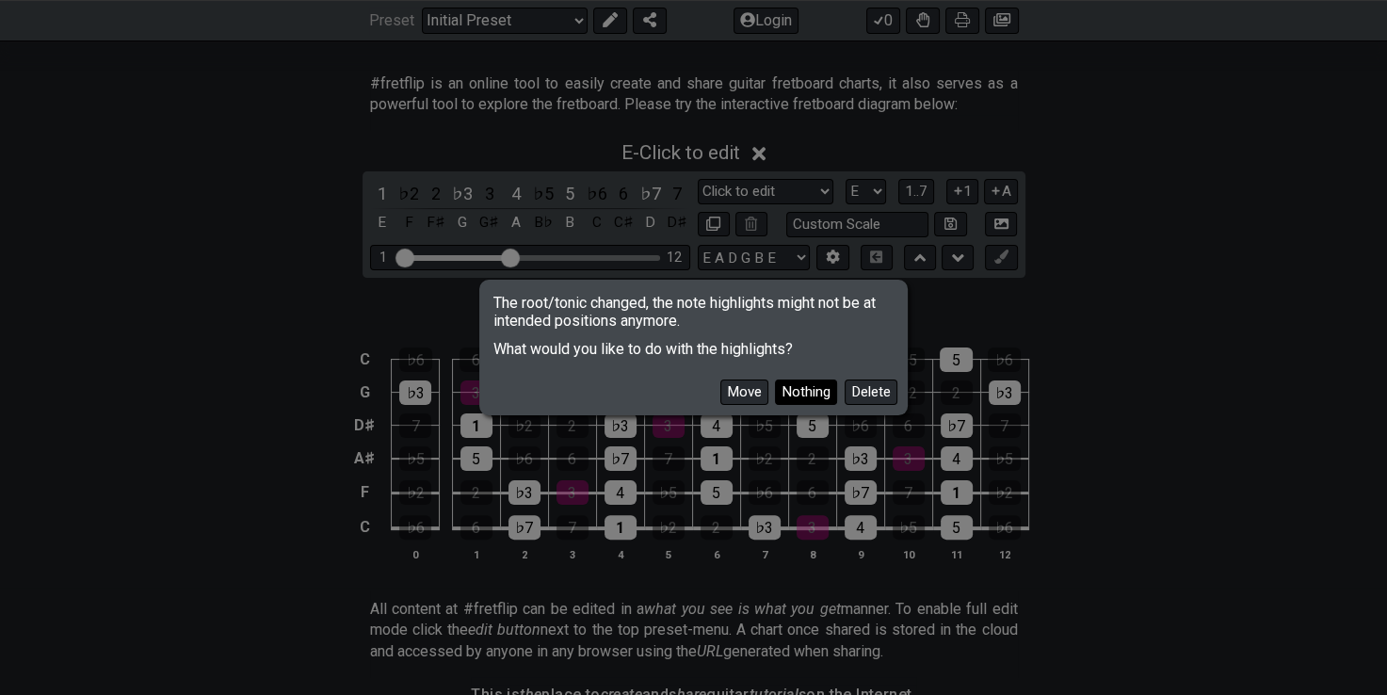
click at [799, 395] on button "Nothing" at bounding box center [806, 391] width 62 height 25
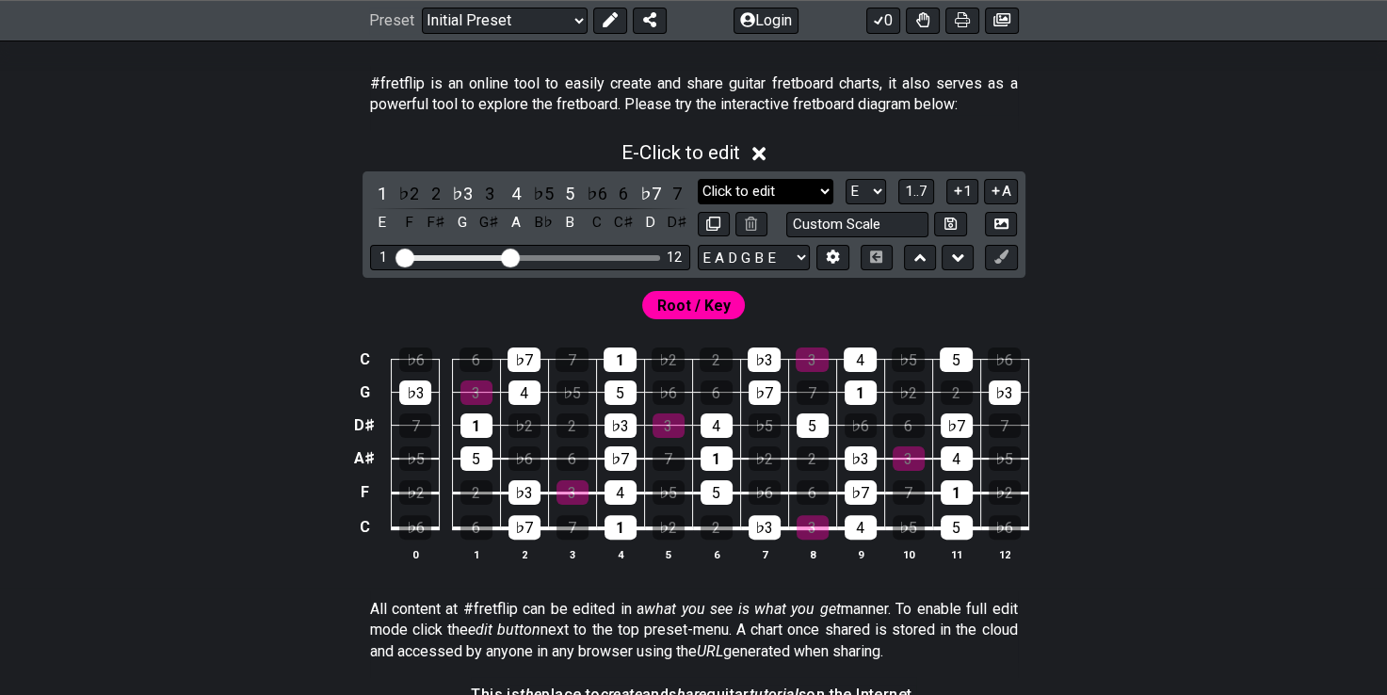
click at [745, 186] on select "Minor Pentatonic Click to edit Minor Pentatonic Major Pentatonic Minor Blues Ma…" at bounding box center [766, 191] width 136 height 25
click at [698, 179] on select "Minor Pentatonic Click to edit Minor Pentatonic Major Pentatonic Minor Blues Ma…" at bounding box center [766, 191] width 136 height 25
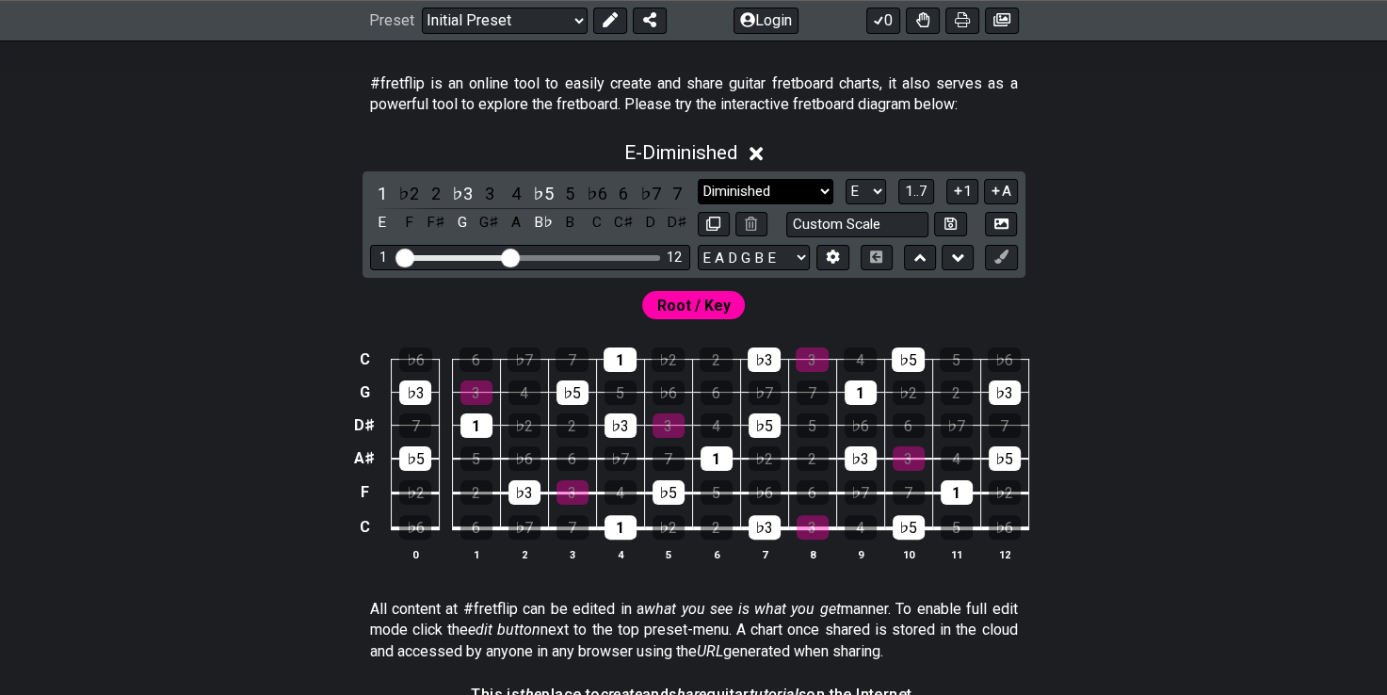
click at [721, 202] on select "Minor Pentatonic Click to edit Minor Pentatonic Major Pentatonic Minor Blues Ma…" at bounding box center [766, 191] width 136 height 25
select select "Click to edit"
click at [698, 179] on select "Minor Pentatonic Click to edit Minor Pentatonic Major Pentatonic Minor Blues Ma…" at bounding box center [766, 191] width 136 height 25
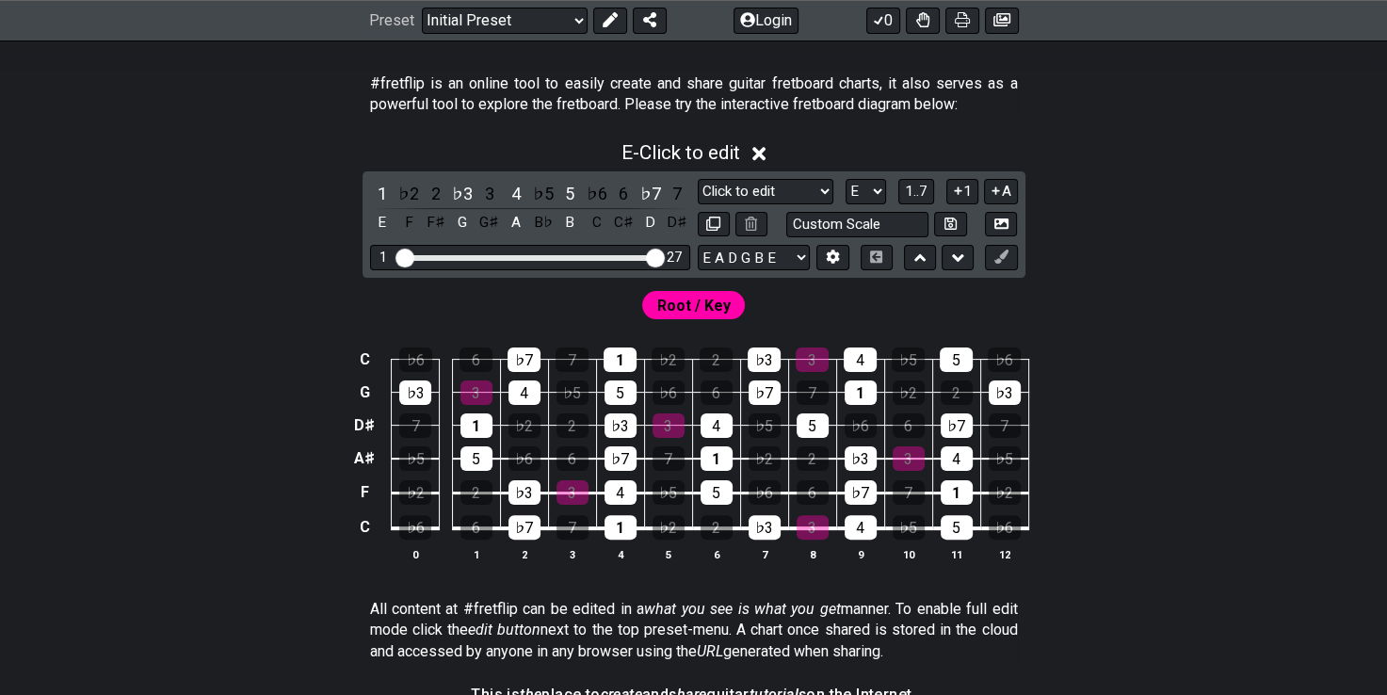
drag, startPoint x: 508, startPoint y: 254, endPoint x: 669, endPoint y: 265, distance: 160.4
click at [664, 256] on input "Visible fret range" at bounding box center [529, 256] width 267 height 0
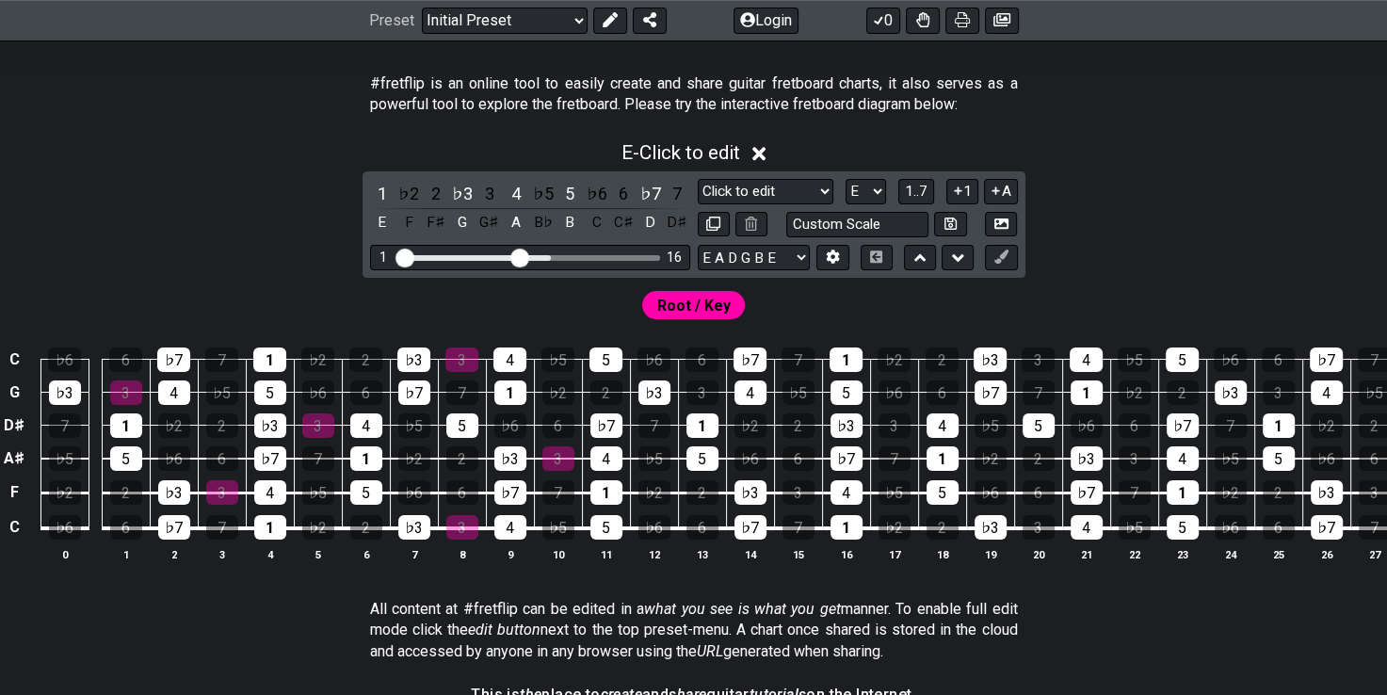
drag, startPoint x: 657, startPoint y: 258, endPoint x: 517, endPoint y: 262, distance: 140.4
click at [517, 256] on input "Visible fret range" at bounding box center [529, 256] width 267 height 0
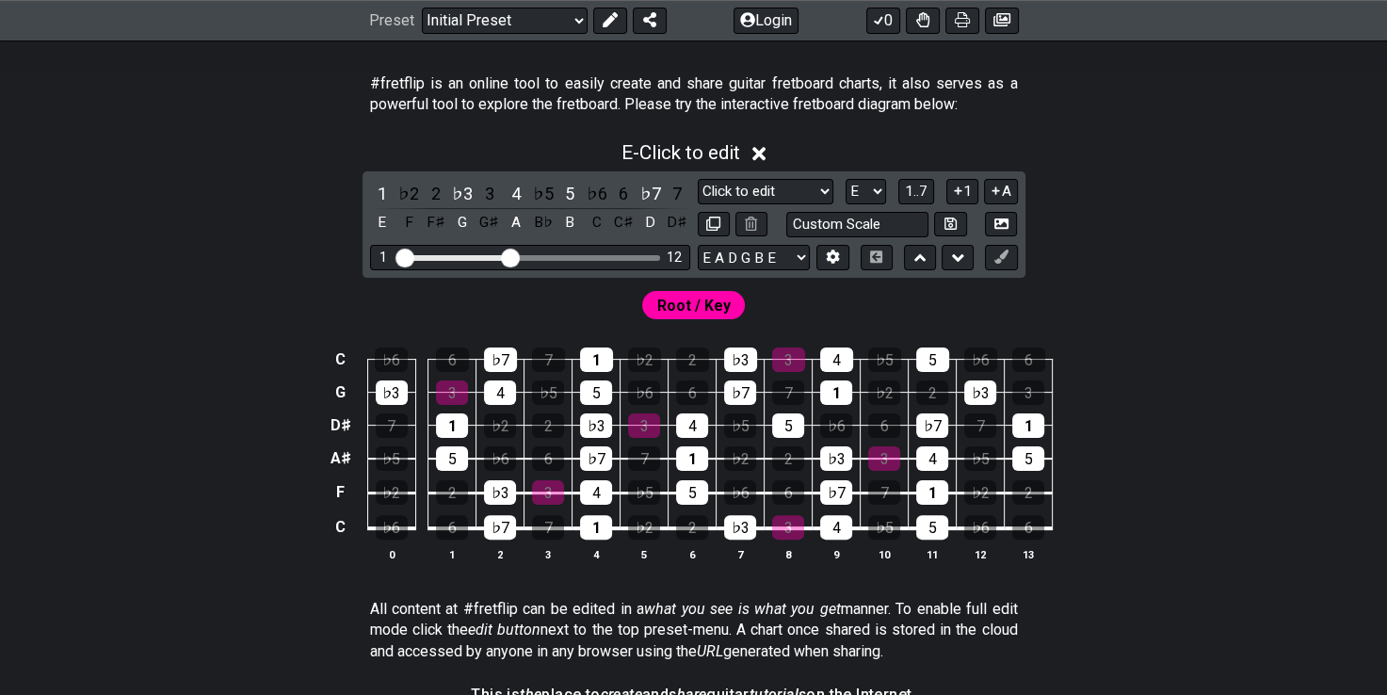
click at [509, 256] on input "Visible fret range" at bounding box center [529, 256] width 267 height 0
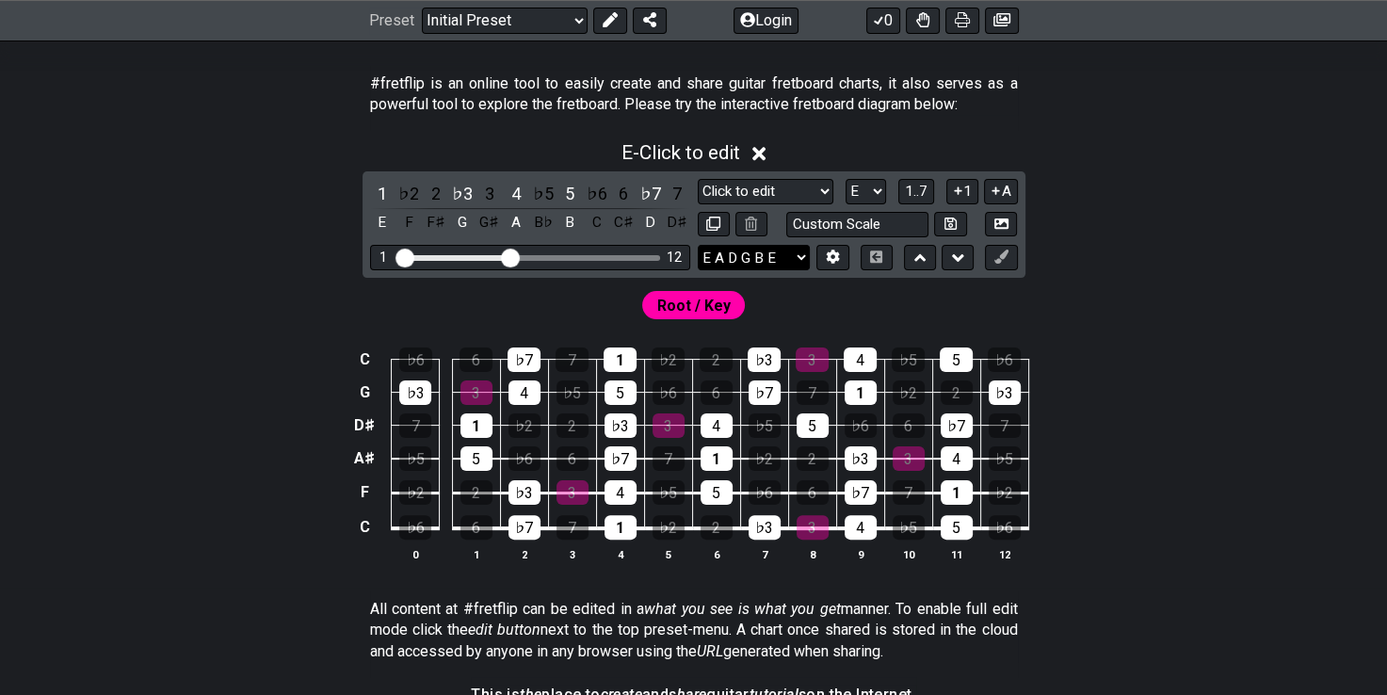
click at [745, 254] on select "E A D G B E E A D G B E E A D G B E B E A D F♯ B A D G C E A D A D G B E E♭ A♭ …" at bounding box center [754, 257] width 112 height 25
select select "E A D G B E"
click at [698, 245] on select "E A D G B E E A D G B E E A D G B E B E A D F♯ B A D G C E A D A D G B E E♭ A♭ …" at bounding box center [754, 257] width 112 height 25
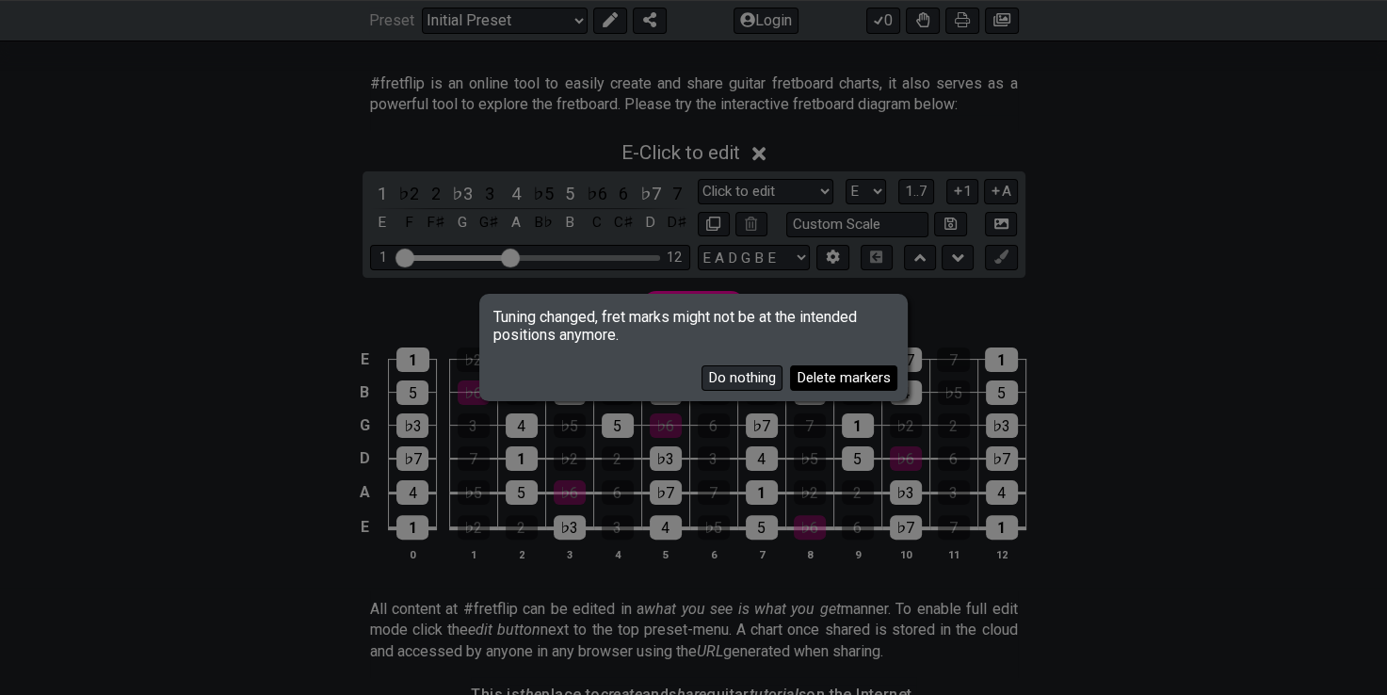
click at [810, 378] on button "Delete markers" at bounding box center [843, 377] width 107 height 25
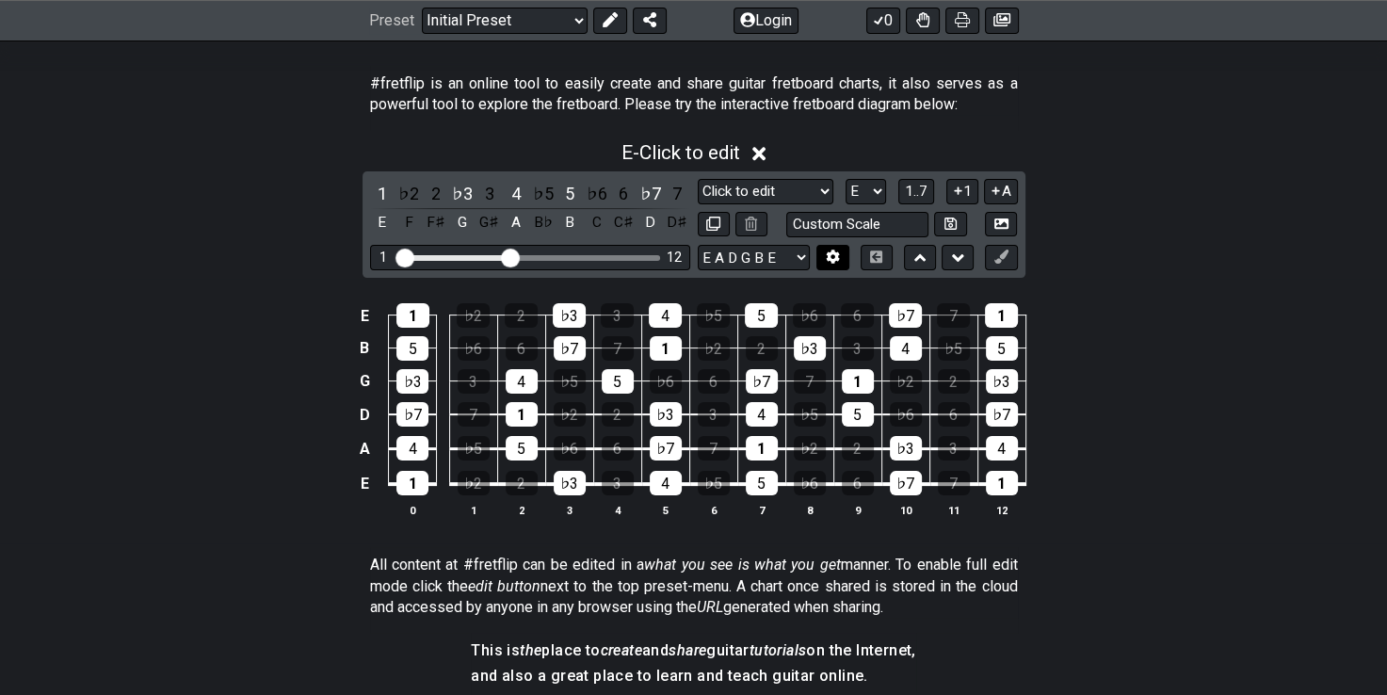
click at [831, 258] on icon at bounding box center [833, 257] width 13 height 14
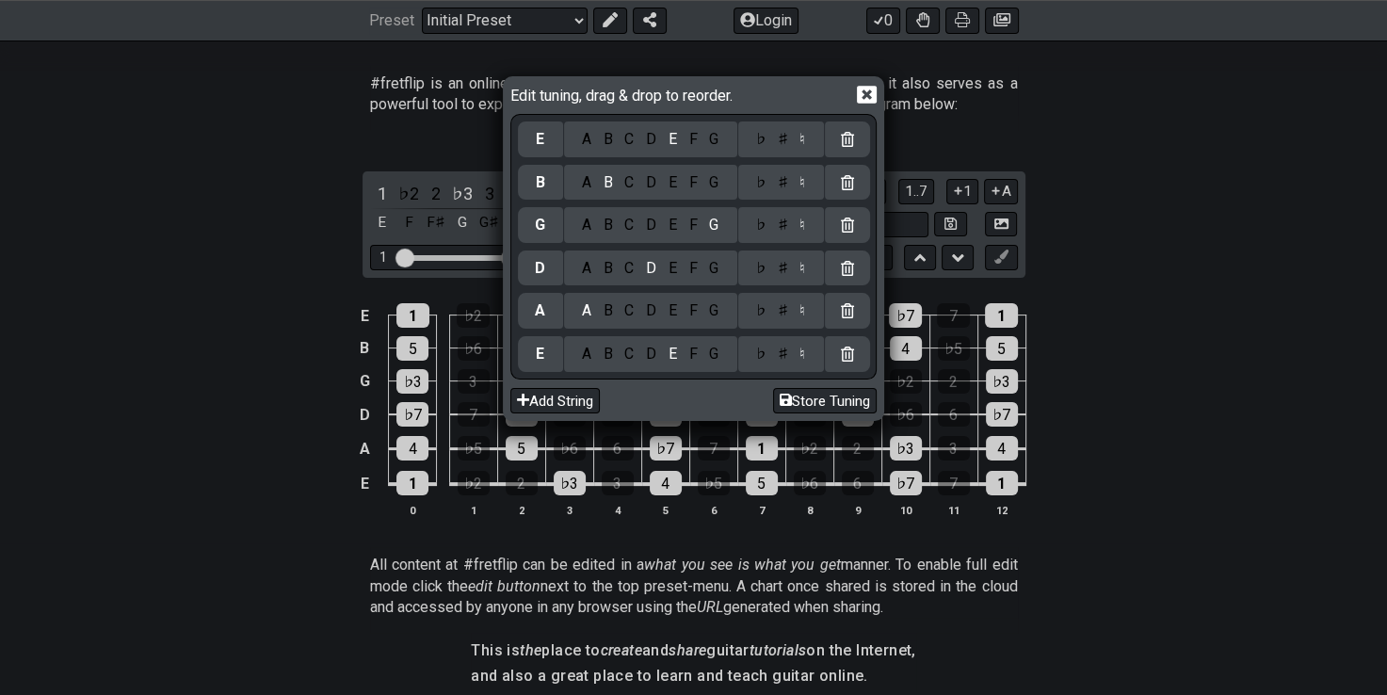
click at [636, 148] on div "C" at bounding box center [630, 139] width 22 height 21
click at [695, 311] on div "F" at bounding box center [693, 310] width 21 height 21
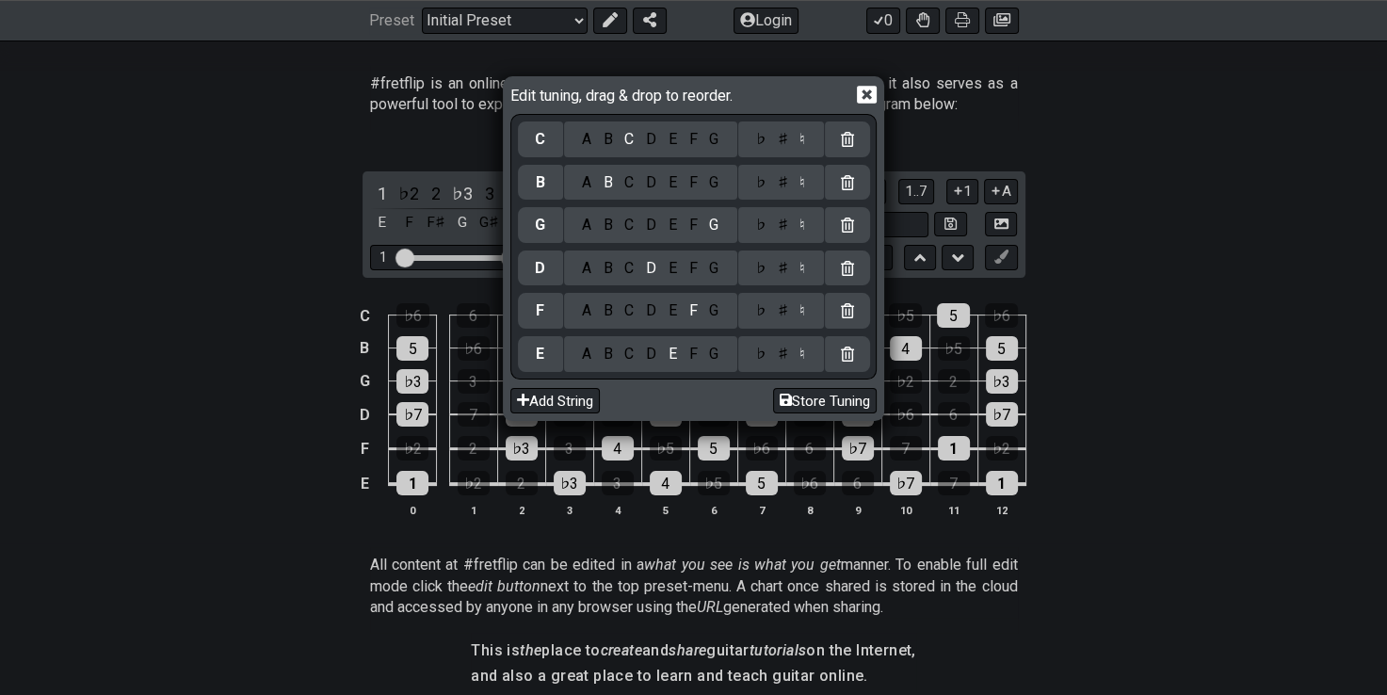
click at [628, 351] on div "C" at bounding box center [630, 354] width 22 height 21
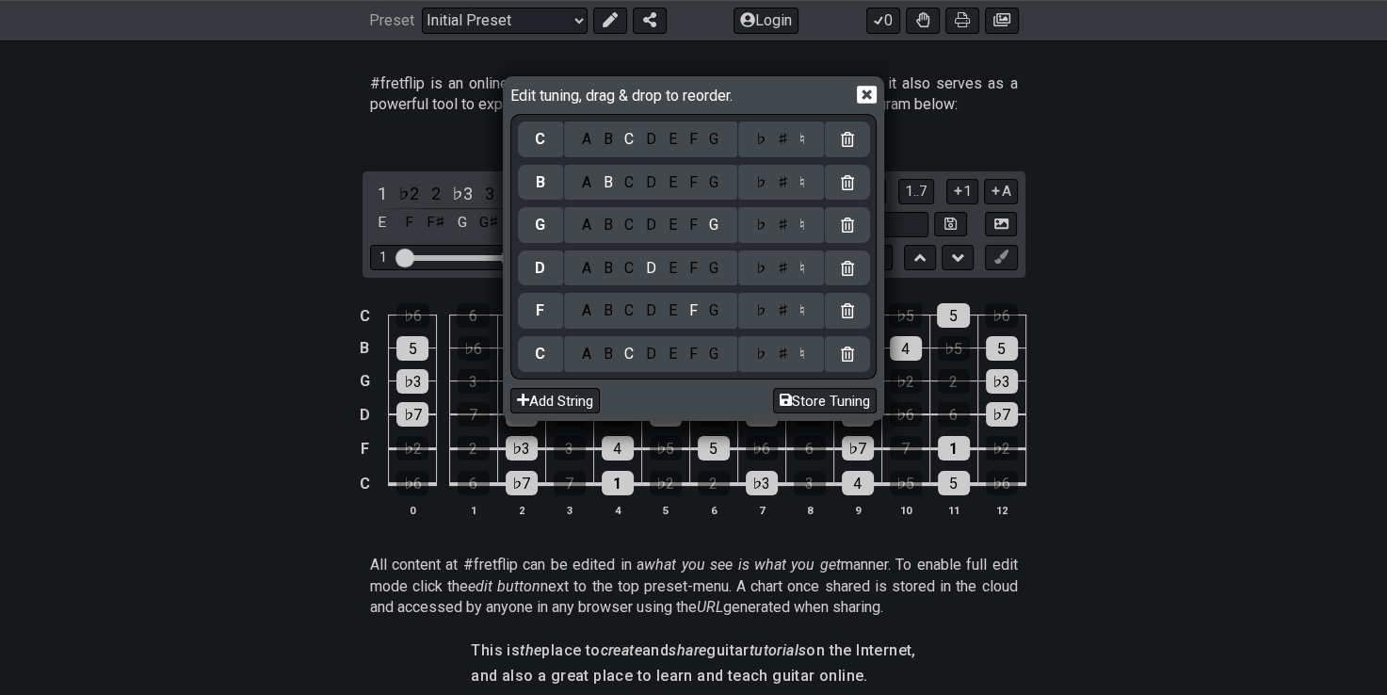
click at [589, 269] on div "A" at bounding box center [586, 268] width 22 height 21
click at [776, 269] on div "♯" at bounding box center [782, 268] width 23 height 21
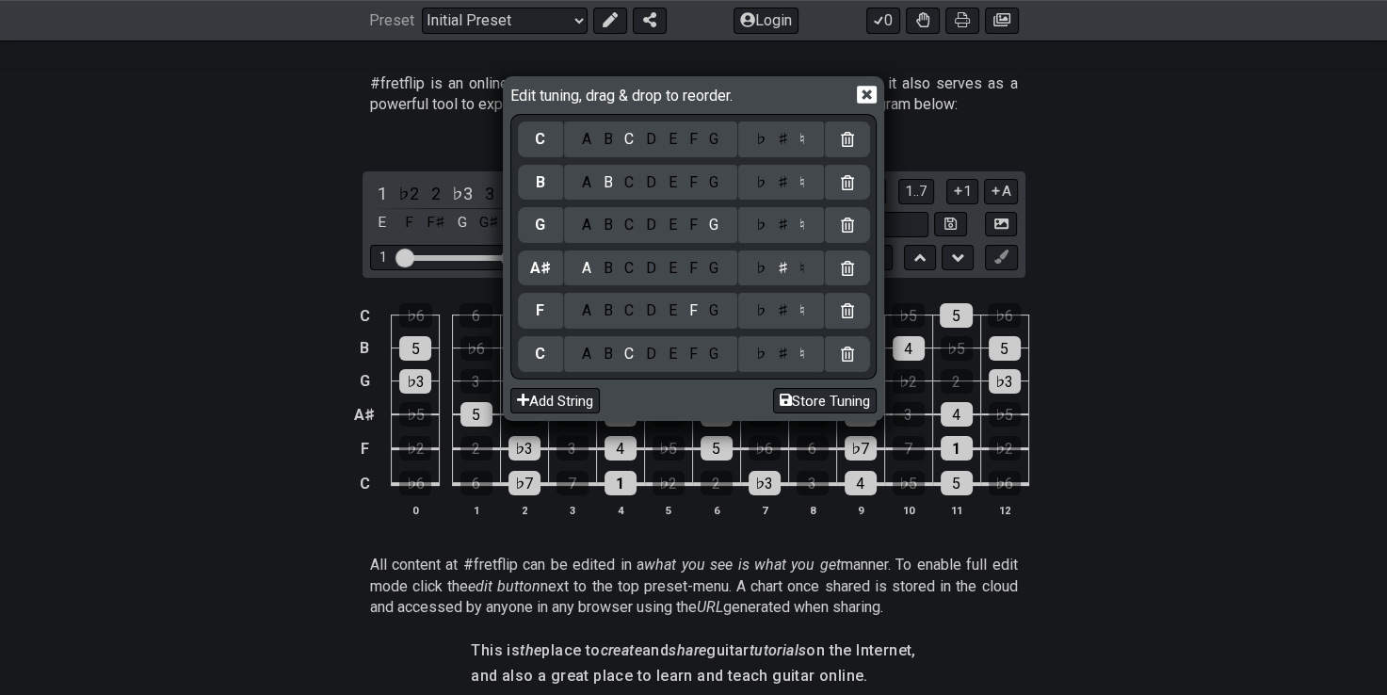
click at [652, 231] on div "D" at bounding box center [651, 225] width 23 height 21
click at [787, 224] on div "♯" at bounding box center [782, 225] width 23 height 21
click at [712, 182] on div "G" at bounding box center [714, 182] width 22 height 21
click at [863, 90] on icon at bounding box center [867, 95] width 20 height 20
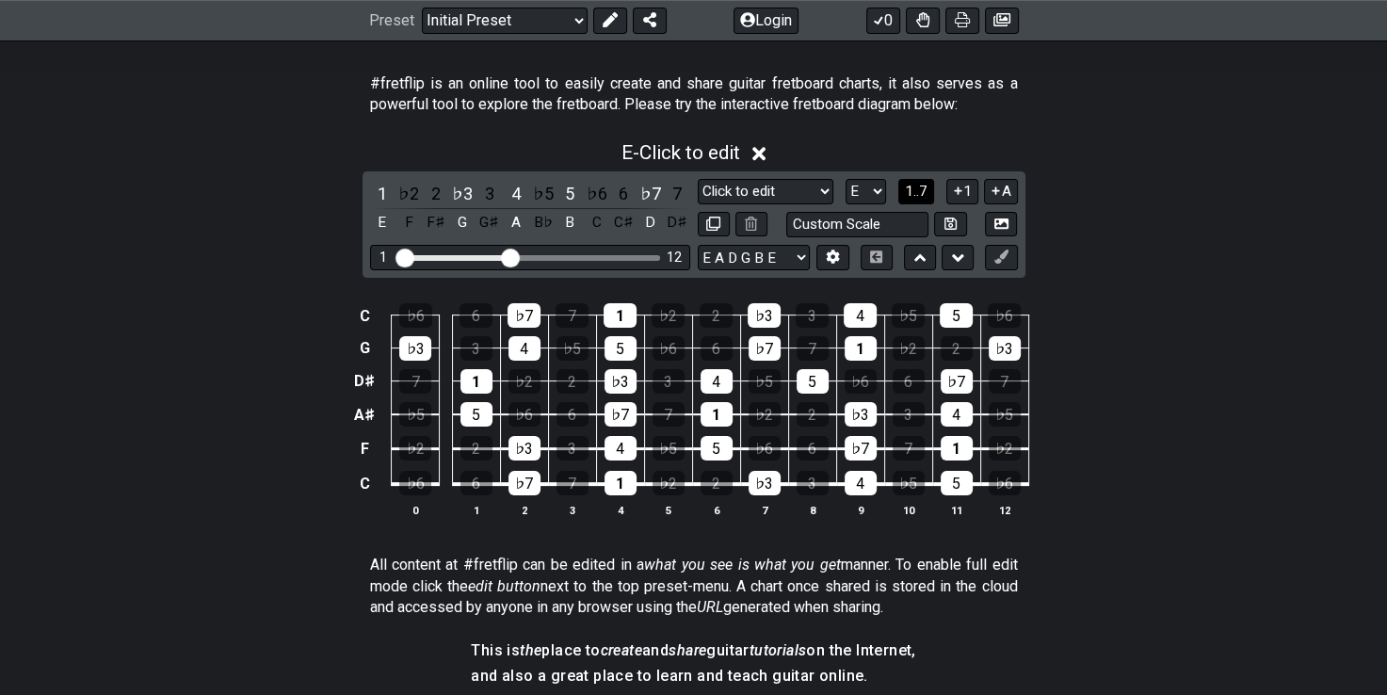
click at [923, 190] on span "1..7" at bounding box center [916, 191] width 23 height 17
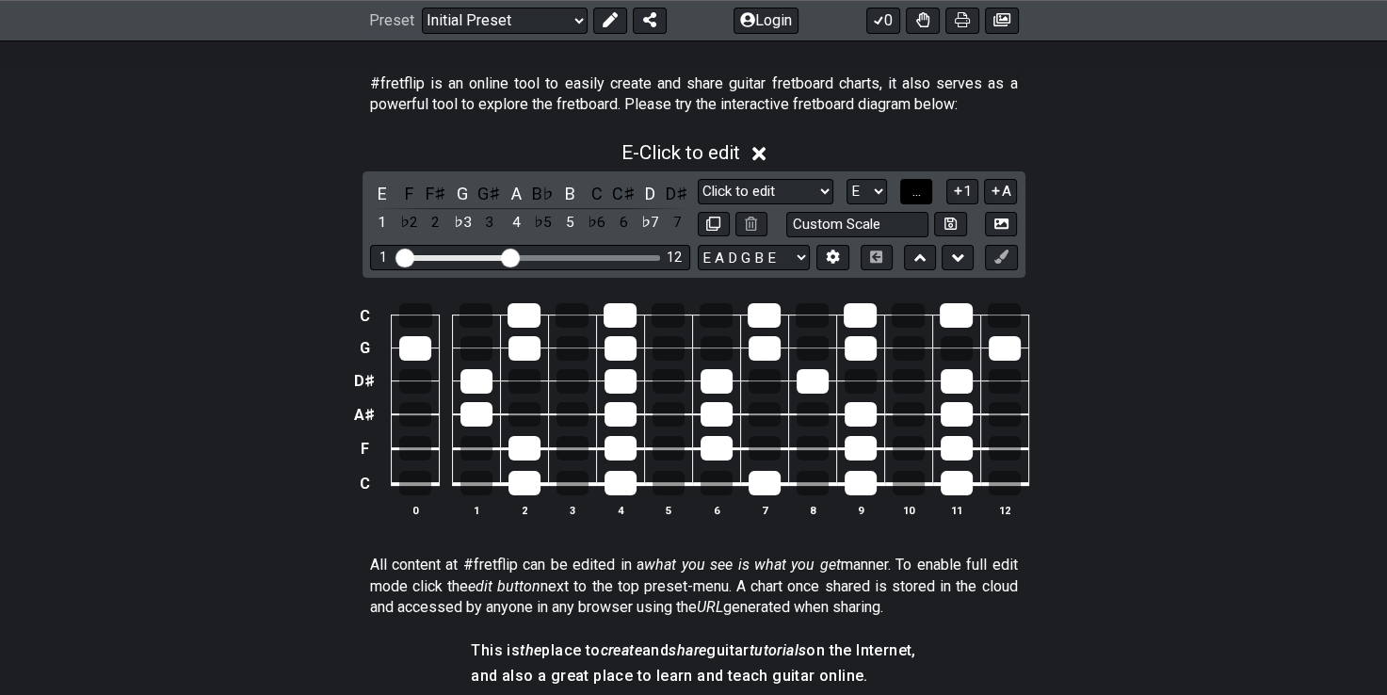
click at [919, 196] on span "..." at bounding box center [916, 191] width 8 height 17
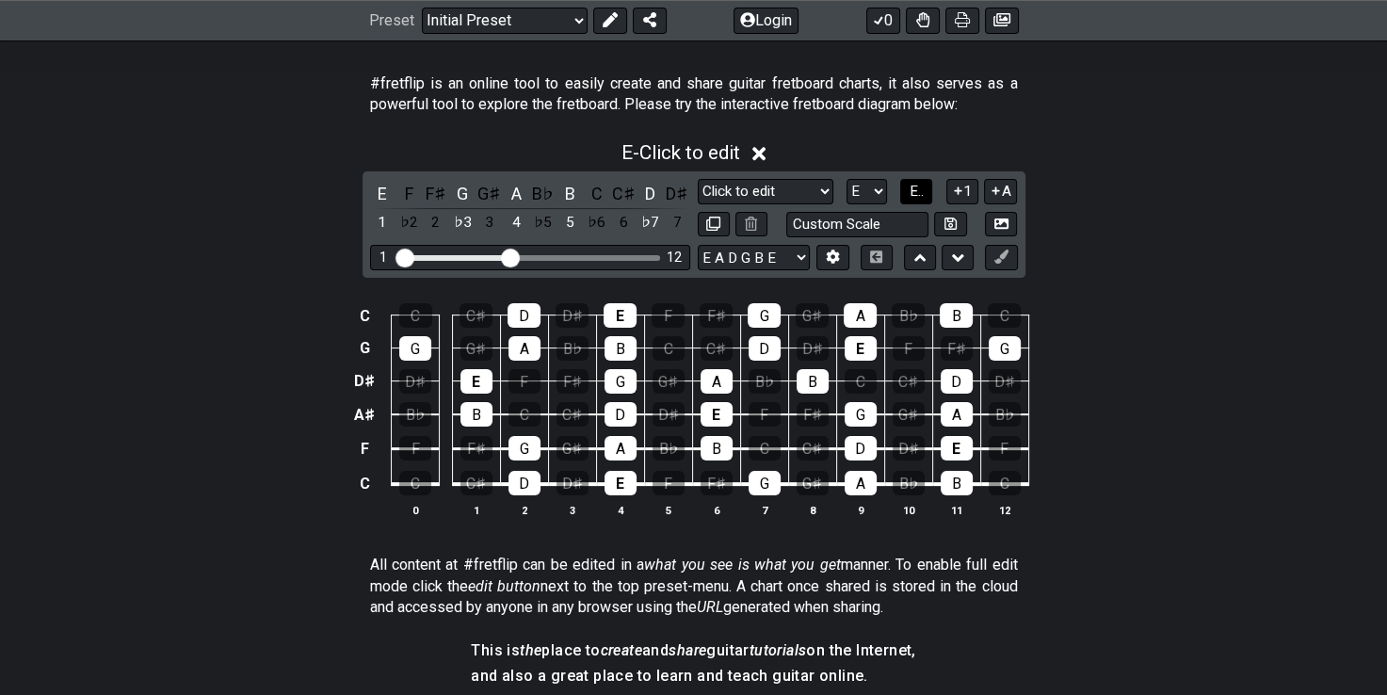
click at [919, 196] on span "E.." at bounding box center [917, 191] width 14 height 17
click at [919, 196] on span "1..7" at bounding box center [916, 191] width 23 height 17
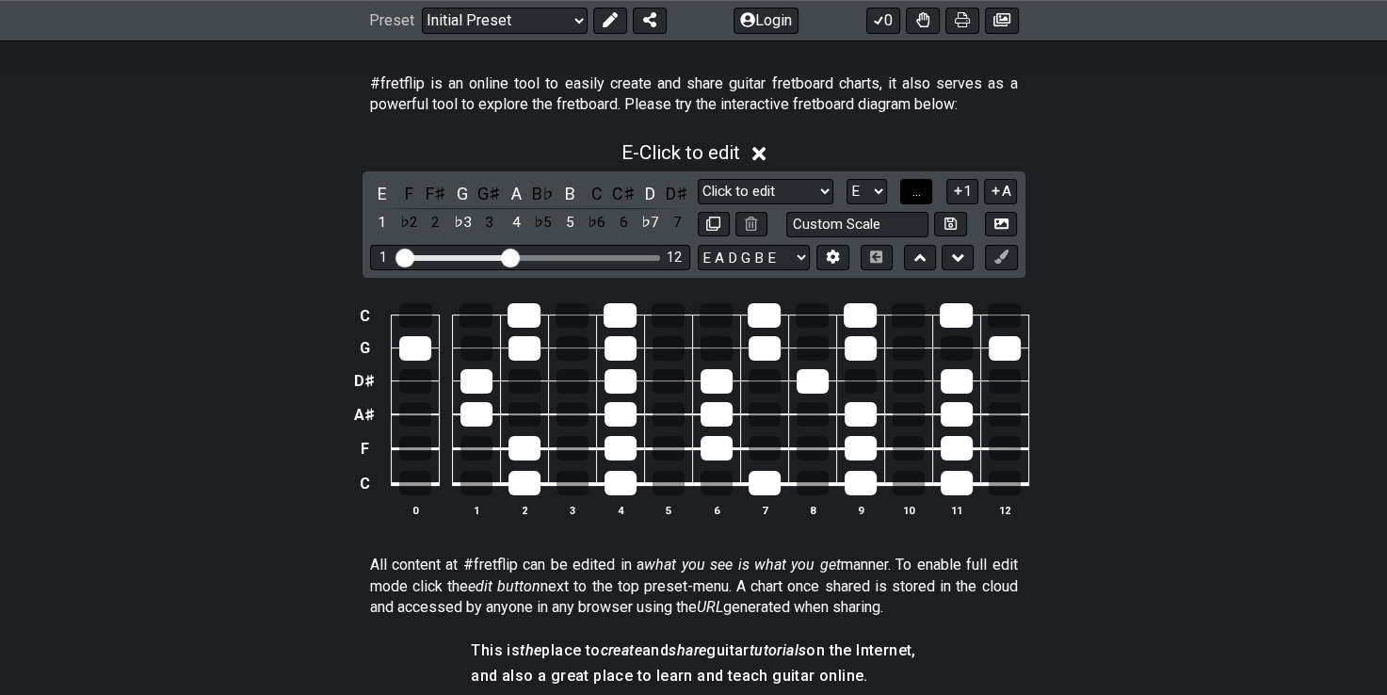
click at [919, 196] on span "..." at bounding box center [916, 191] width 8 height 17
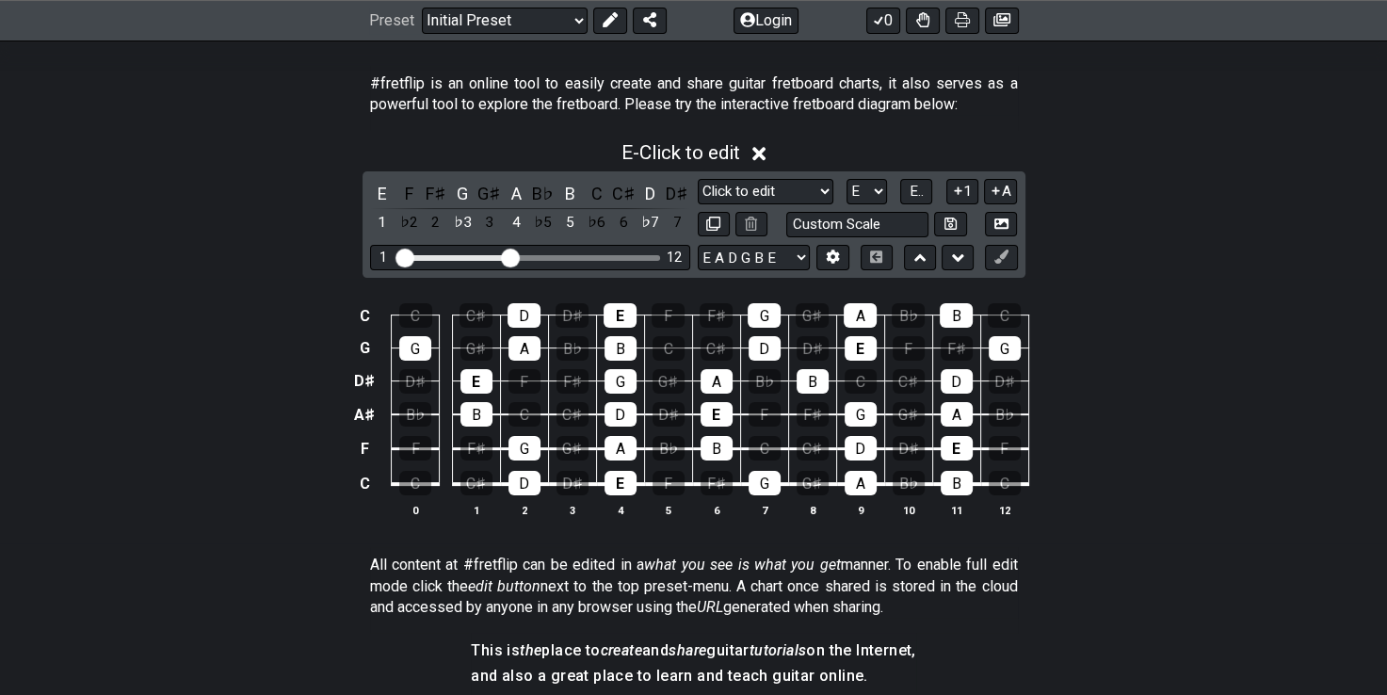
drag, startPoint x: 919, startPoint y: 196, endPoint x: 255, endPoint y: 205, distance: 663.9
click at [255, 205] on div "E - Click to edit E F F♯ G G♯ A B♭ B C C♯ D D♯ 1 ♭2 2 ♭3 3 4 ♭5 5 ♭6 6 ♭7 7 Min…" at bounding box center [693, 336] width 1387 height 413
click at [467, 186] on div "G" at bounding box center [462, 193] width 24 height 25
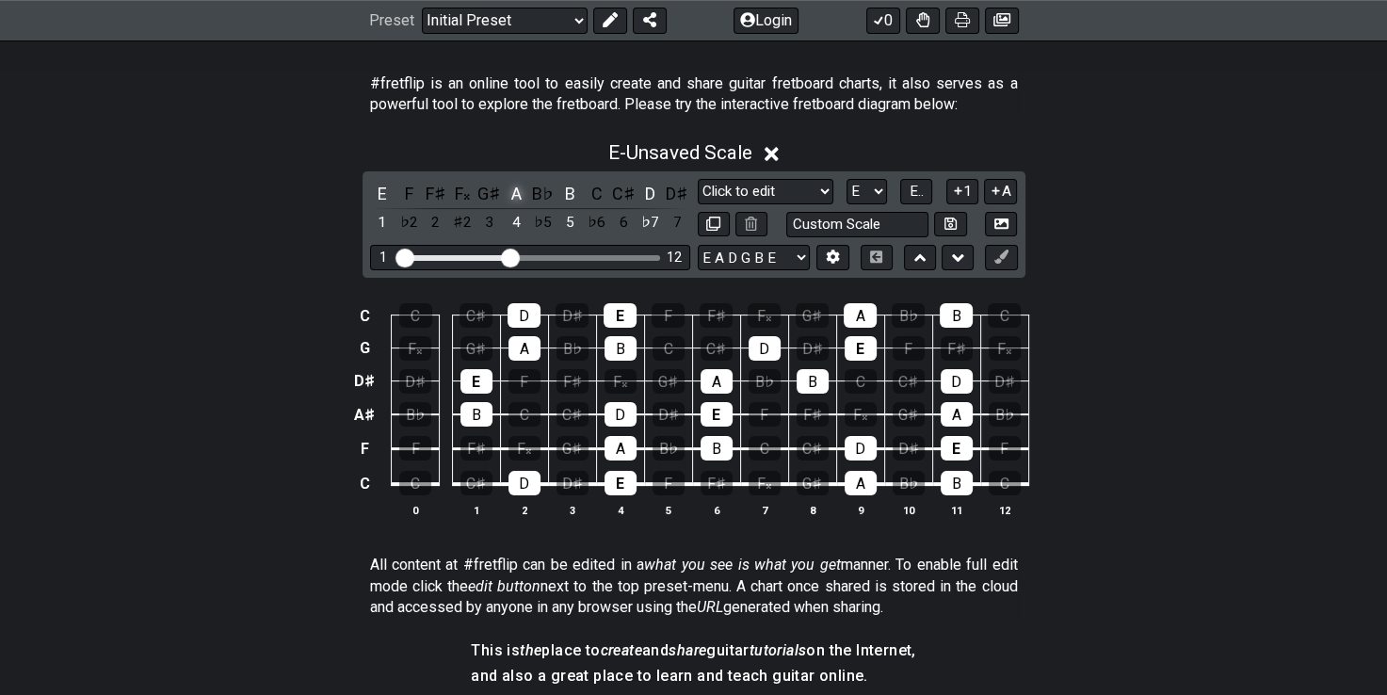
click at [512, 186] on div "A" at bounding box center [516, 193] width 24 height 25
click at [570, 190] on div "B" at bounding box center [569, 193] width 24 height 25
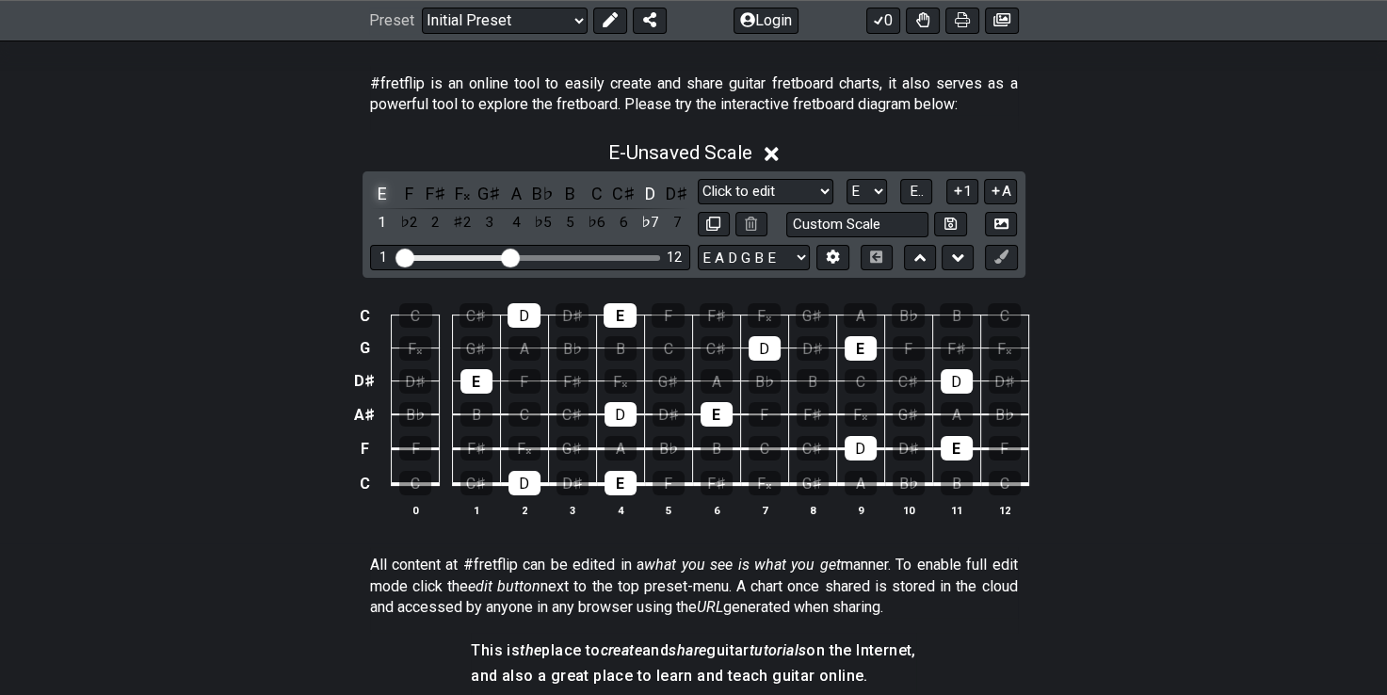
click at [380, 185] on div "E" at bounding box center [382, 193] width 24 height 25
click at [652, 194] on div "D" at bounding box center [650, 193] width 24 height 25
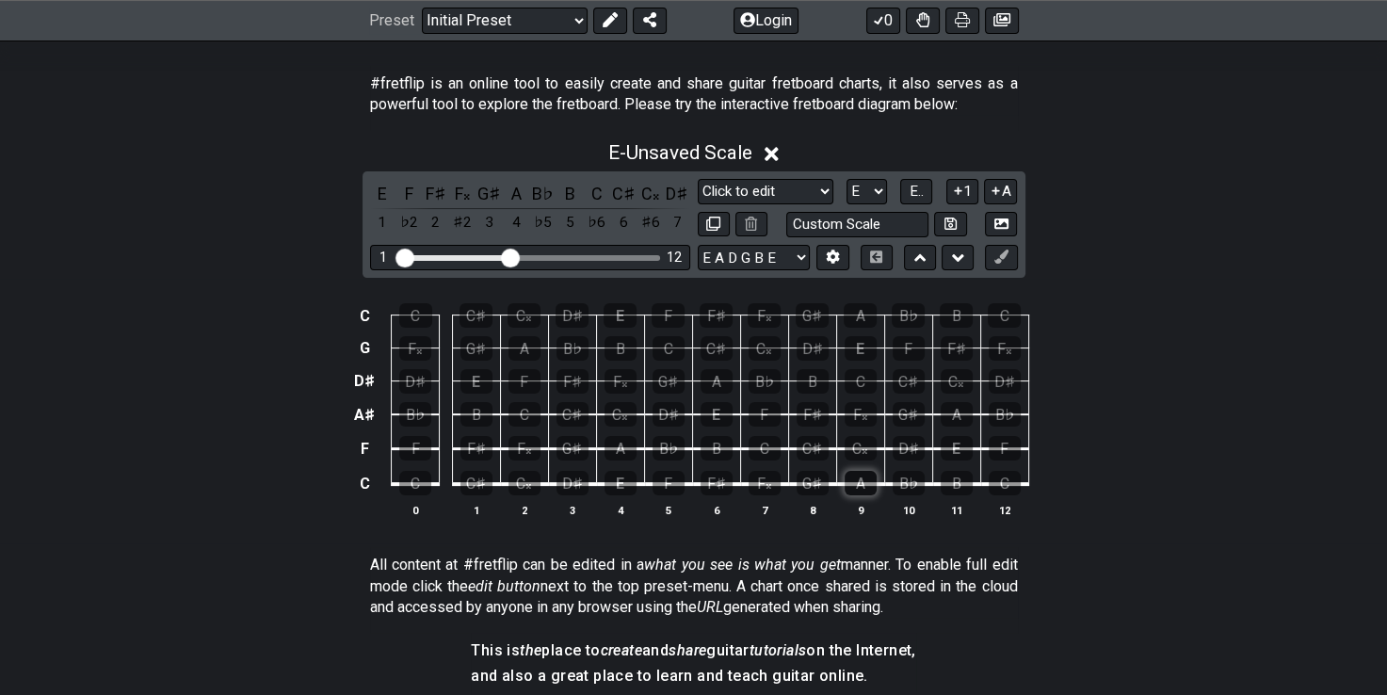
click at [863, 482] on div "A" at bounding box center [861, 483] width 32 height 24
click at [764, 447] on div "C" at bounding box center [765, 448] width 32 height 24
click at [757, 485] on div "F𝄪" at bounding box center [765, 483] width 32 height 24
click at [656, 449] on div "B♭" at bounding box center [669, 448] width 32 height 24
click at [852, 454] on div "C𝄪" at bounding box center [861, 448] width 32 height 24
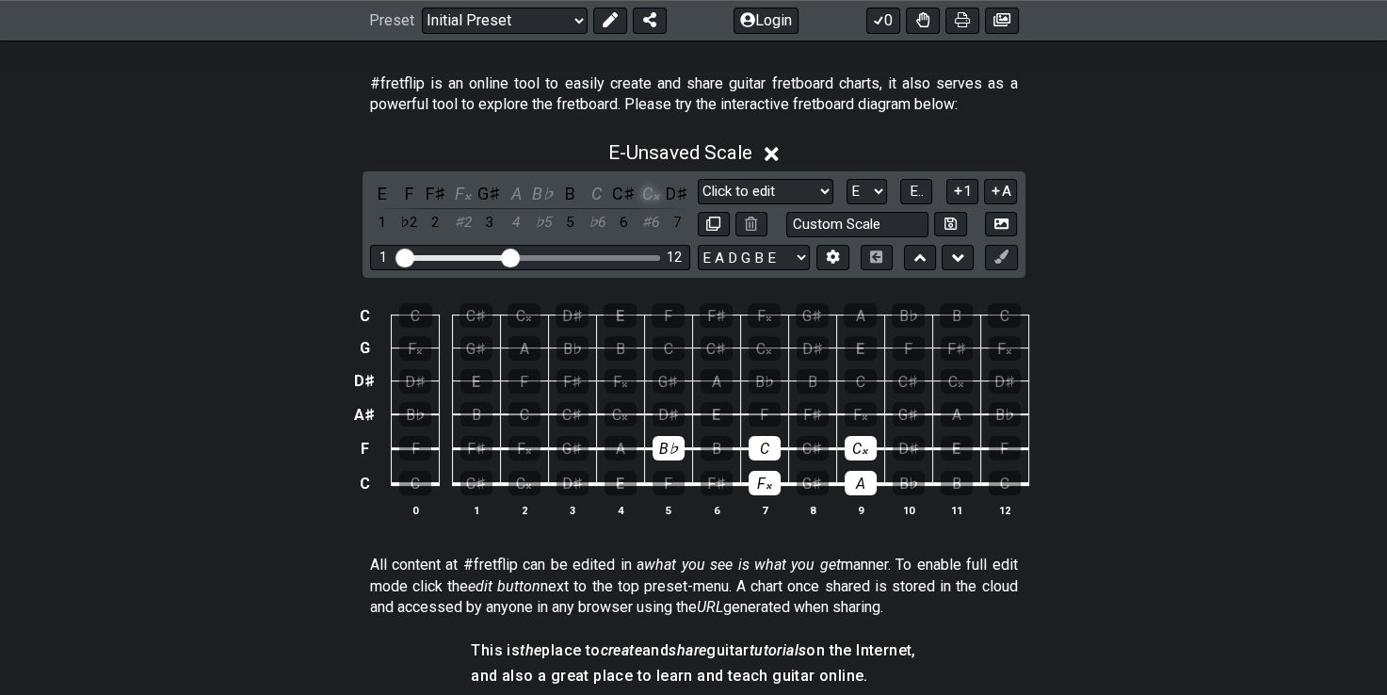
click at [647, 189] on div "C𝄪" at bounding box center [650, 193] width 24 height 25
click at [598, 190] on div "C" at bounding box center [597, 193] width 24 height 25
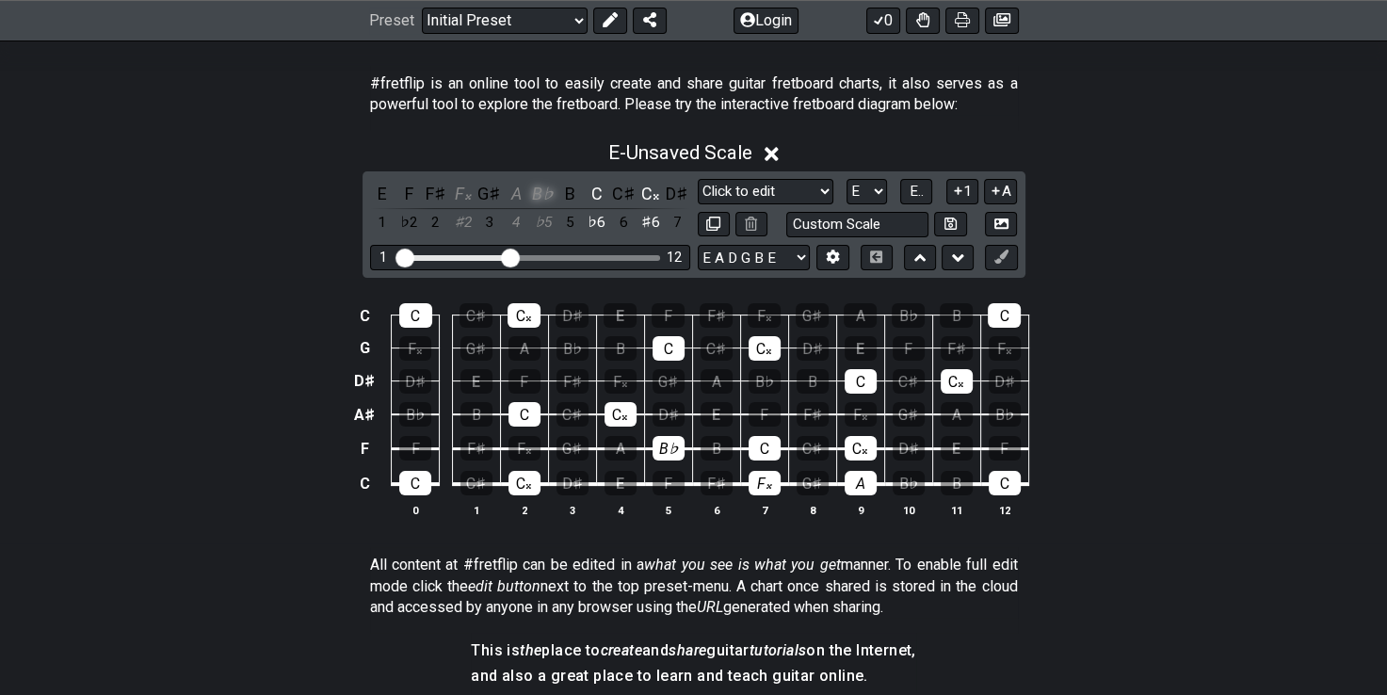
click at [540, 187] on div "B♭" at bounding box center [543, 193] width 24 height 25
click at [523, 186] on div "A" at bounding box center [516, 193] width 24 height 25
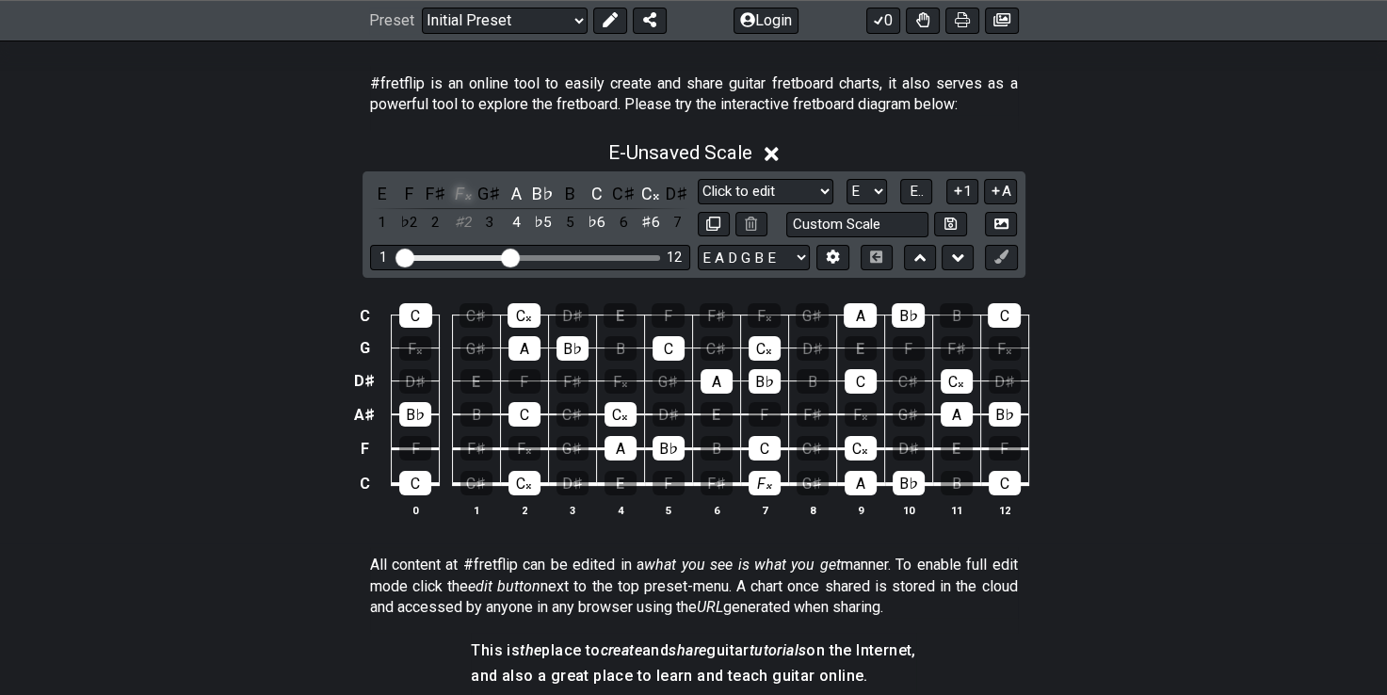
click at [459, 186] on div "F𝄪" at bounding box center [462, 193] width 24 height 25
click at [866, 255] on button at bounding box center [877, 257] width 32 height 25
click at [928, 182] on button "E.." at bounding box center [916, 191] width 32 height 25
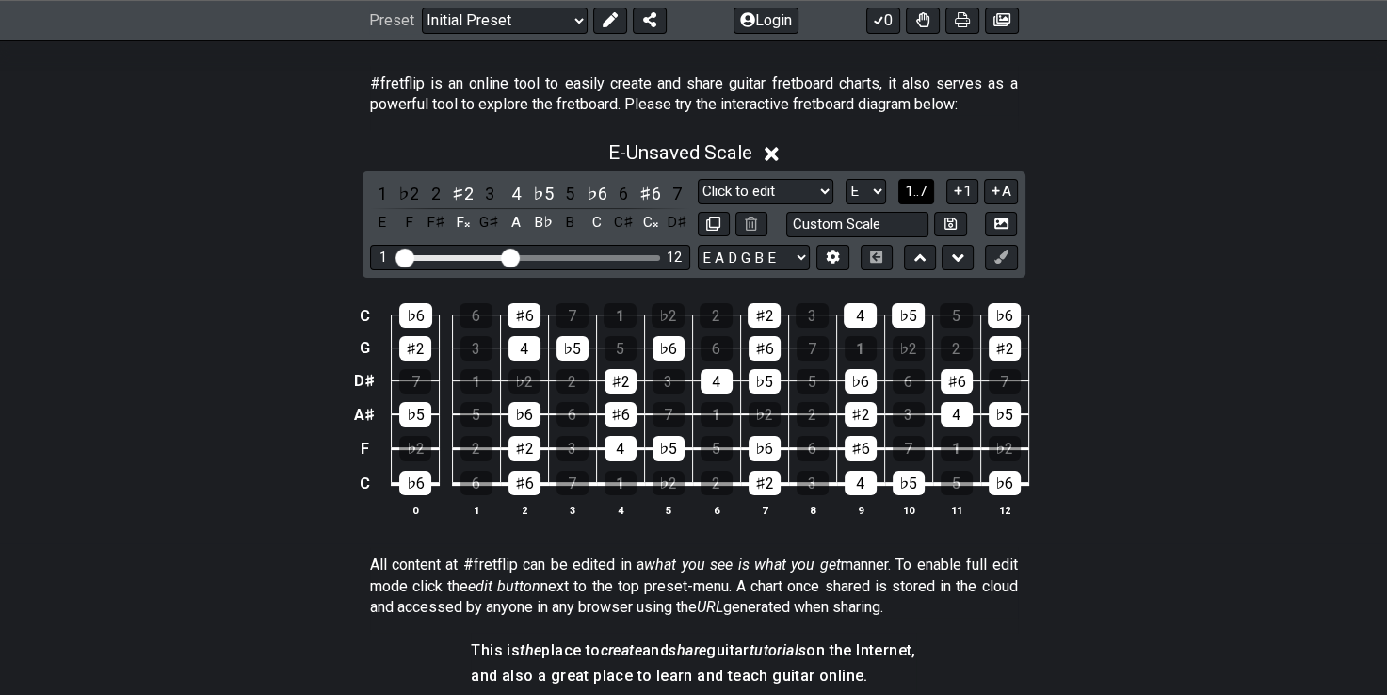
click at [928, 182] on button "1..7" at bounding box center [916, 191] width 36 height 25
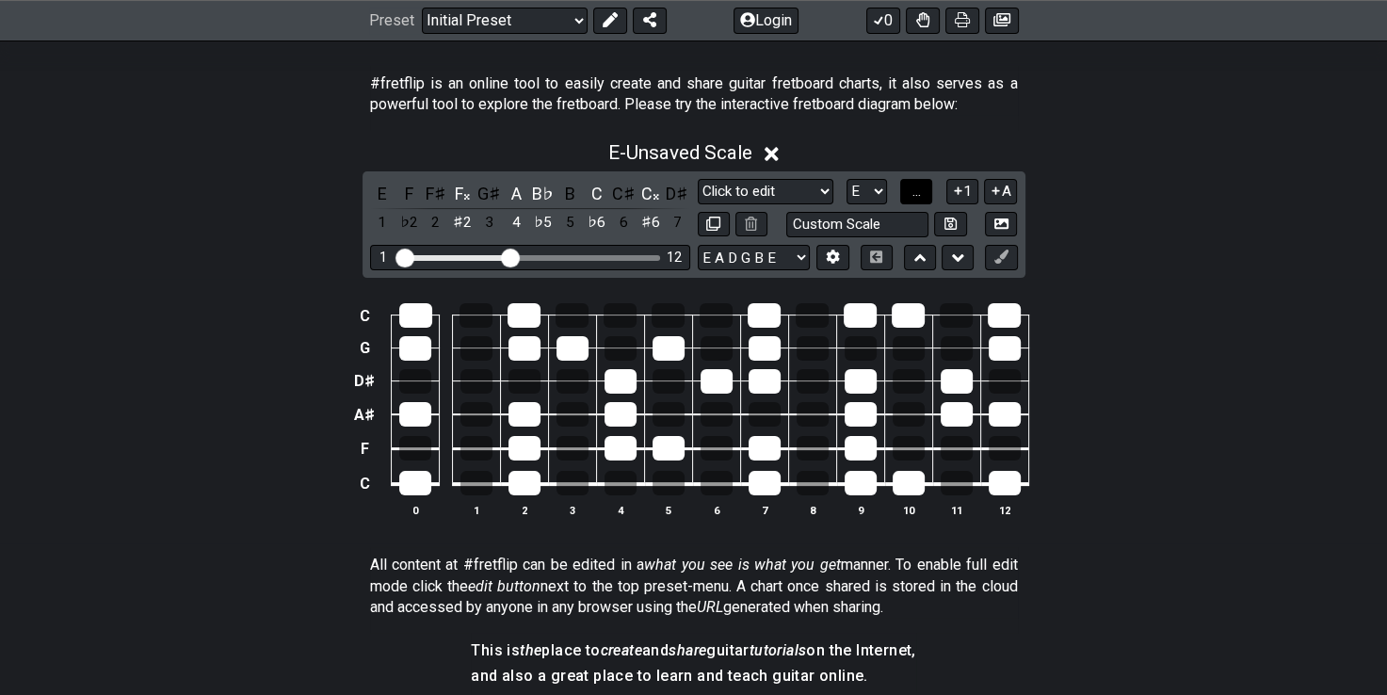
click at [928, 182] on button "..." at bounding box center [916, 191] width 32 height 25
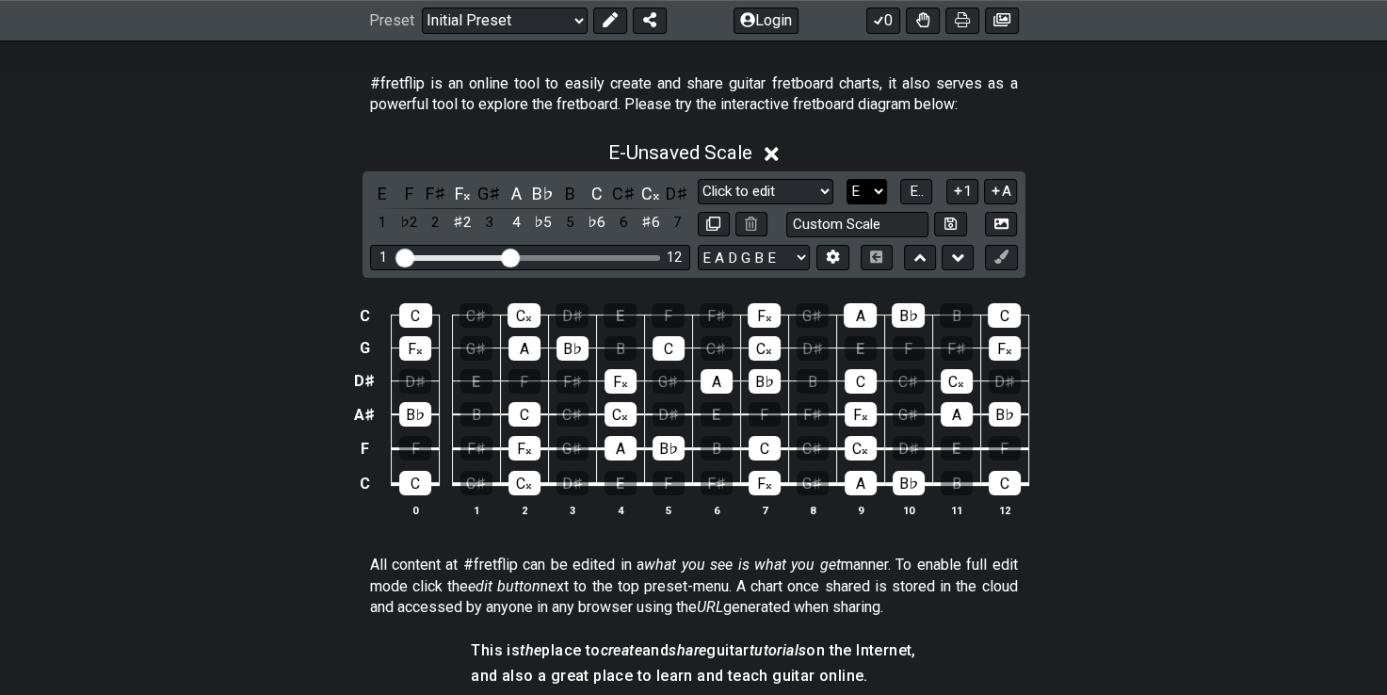
click at [870, 190] on select "A♭ A A♯ B♭ B C C♯ D♭ D D♯ E♭ E F F♯ G♭ G G♯" at bounding box center [867, 191] width 40 height 25
click at [847, 179] on select "A♭ A A♯ B♭ B C C♯ D♭ D D♯ E♭ E F F♯ G♭ G G♯" at bounding box center [867, 191] width 40 height 25
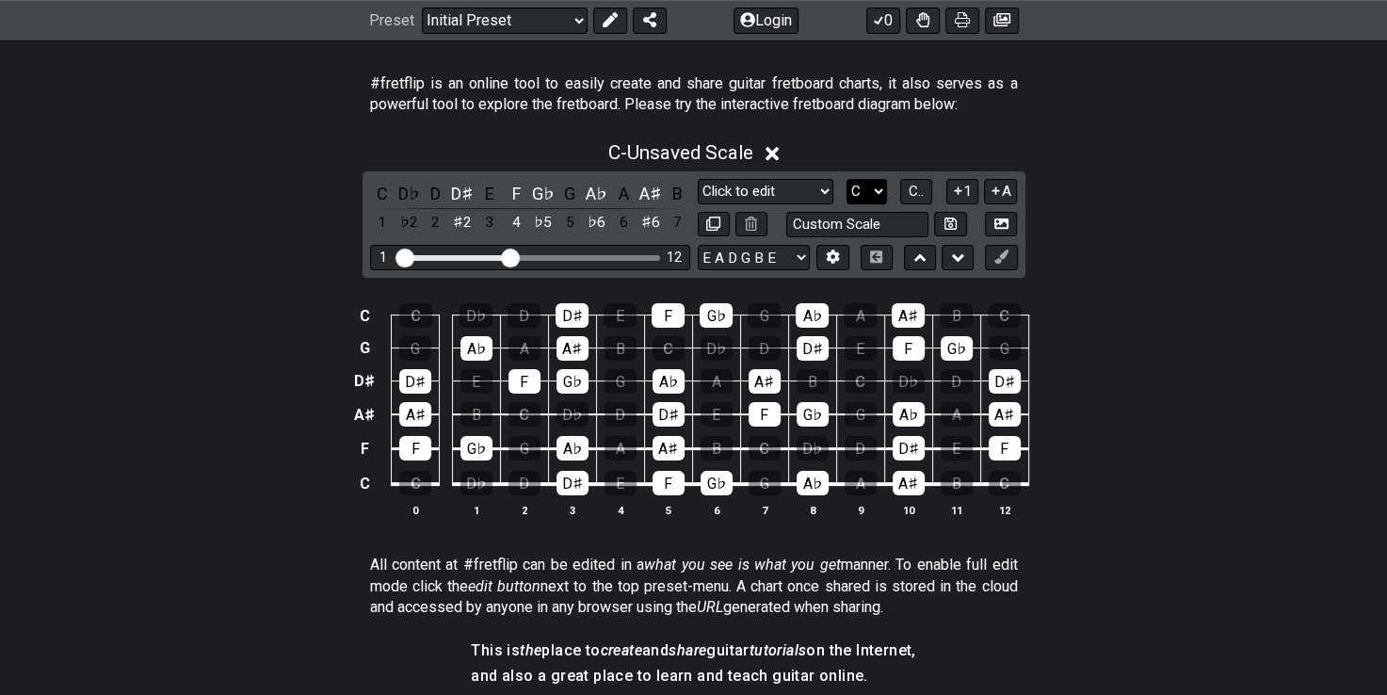
click at [864, 186] on select "A♭ A A♯ B♭ B C C♯ D♭ D D♯ E♭ E F F♯ G♭ G G♯" at bounding box center [867, 191] width 40 height 25
select select "E"
click at [847, 179] on select "A♭ A A♯ B♭ B C C♯ D♭ D D♯ E♭ E F F♯ G♭ G G♯" at bounding box center [867, 191] width 40 height 25
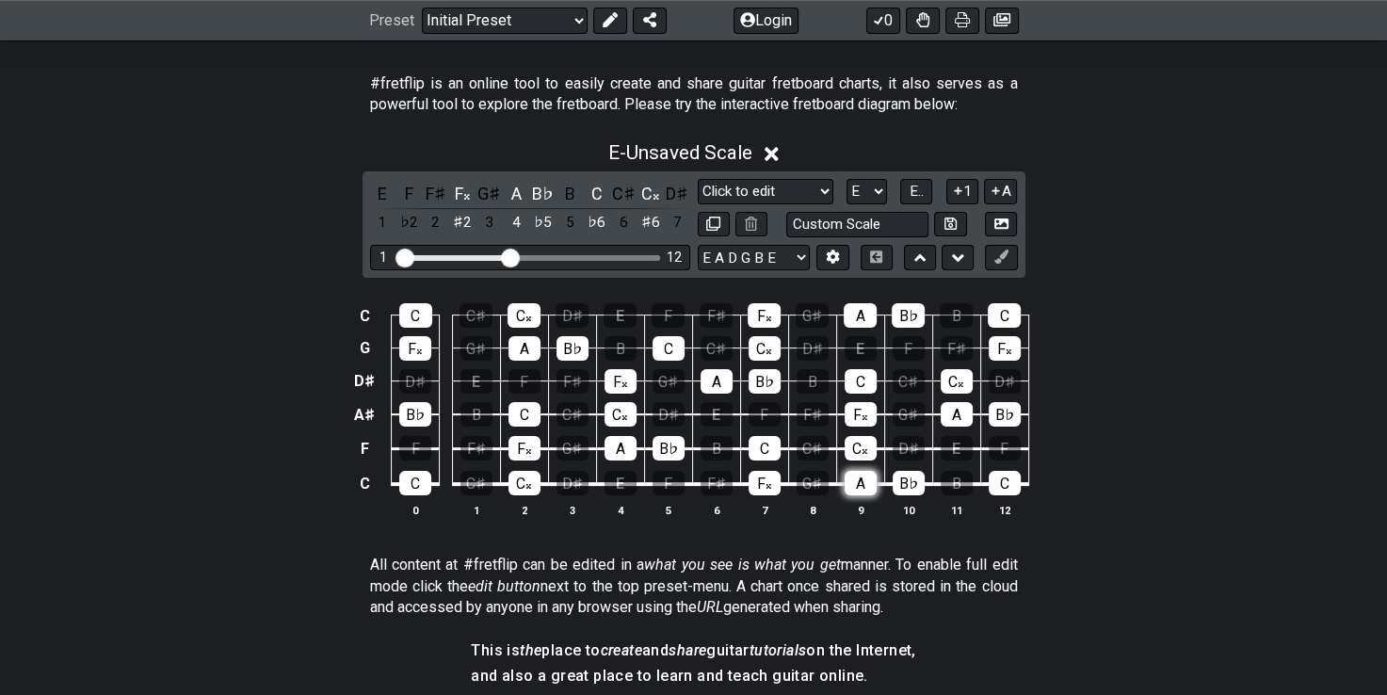
click at [861, 480] on div "A" at bounding box center [861, 483] width 32 height 24
click at [768, 449] on div "C" at bounding box center [765, 448] width 32 height 24
click at [909, 477] on div "B♭" at bounding box center [909, 483] width 32 height 24
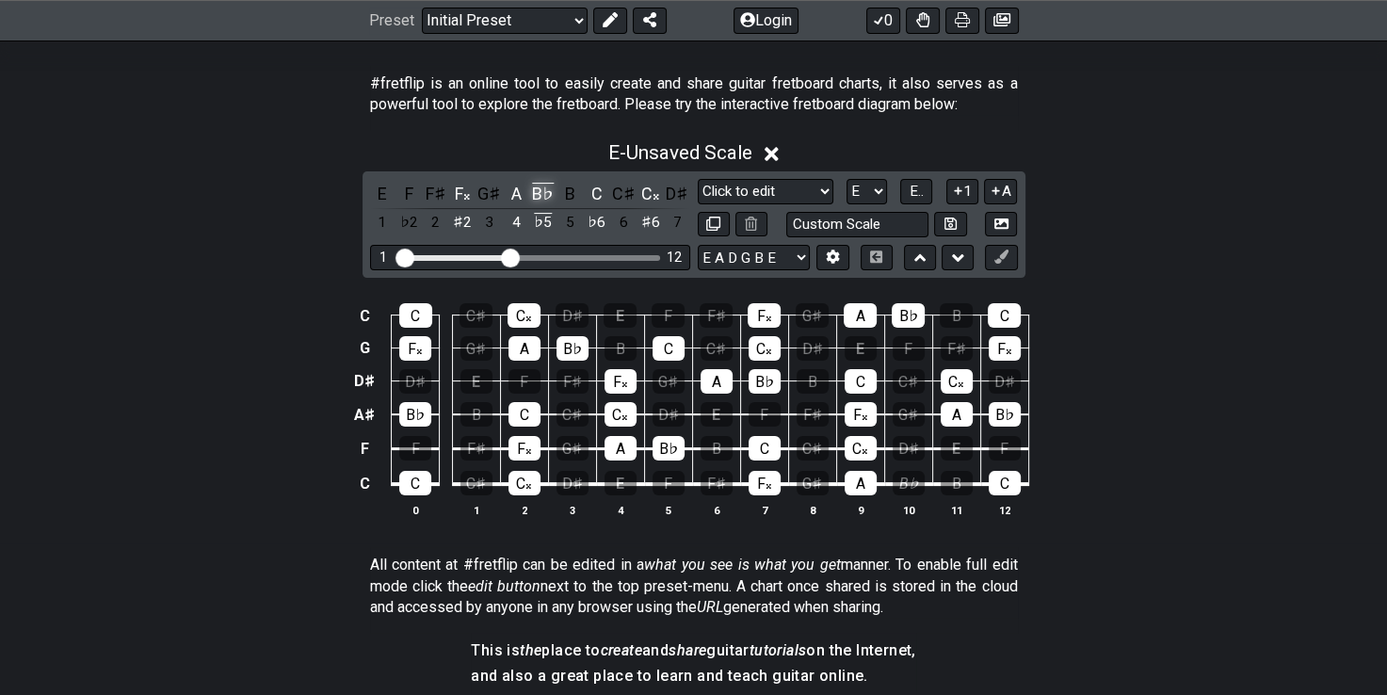
click at [554, 186] on div "B♭" at bounding box center [543, 193] width 24 height 25
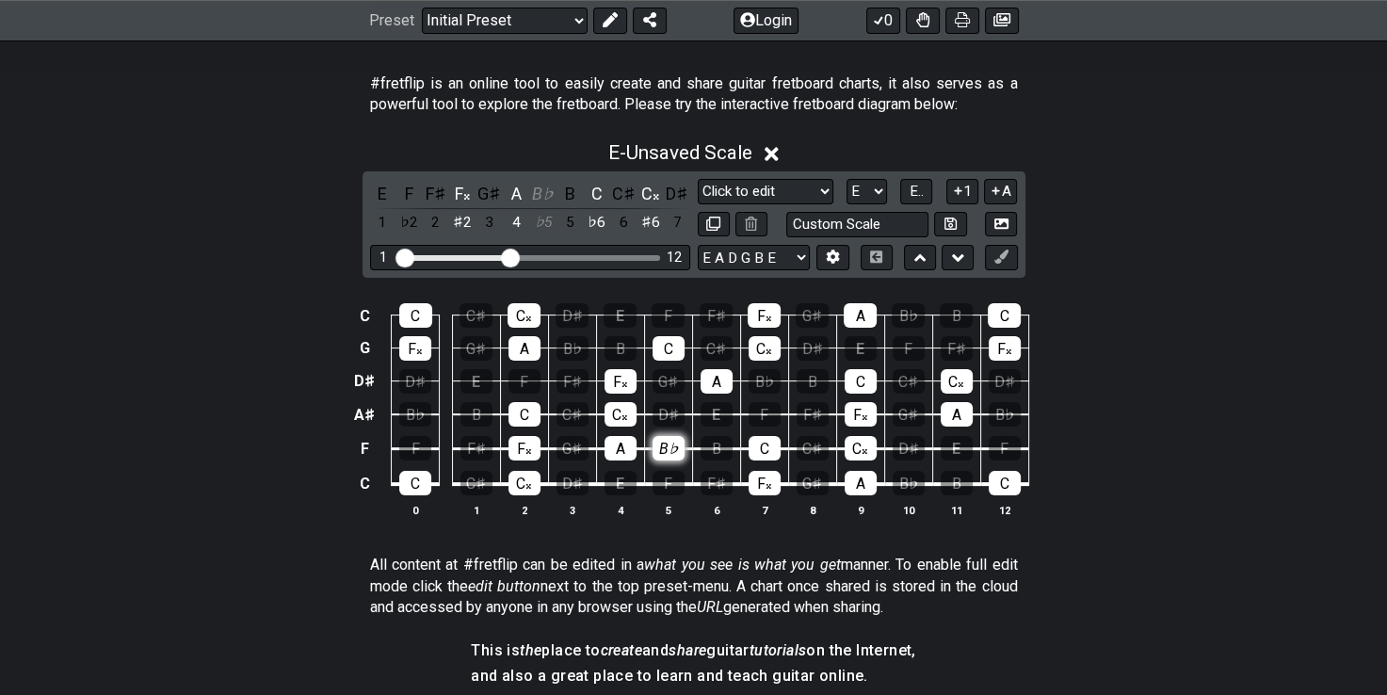
click at [659, 444] on div "B♭" at bounding box center [669, 448] width 32 height 24
click at [540, 185] on div "B♭" at bounding box center [543, 193] width 24 height 25
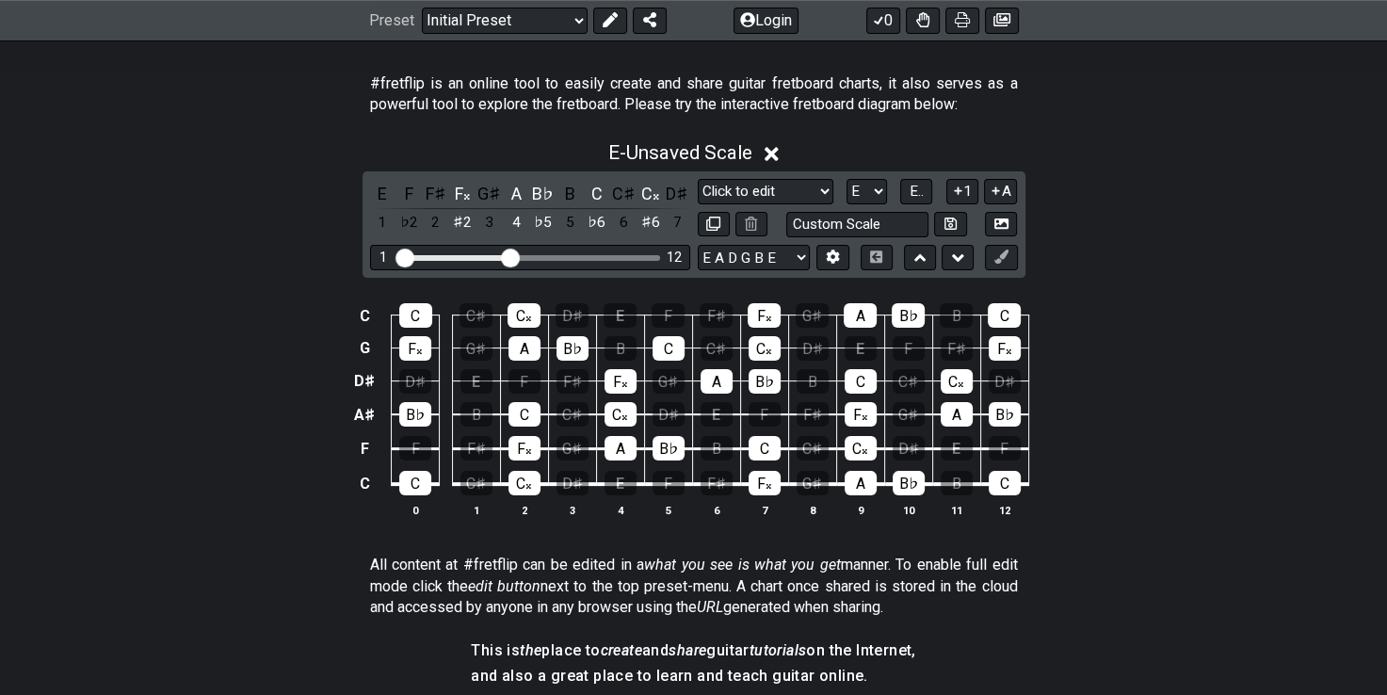
drag, startPoint x: 460, startPoint y: 190, endPoint x: 474, endPoint y: 172, distance: 22.2
click at [474, 172] on div "E F F♯ F𝄪 G♯ A B♭ B C C♯ C𝄪 D♯ 1 ♭2 2 ♯2 3 4 ♭5 5 ♭6 6 ♯6 7 Minor Pentatonic Cl…" at bounding box center [694, 224] width 663 height 106
click at [832, 258] on icon at bounding box center [833, 257] width 14 height 14
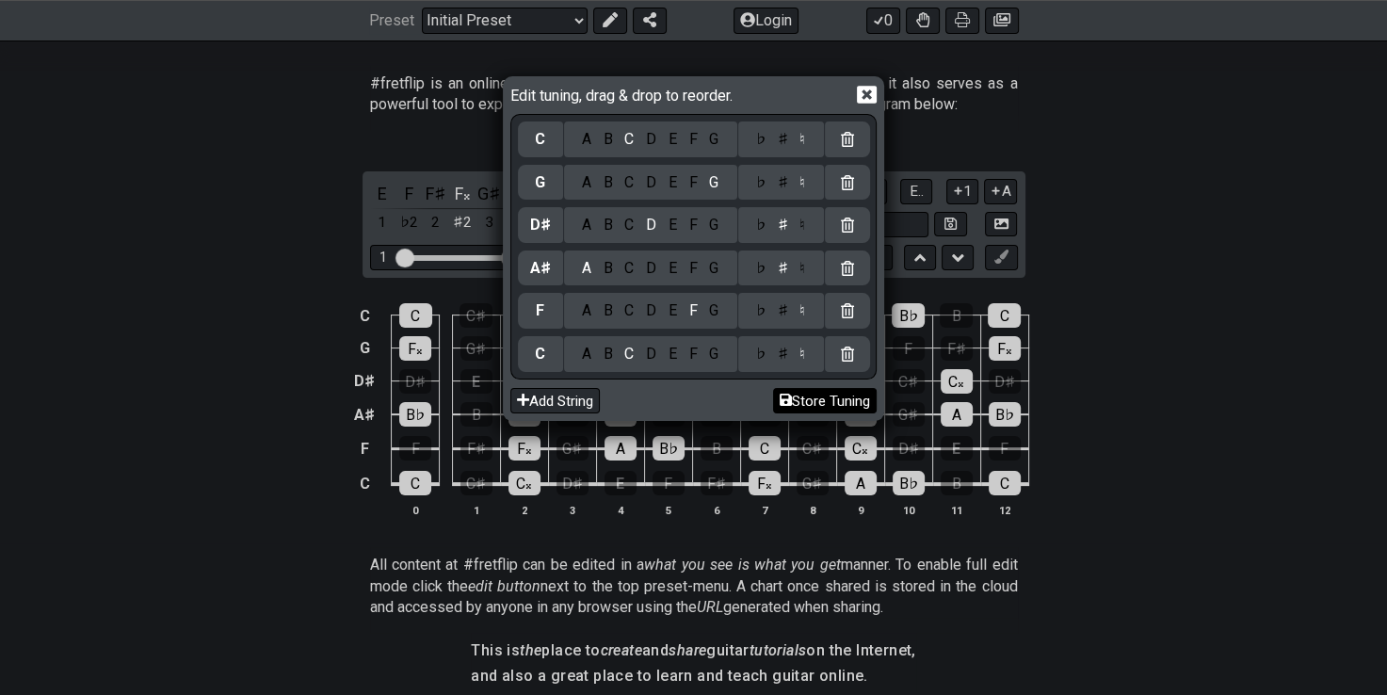
click at [806, 401] on button "Store Tuning" at bounding box center [825, 400] width 104 height 25
select select "C F A# D# G C"
click at [806, 401] on button "Store Tuning" at bounding box center [825, 400] width 104 height 25
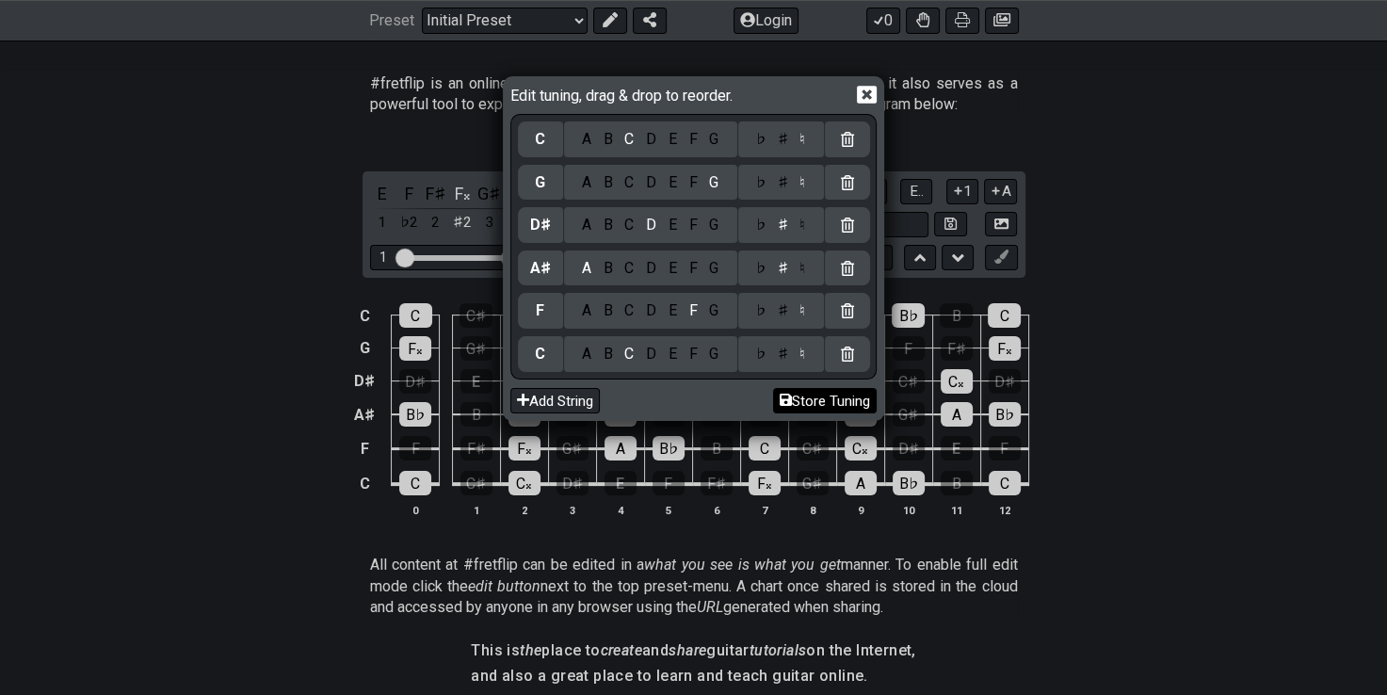
click at [806, 401] on button "Store Tuning" at bounding box center [825, 400] width 104 height 25
click at [869, 89] on icon at bounding box center [867, 95] width 20 height 18
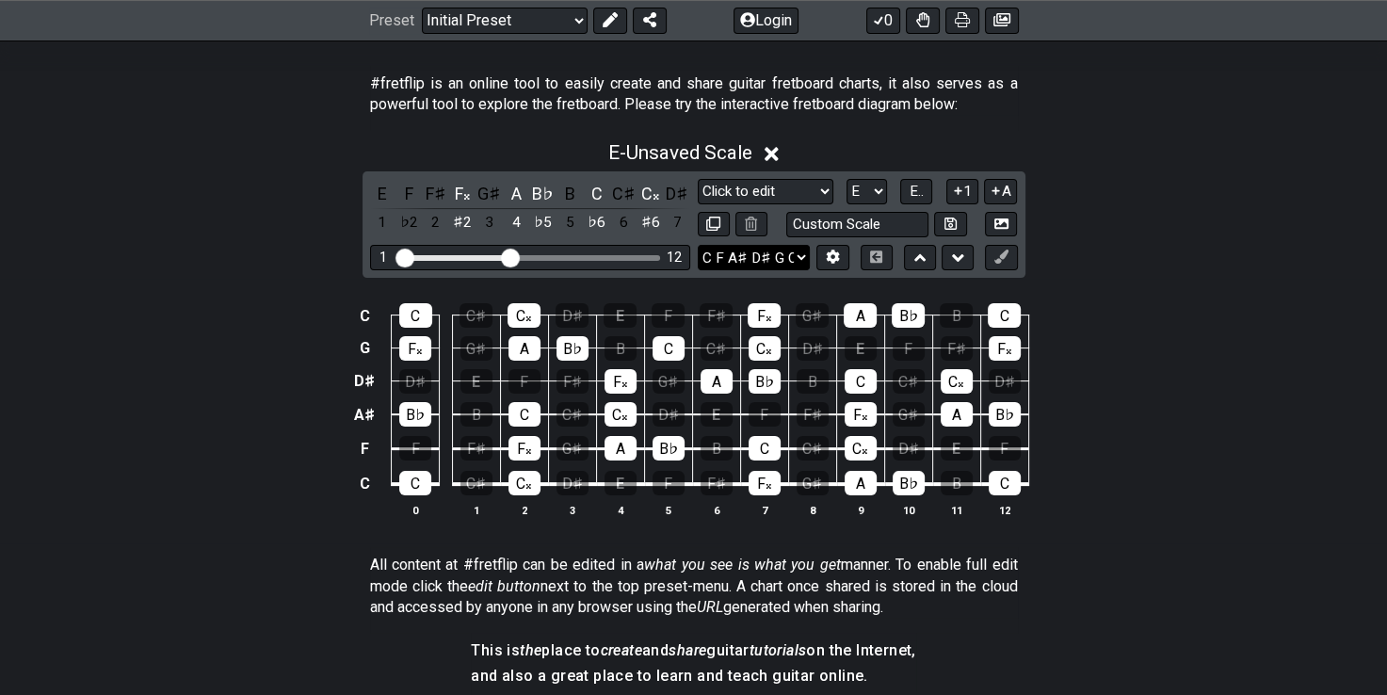
click at [780, 252] on select "E A D G B E C F A♯ D♯ G C E A D G B E B E A D F♯ B A D G C E A D A D G B E E♭ A…" at bounding box center [754, 257] width 112 height 25
click at [812, 186] on select "Minor Pentatonic Click to edit Minor Pentatonic Major Pentatonic Minor Blues Ma…" at bounding box center [766, 191] width 136 height 25
select select "Minor Pentatonic"
click at [698, 179] on select "Minor Pentatonic Click to edit Minor Pentatonic Major Pentatonic Minor Blues Ma…" at bounding box center [766, 191] width 136 height 25
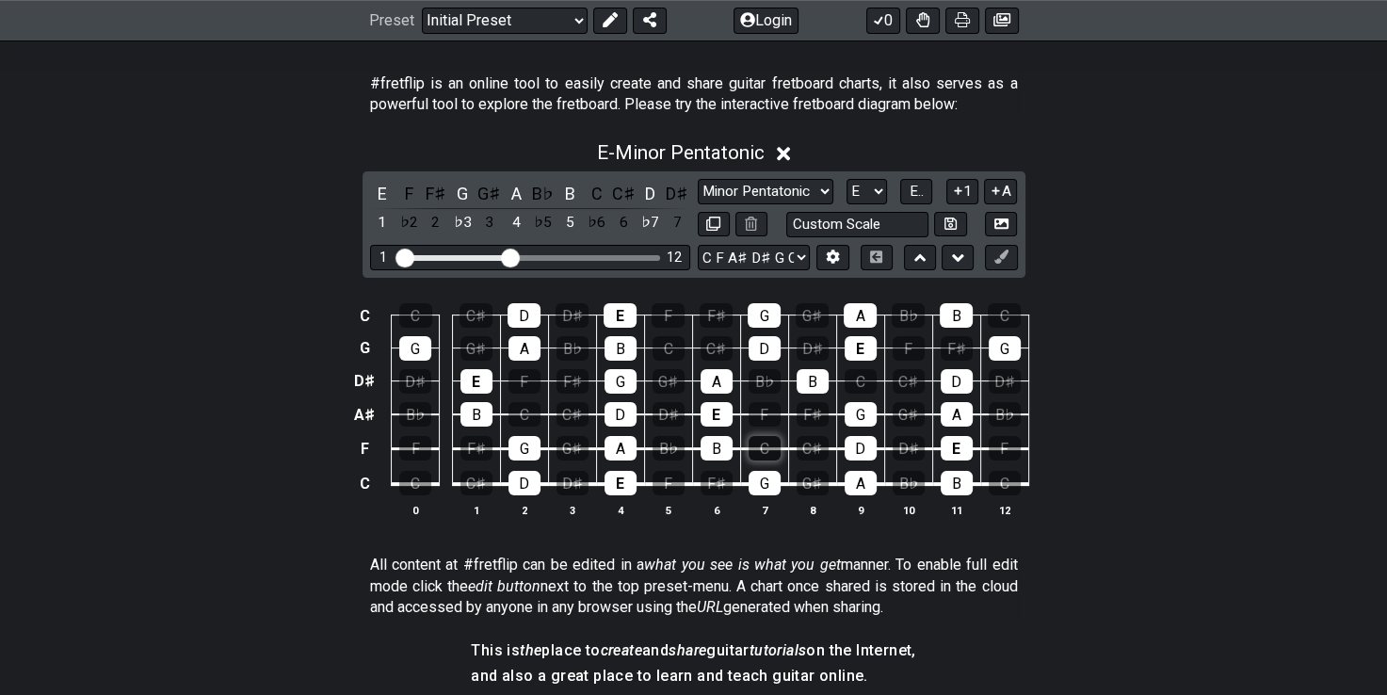
click at [765, 443] on div "C" at bounding box center [765, 448] width 32 height 24
click at [670, 443] on div "B♭" at bounding box center [669, 448] width 32 height 24
click at [541, 192] on div "B♭" at bounding box center [543, 193] width 24 height 25
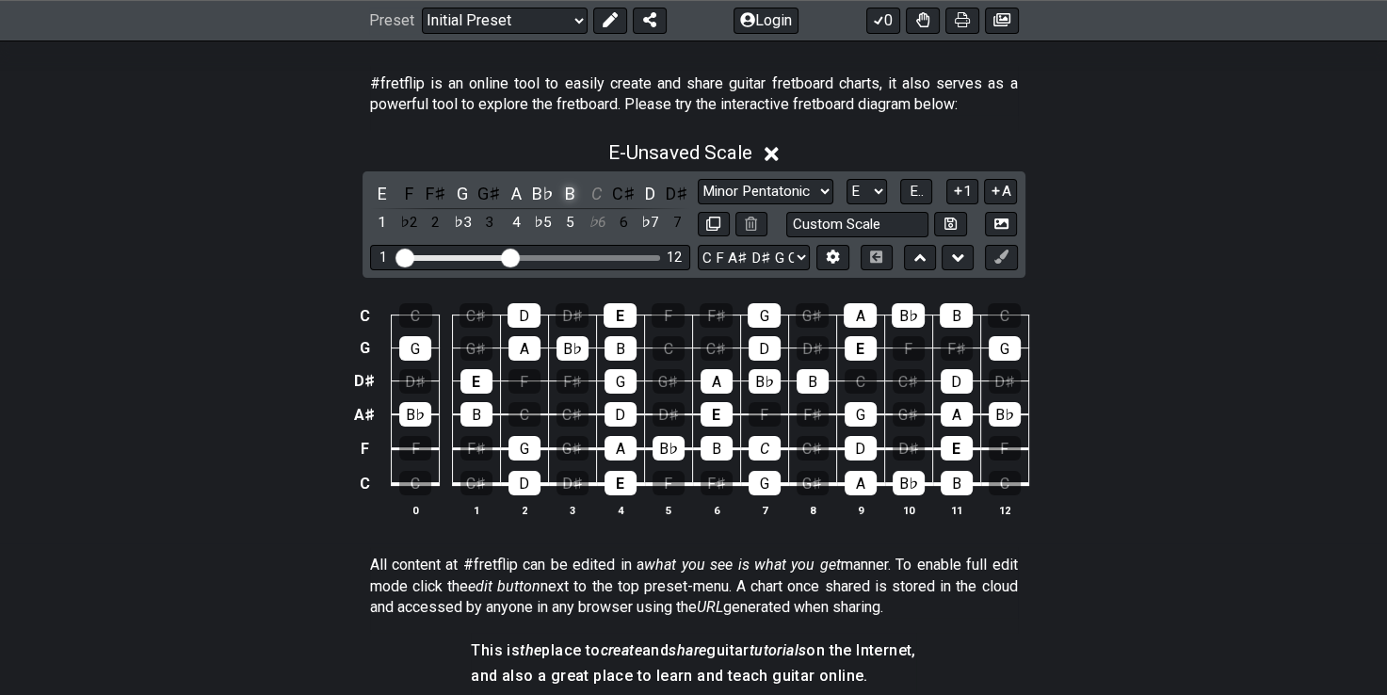
click at [569, 189] on div "B" at bounding box center [569, 193] width 24 height 25
click at [545, 189] on div "B♭" at bounding box center [543, 193] width 24 height 25
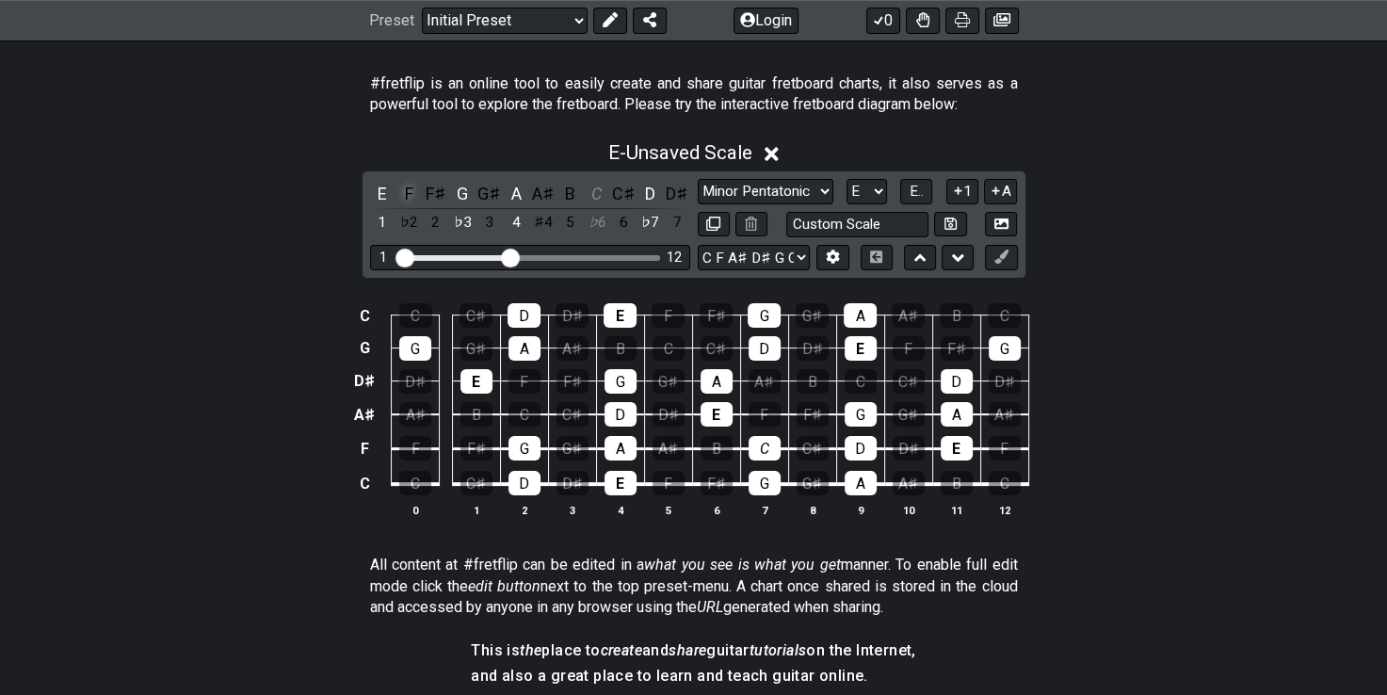
click at [396, 190] on div "F" at bounding box center [408, 193] width 24 height 25
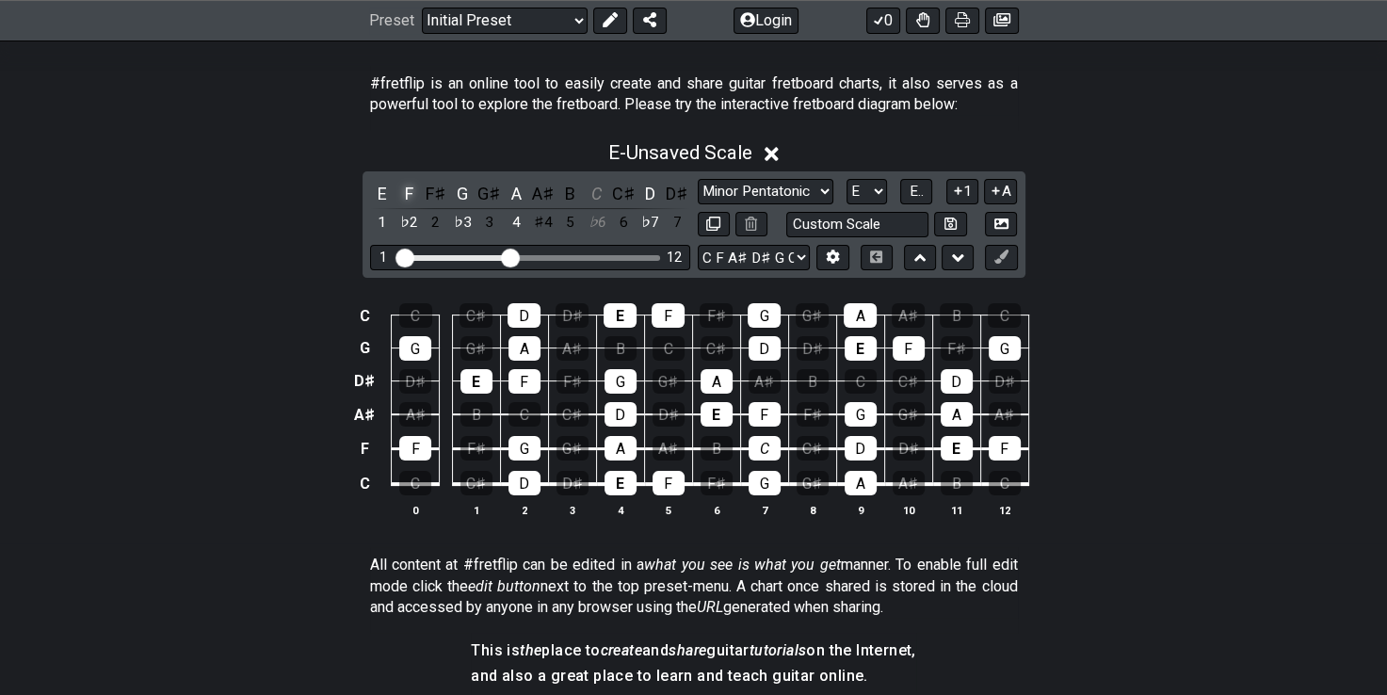
click at [396, 190] on div "F" at bounding box center [408, 193] width 24 height 25
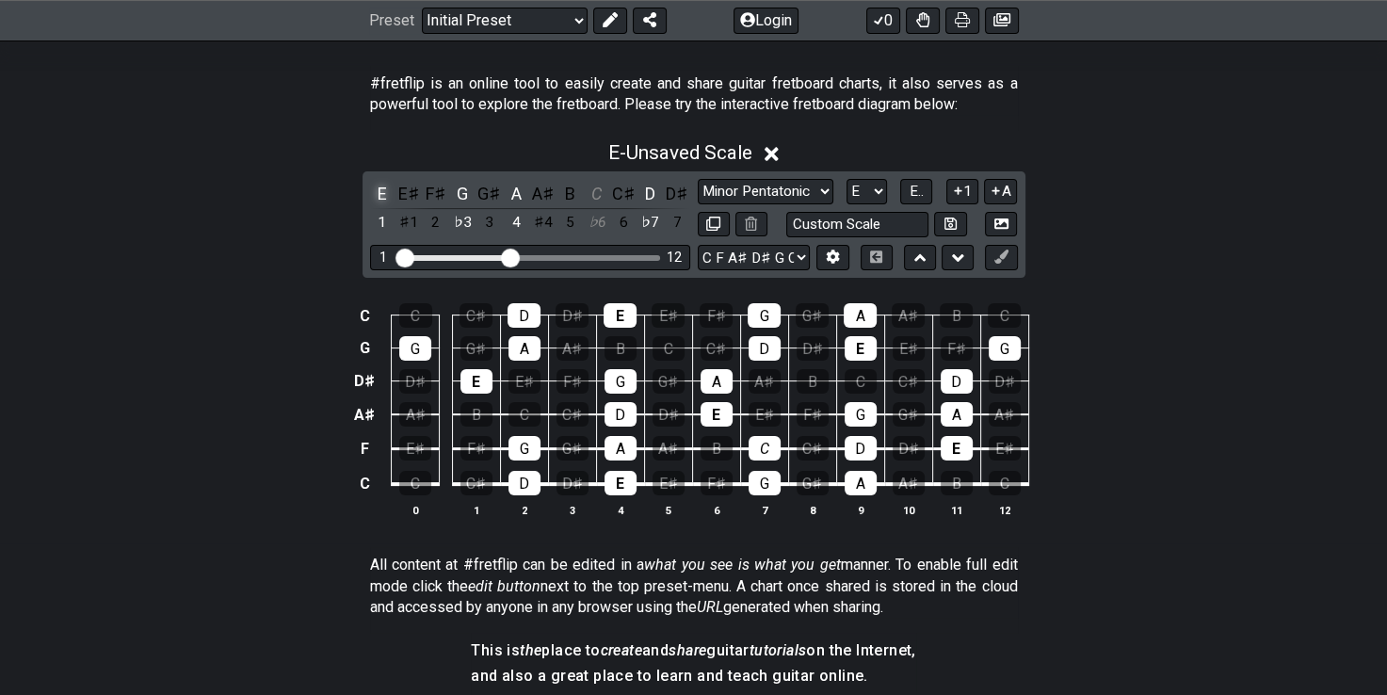
click at [386, 191] on div "E" at bounding box center [382, 193] width 24 height 25
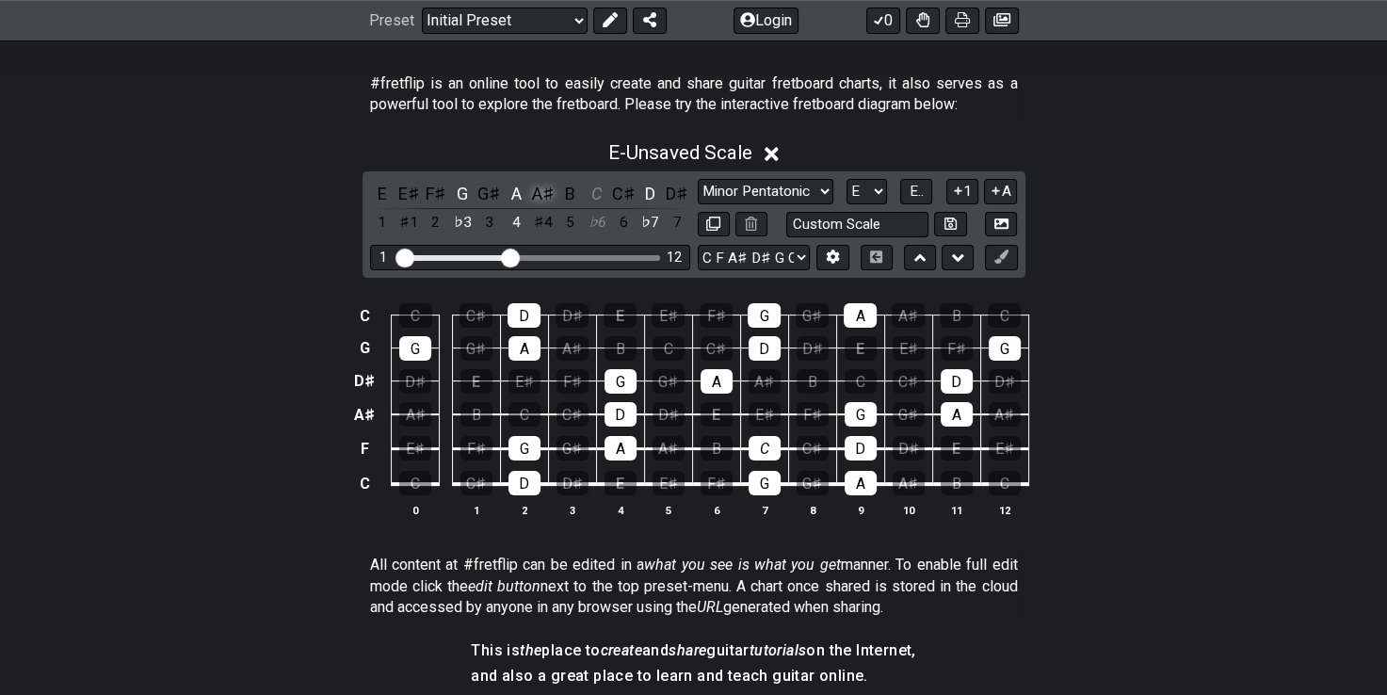
click at [540, 194] on div "A♯" at bounding box center [543, 193] width 24 height 25
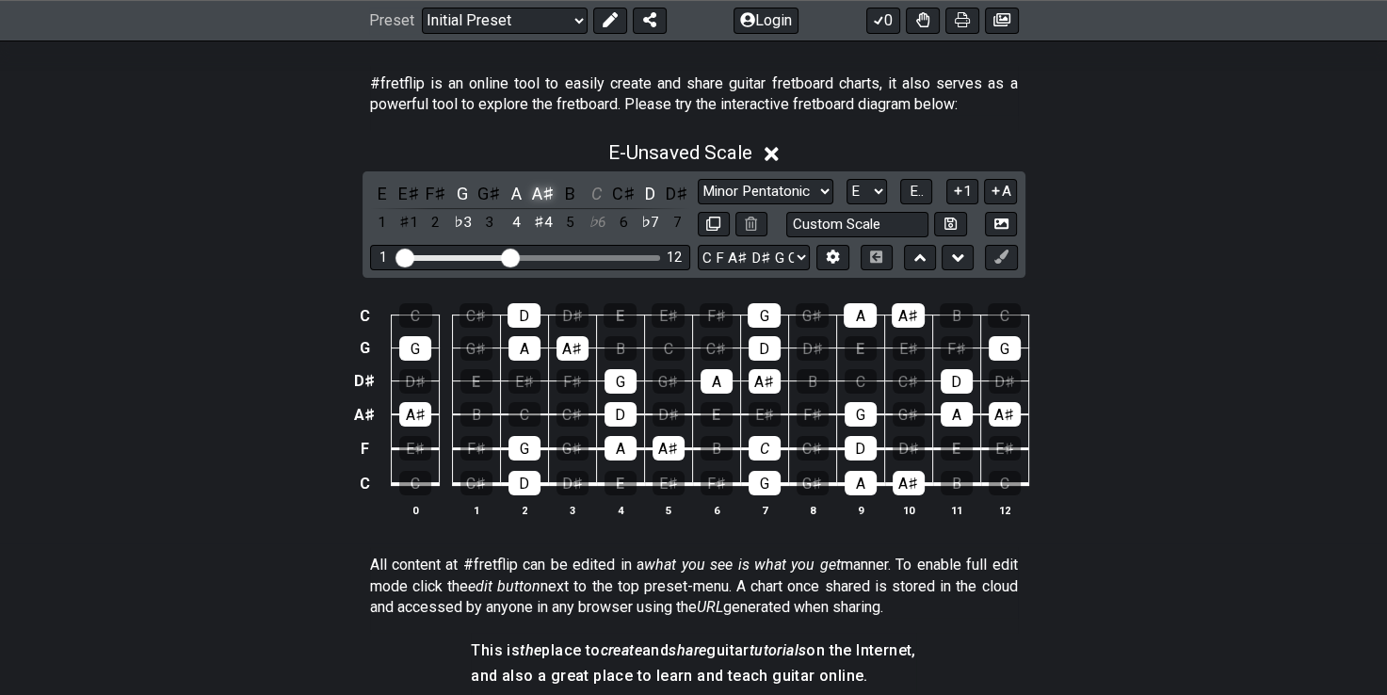
click at [540, 194] on div "A♯" at bounding box center [543, 193] width 24 height 25
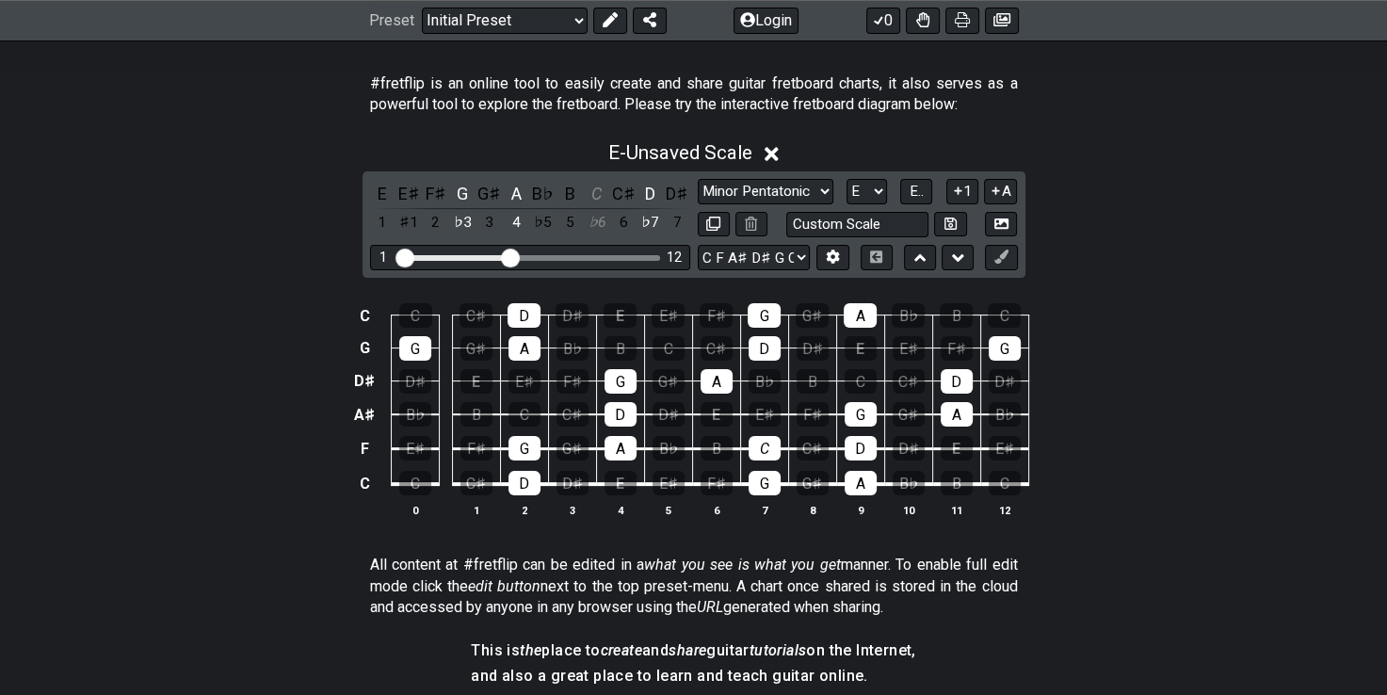
click at [540, 194] on div "B♭" at bounding box center [543, 193] width 24 height 25
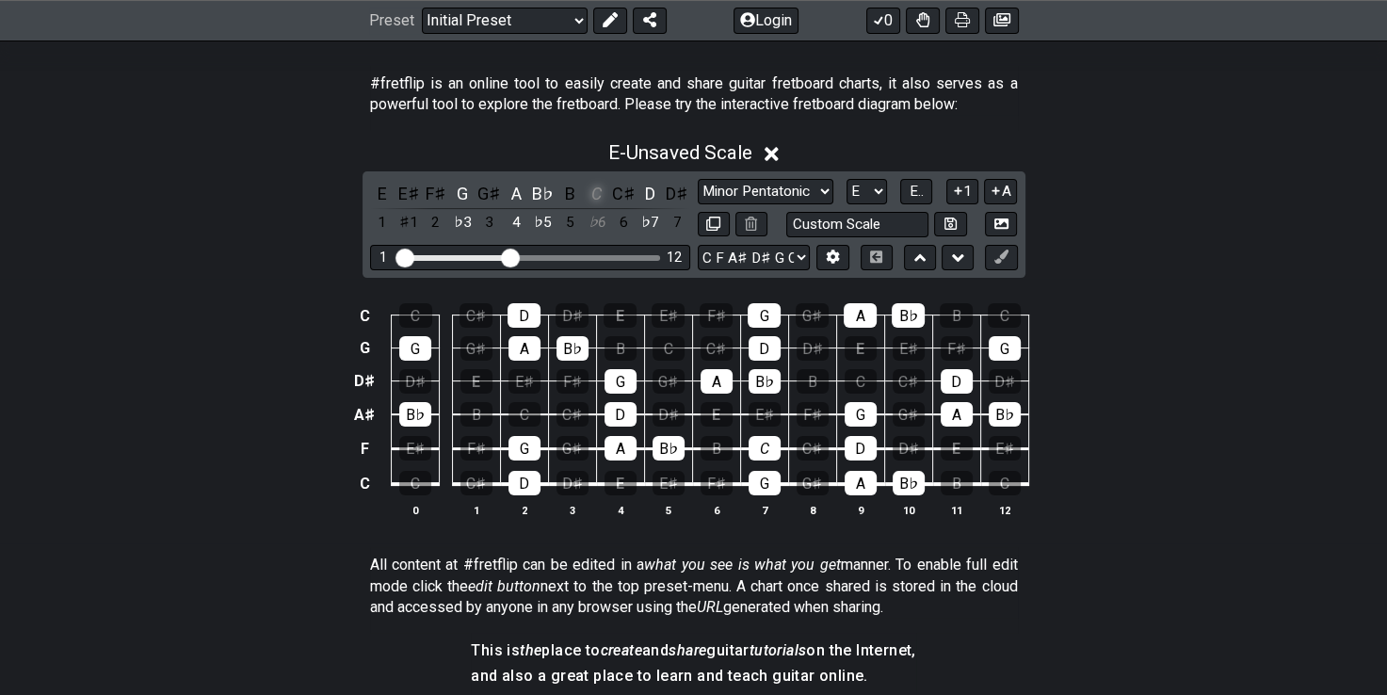
click at [596, 191] on div "C" at bounding box center [597, 193] width 24 height 25
